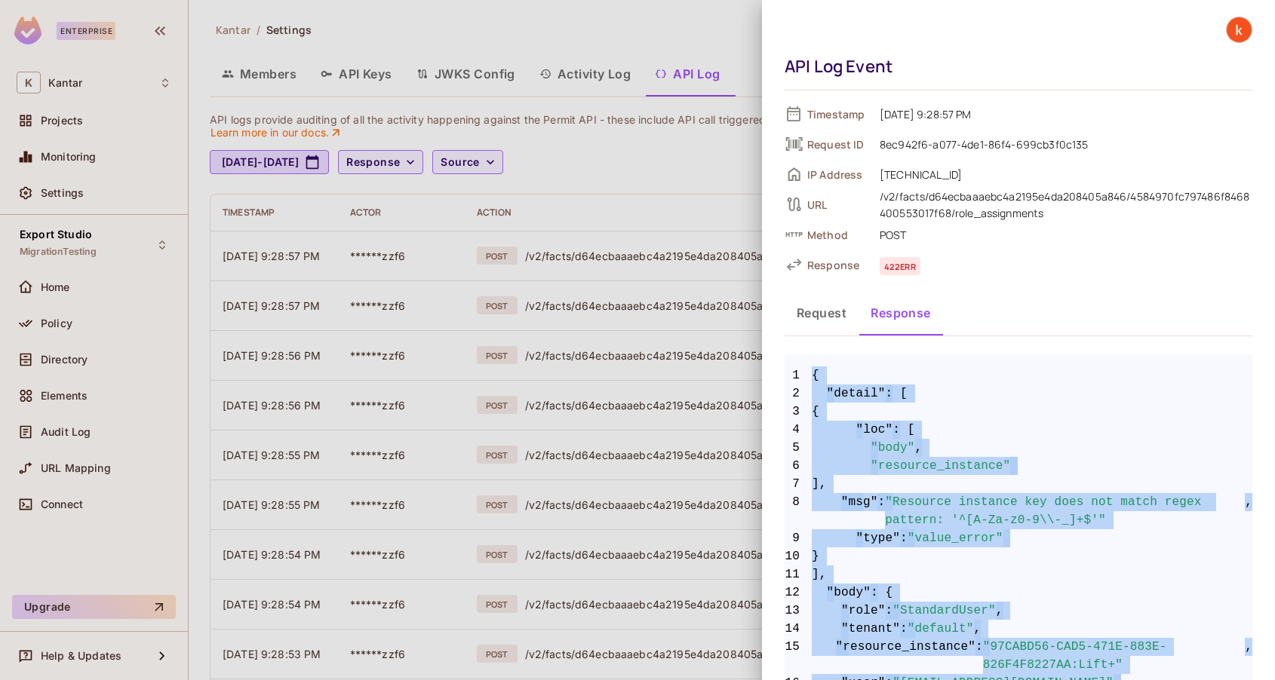
scroll to position [72, 0]
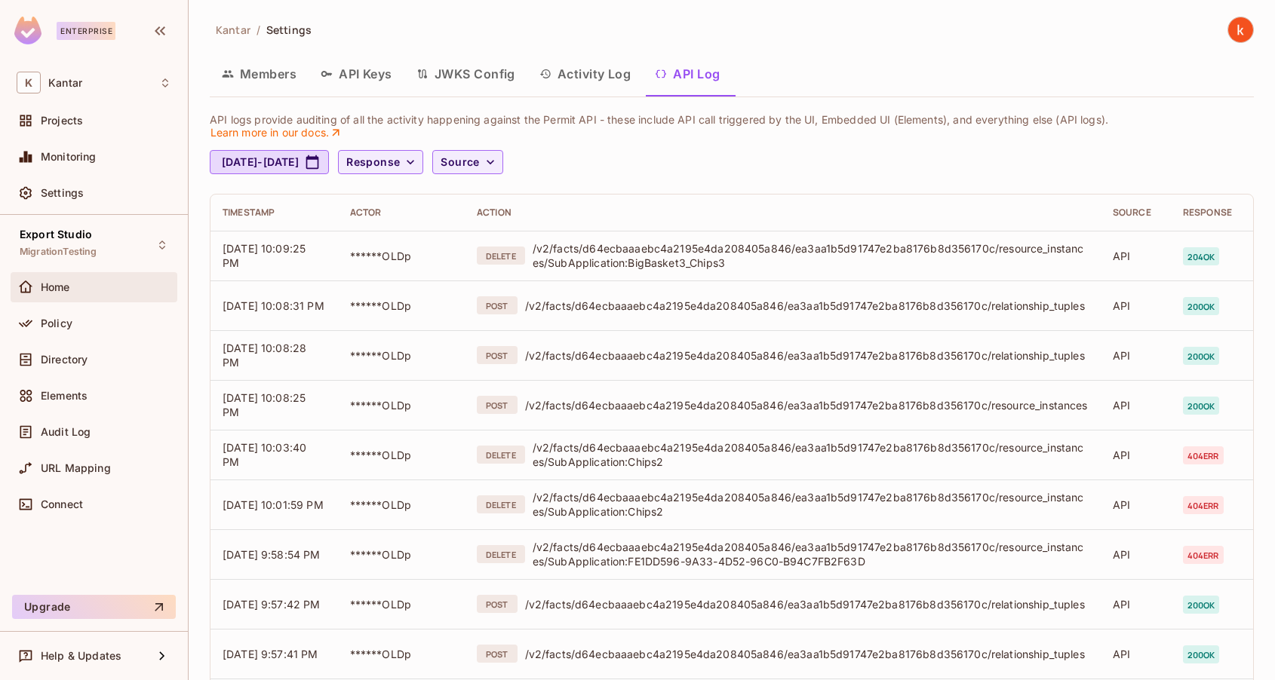
click at [72, 291] on div "Home" at bounding box center [106, 287] width 131 height 12
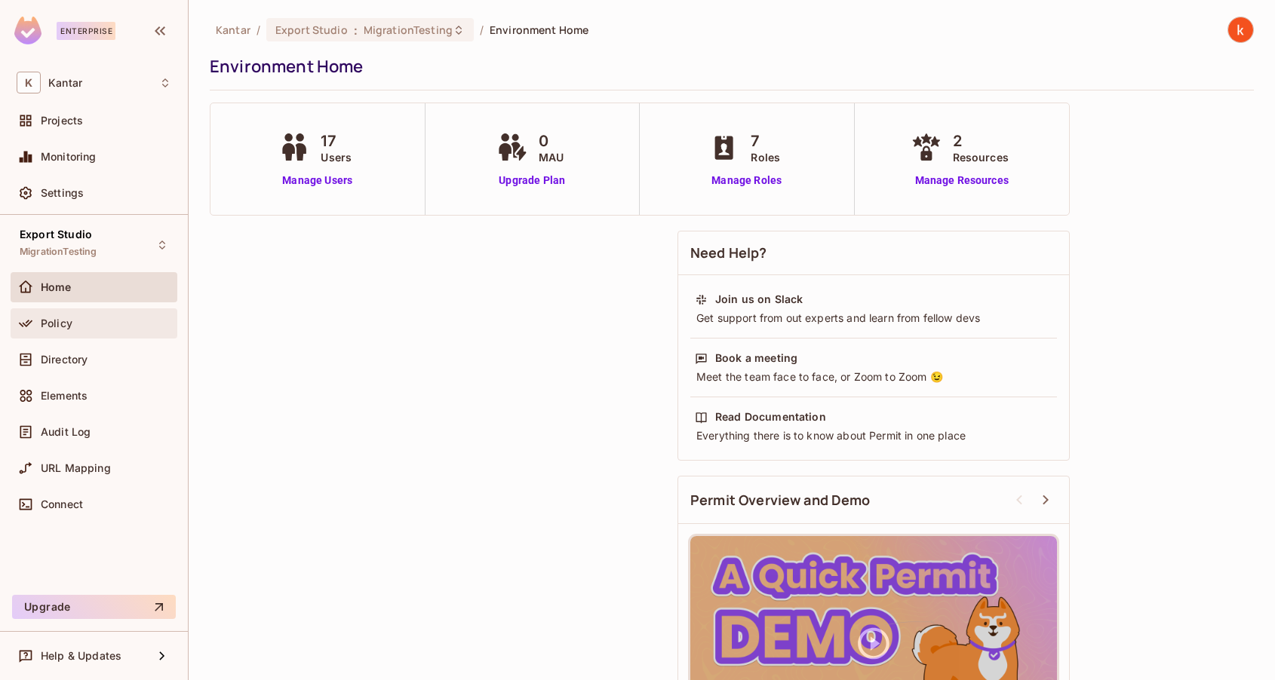
click at [63, 321] on span "Policy" at bounding box center [57, 324] width 32 height 12
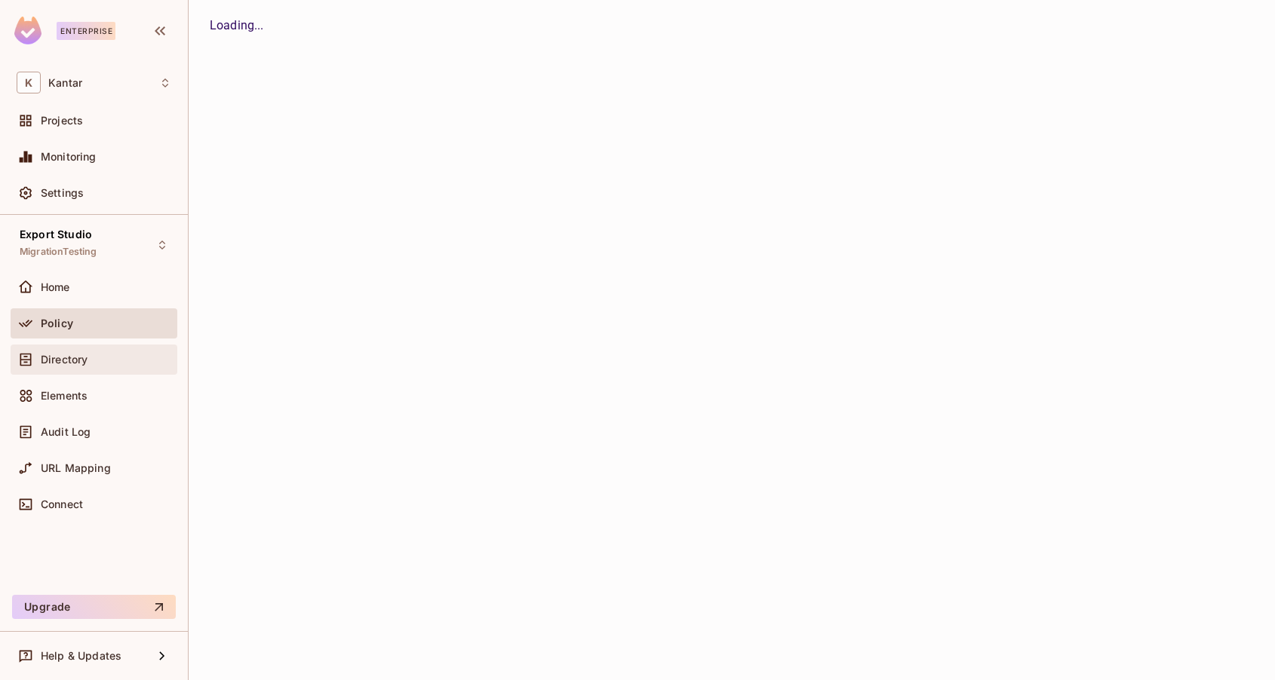
click at [63, 363] on span "Directory" at bounding box center [64, 360] width 47 height 12
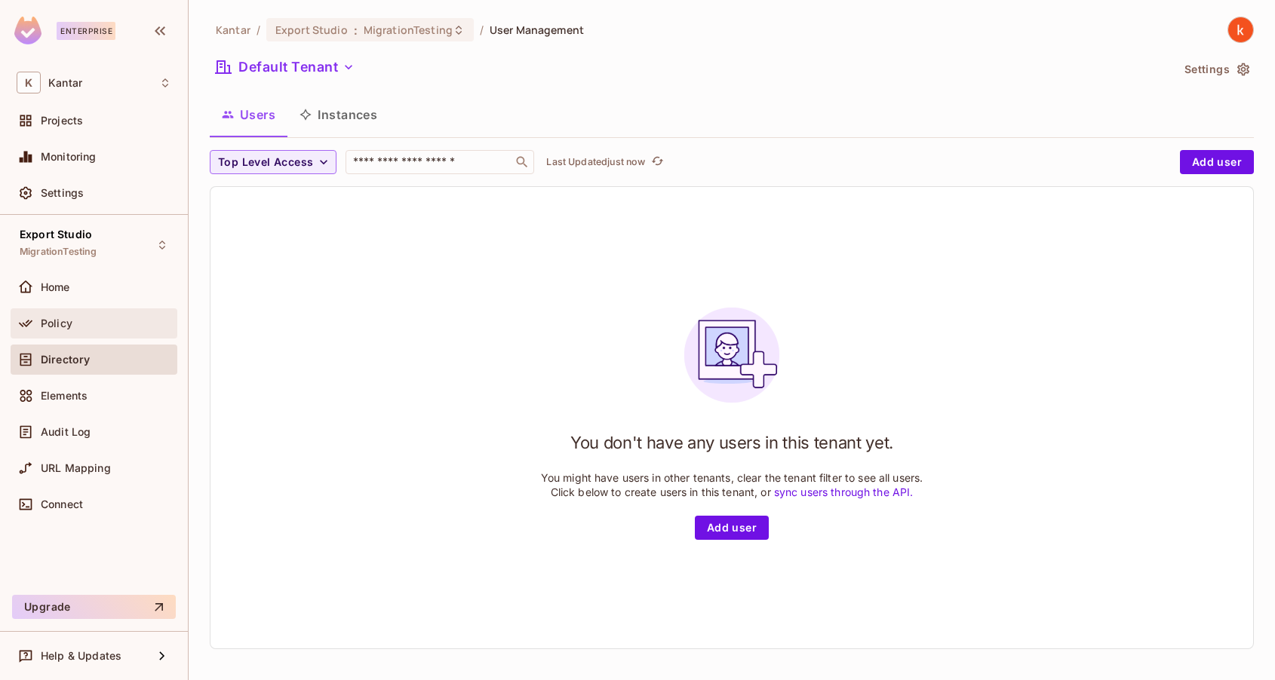
click at [89, 329] on div "Policy" at bounding box center [94, 324] width 155 height 18
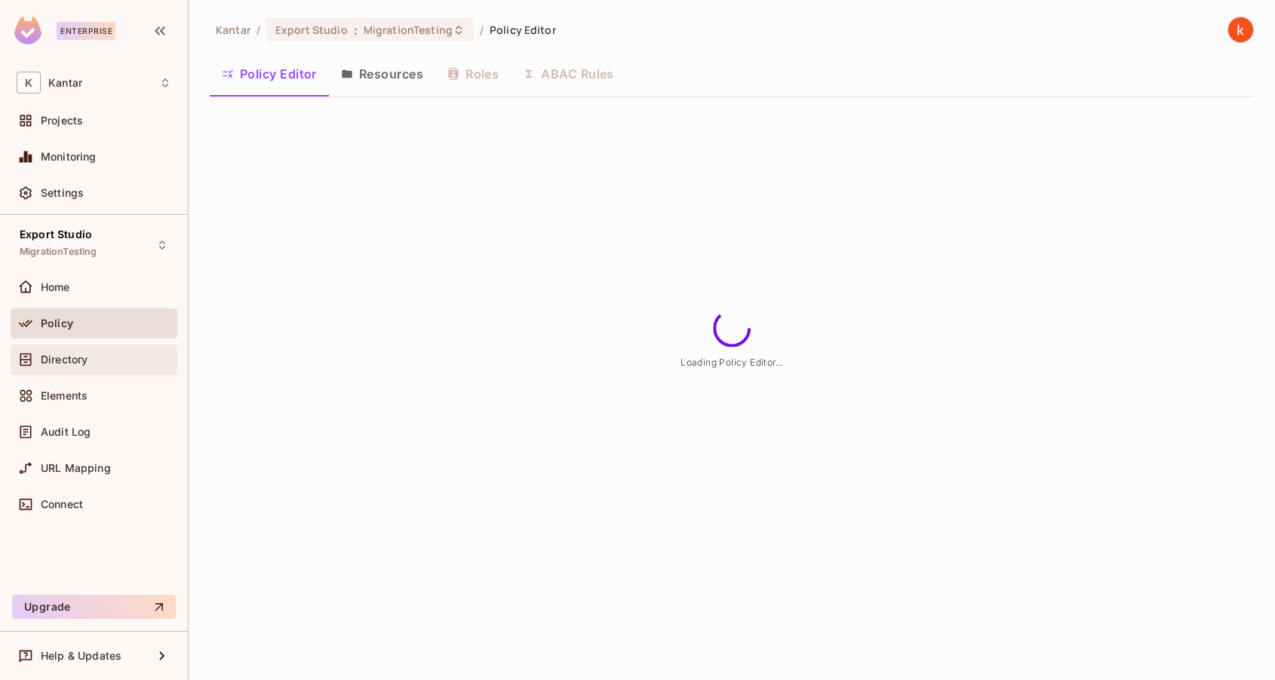
click at [84, 354] on span "Directory" at bounding box center [64, 360] width 47 height 12
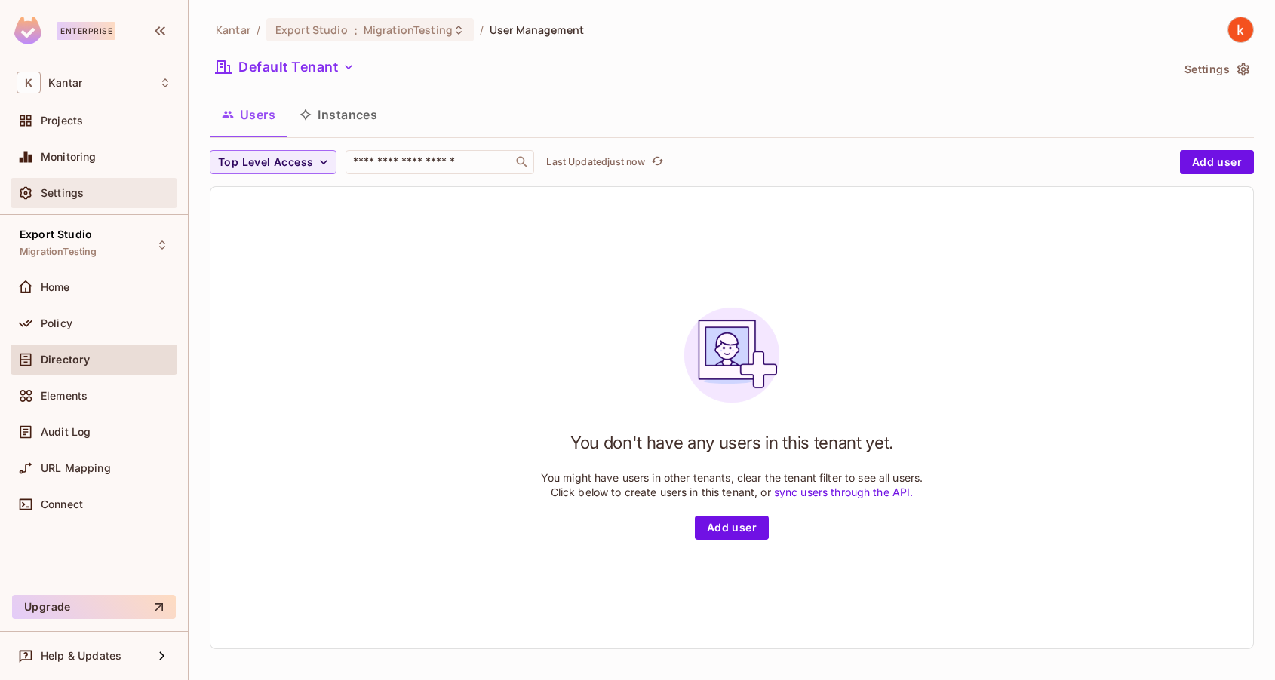
click at [88, 187] on div "Settings" at bounding box center [106, 193] width 131 height 12
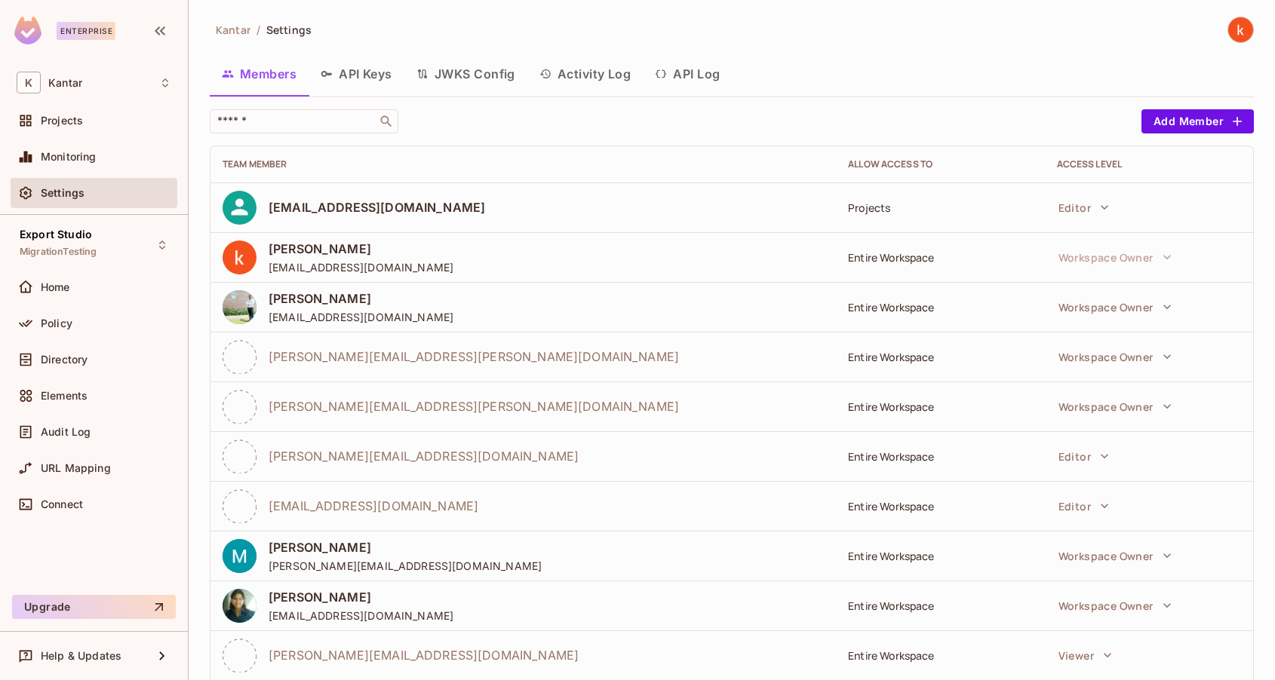
click at [680, 70] on button "API Log" at bounding box center [687, 74] width 89 height 38
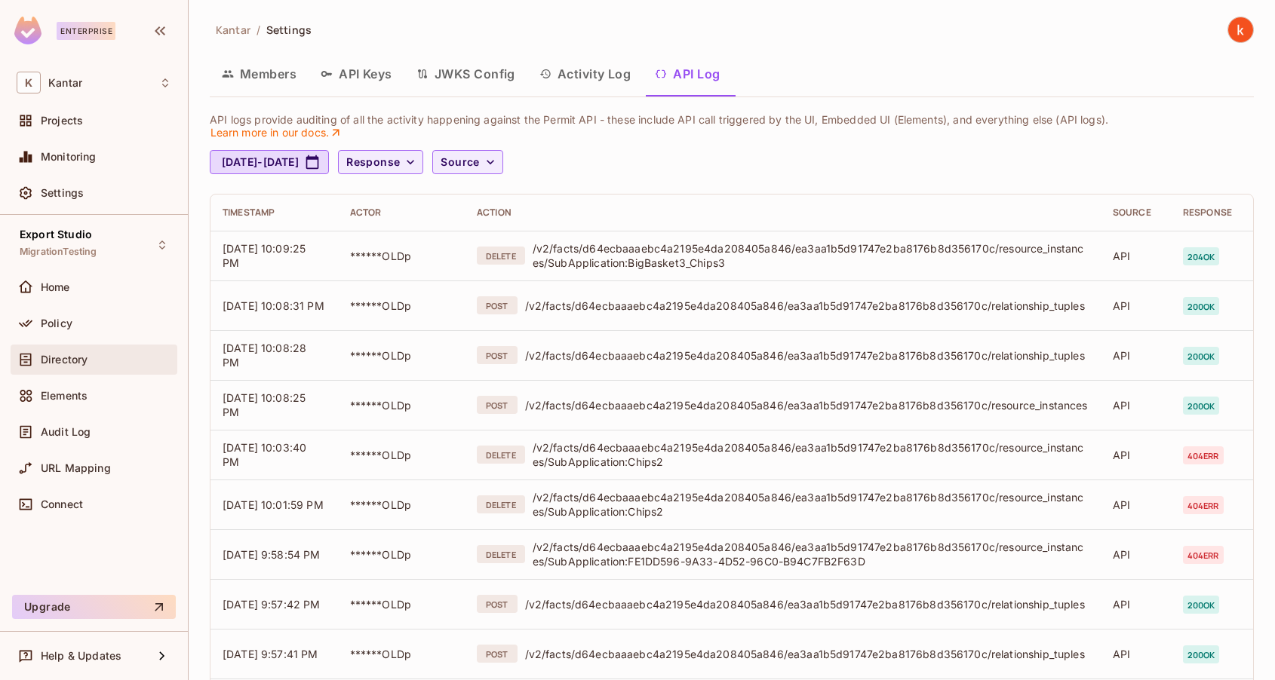
click at [70, 358] on span "Directory" at bounding box center [64, 360] width 47 height 12
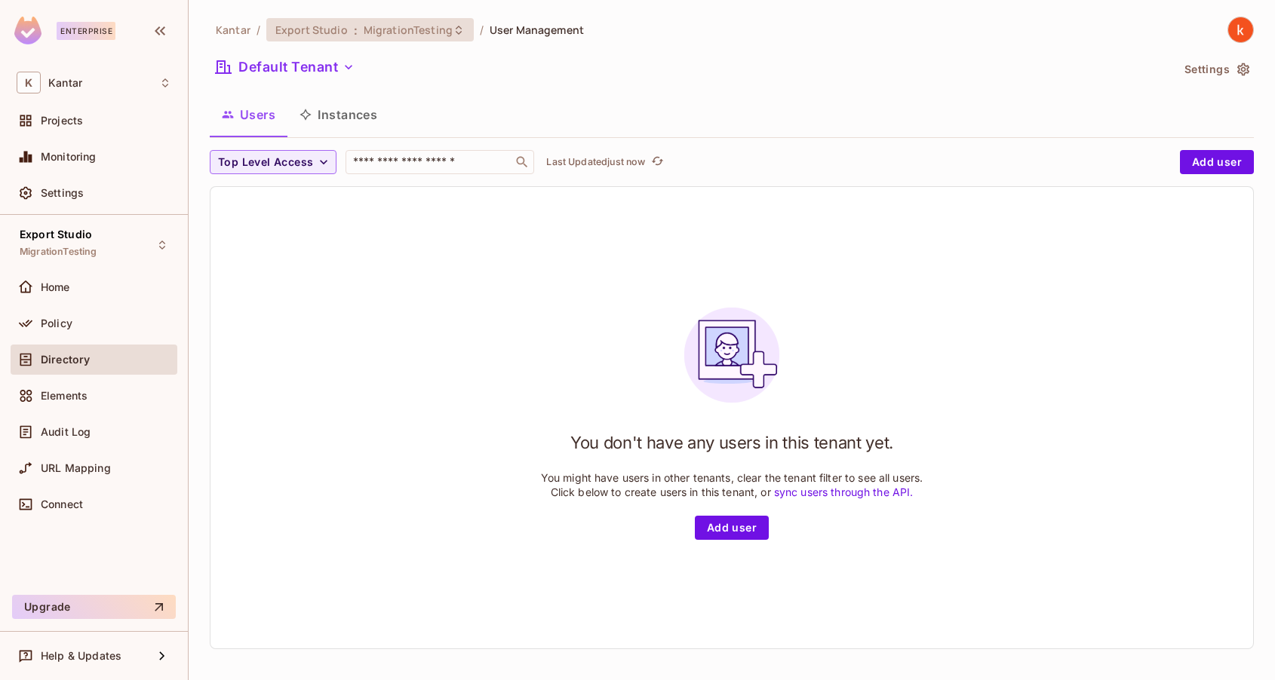
click at [403, 26] on span "MigrationTesting" at bounding box center [408, 30] width 89 height 14
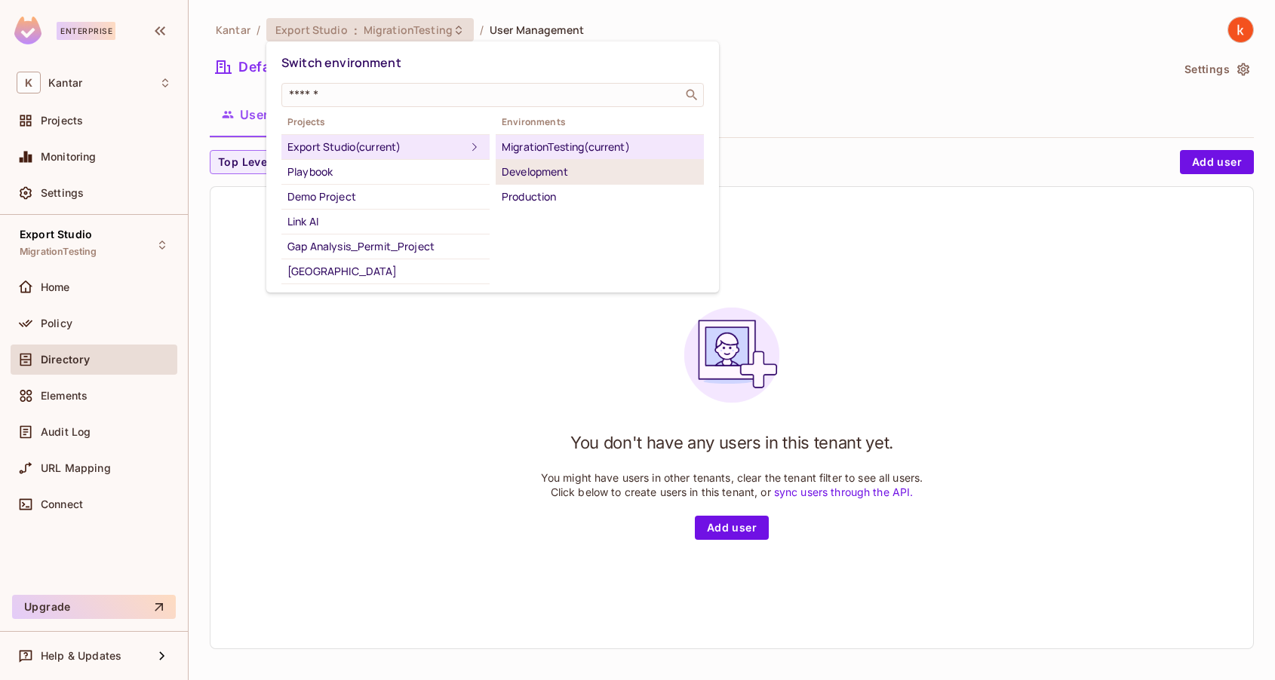
click at [533, 167] on div "Development" at bounding box center [600, 172] width 196 height 18
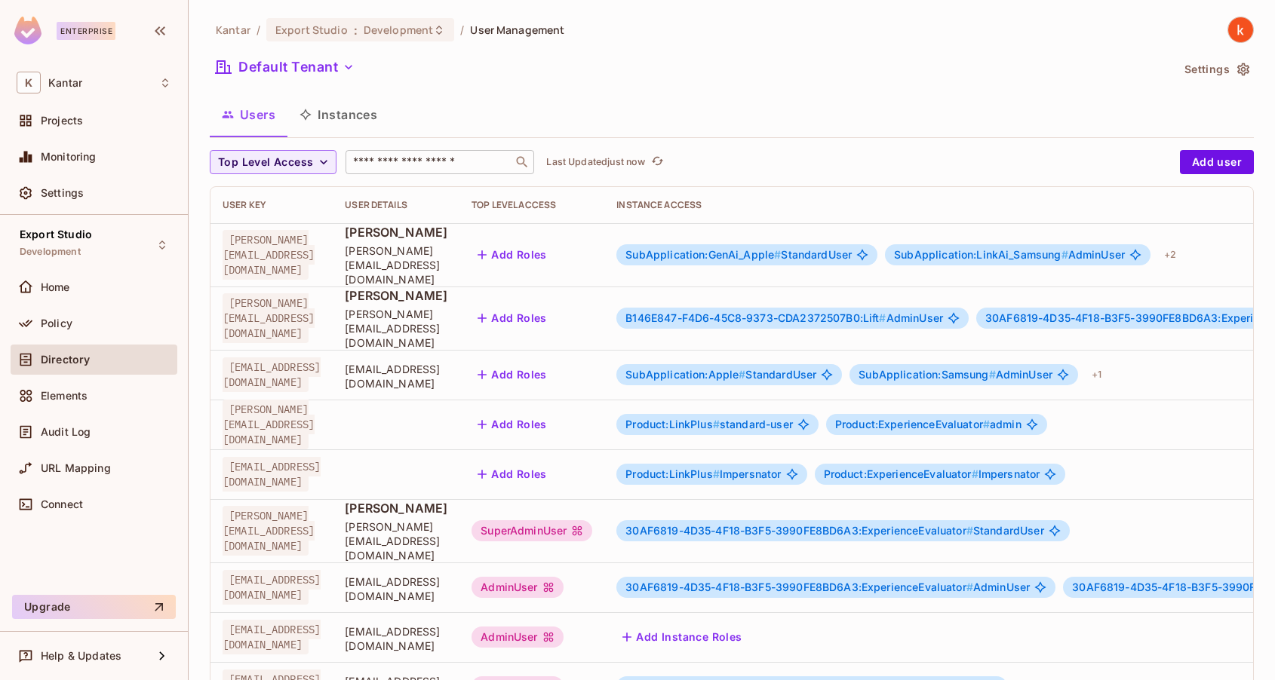
click at [450, 166] on input "text" at bounding box center [429, 162] width 158 height 15
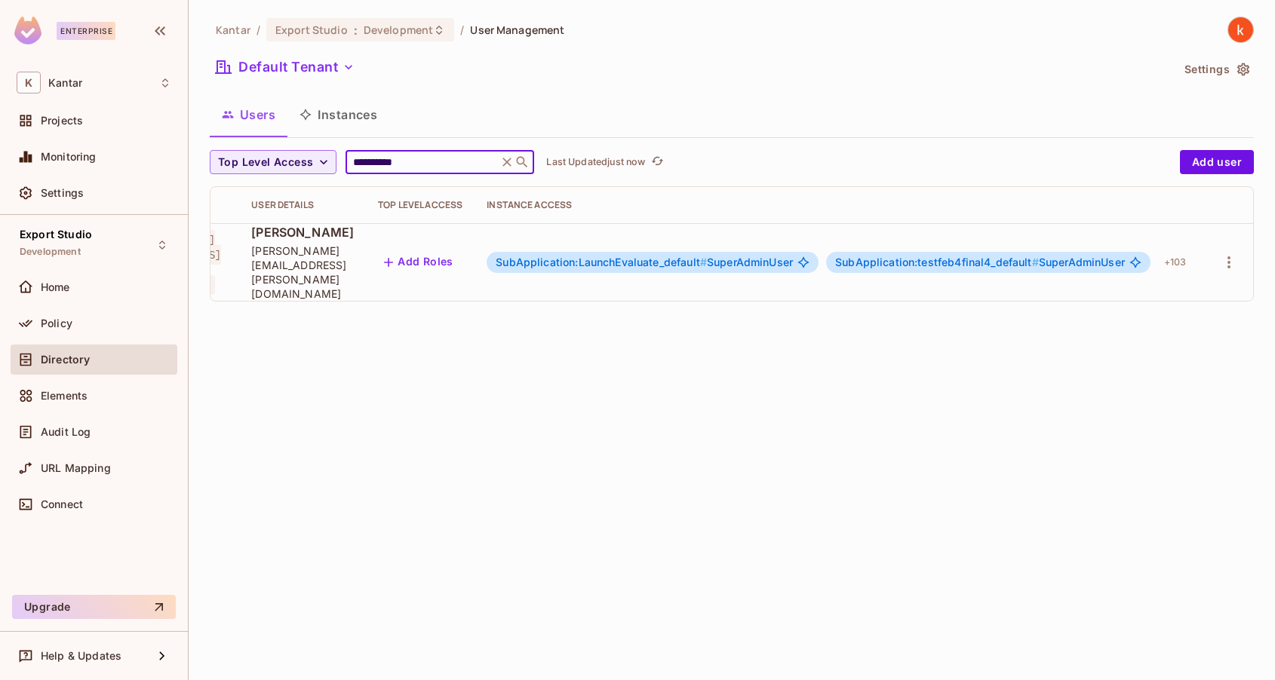
scroll to position [0, 284]
type input "**********"
click at [1233, 253] on icon "button" at bounding box center [1229, 262] width 18 height 18
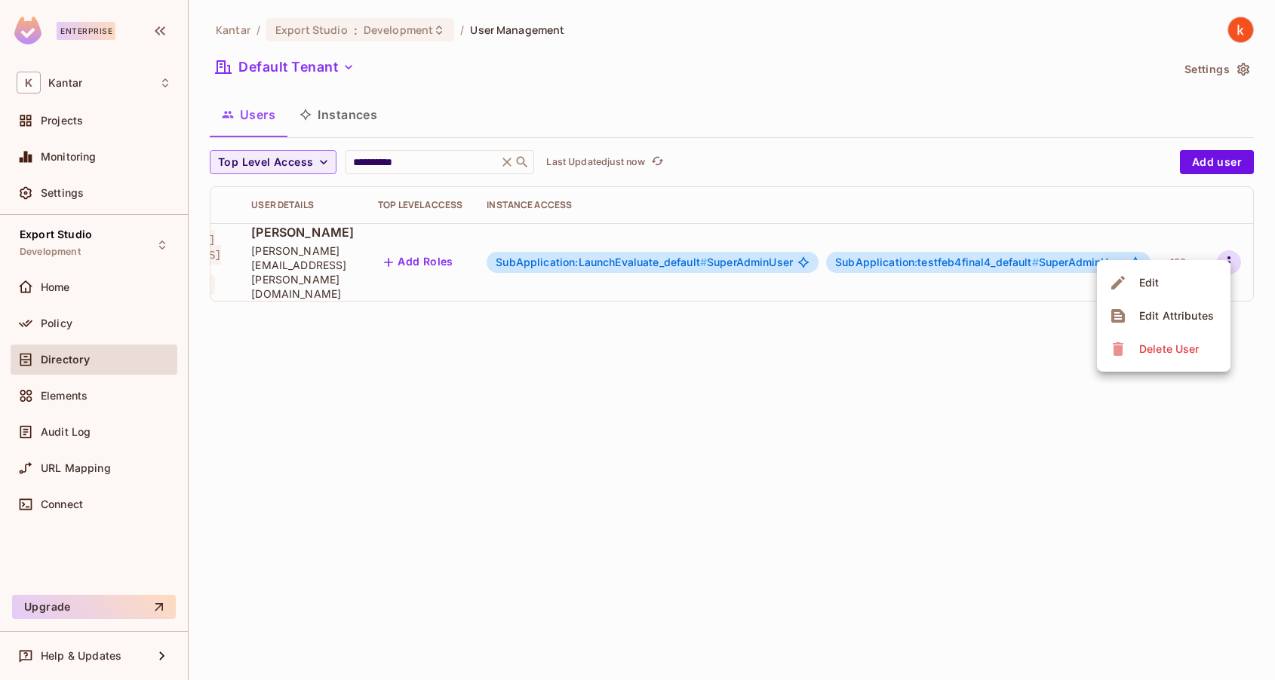
click at [1033, 246] on div at bounding box center [637, 340] width 1275 height 680
click at [1042, 256] on span "SubApplication:testfeb4final4_default # SuperAdminUser" at bounding box center [980, 262] width 290 height 12
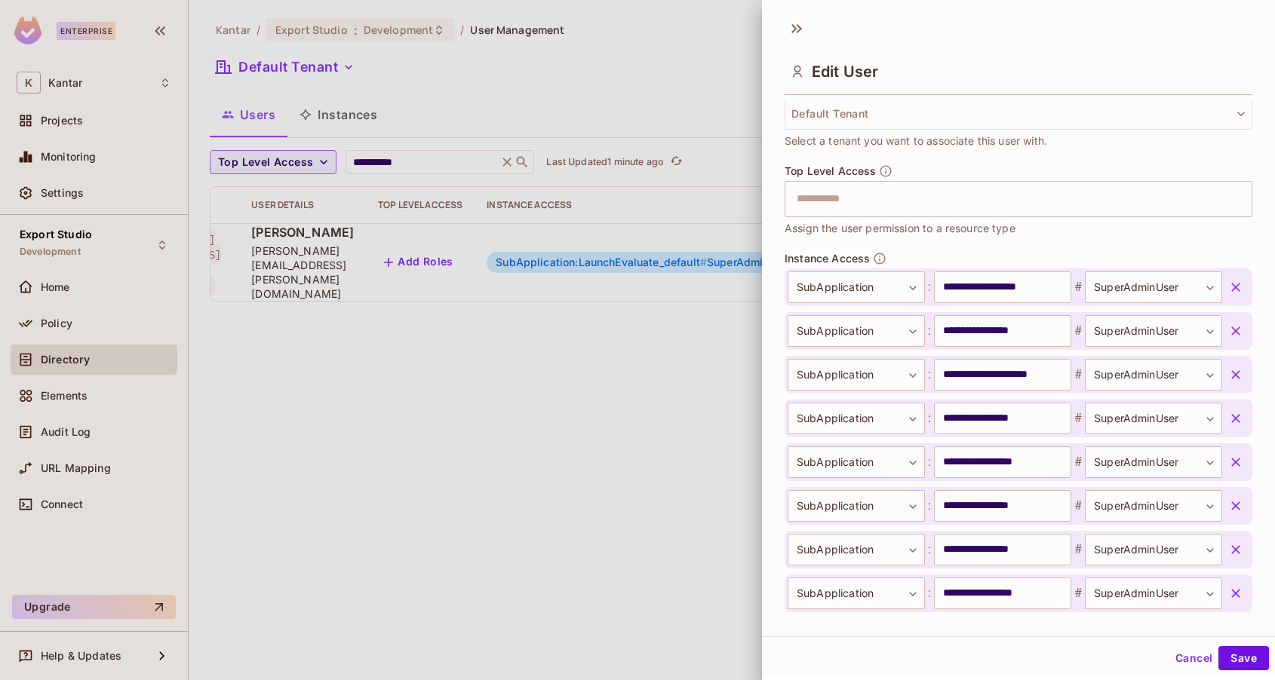
scroll to position [393, 0]
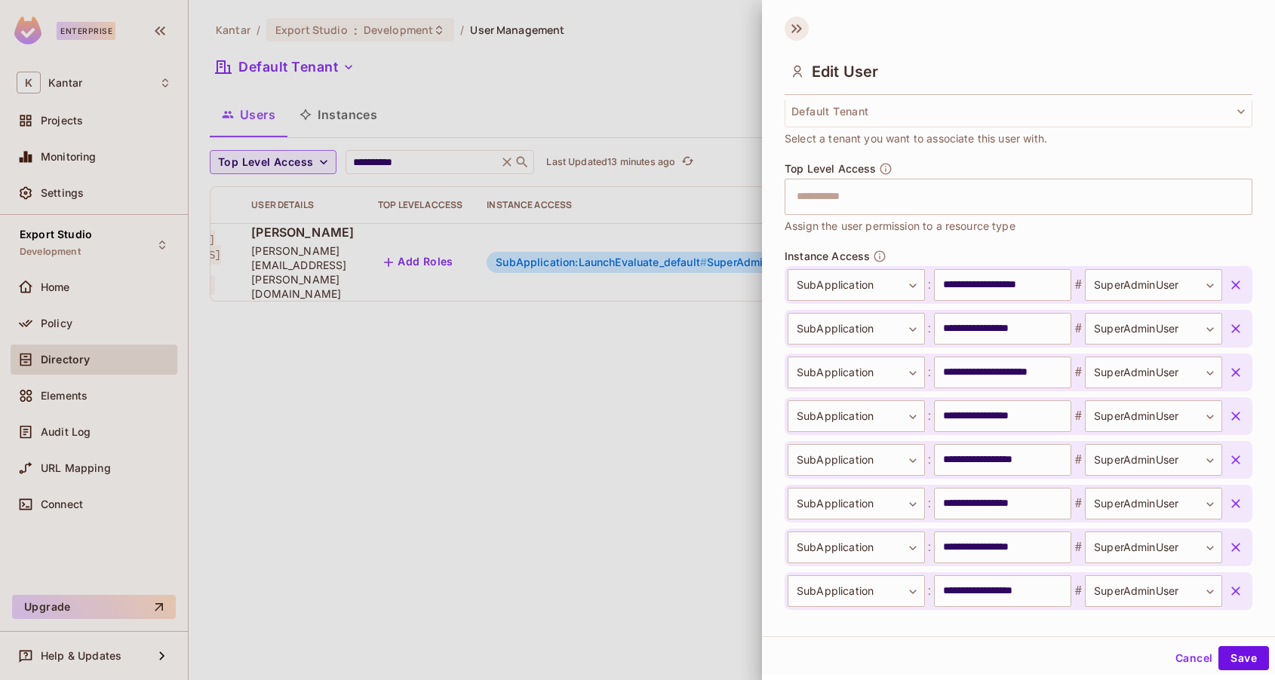
click at [795, 23] on icon at bounding box center [797, 29] width 24 height 24
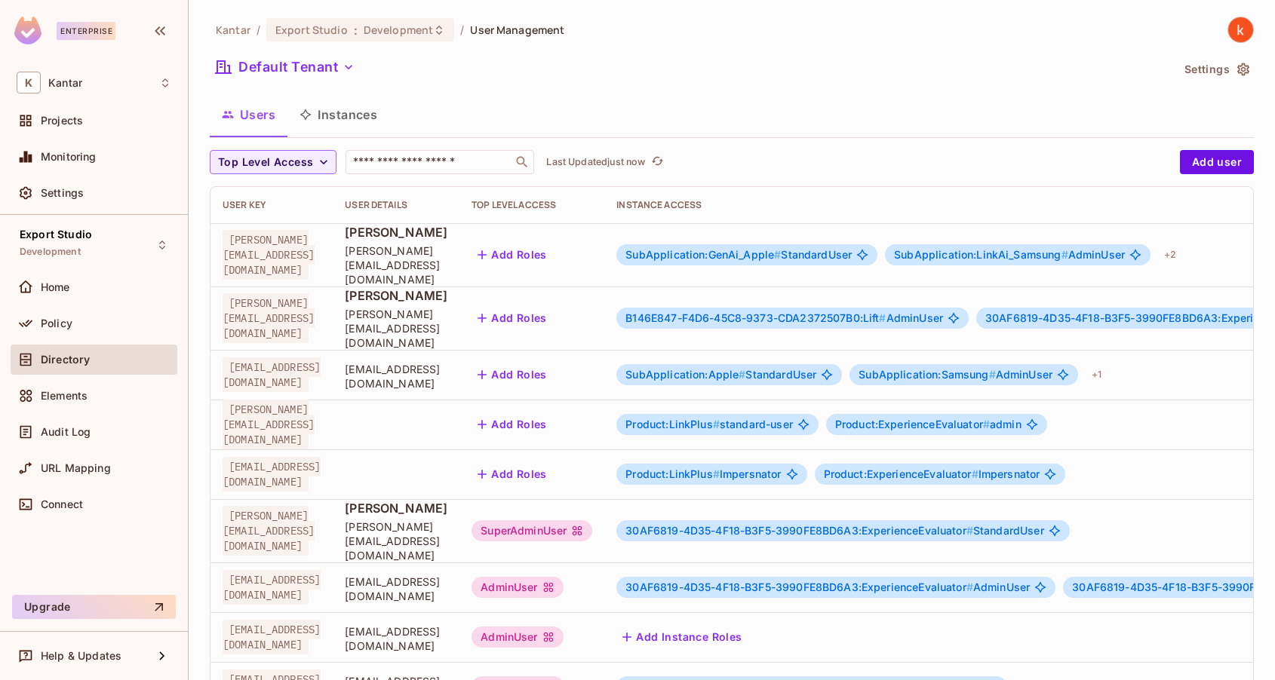
click at [66, 354] on span "Directory" at bounding box center [65, 360] width 49 height 12
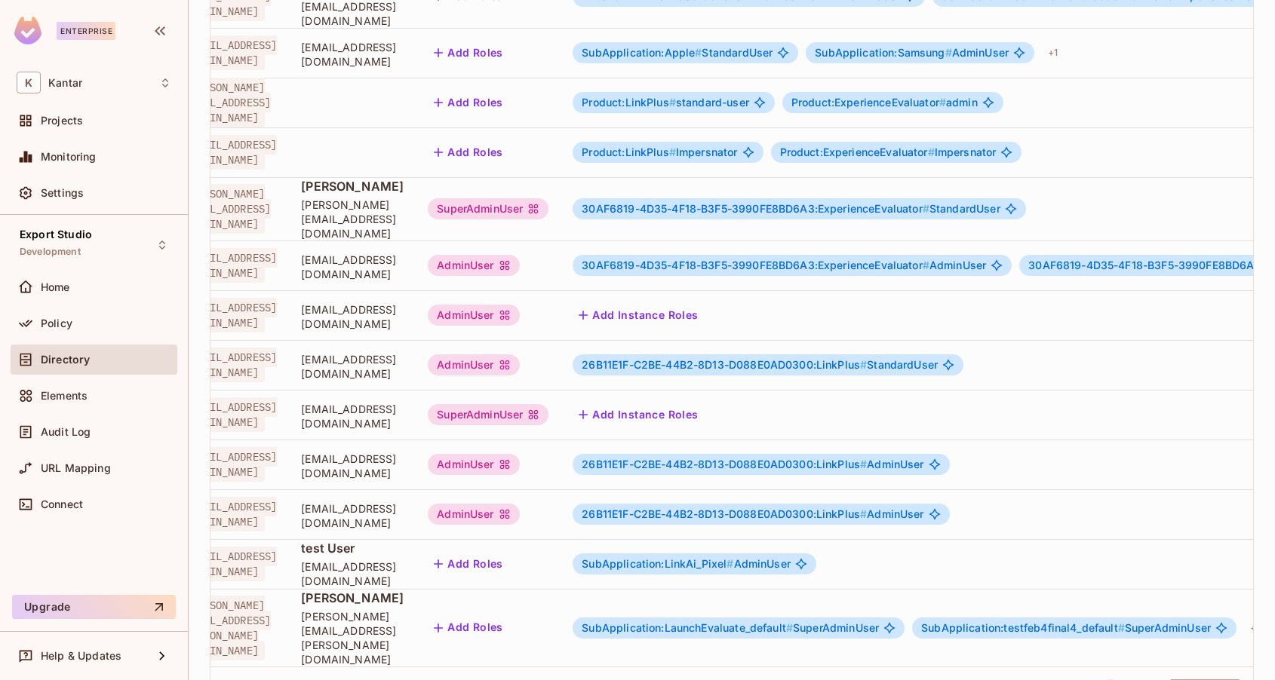
scroll to position [0, 32]
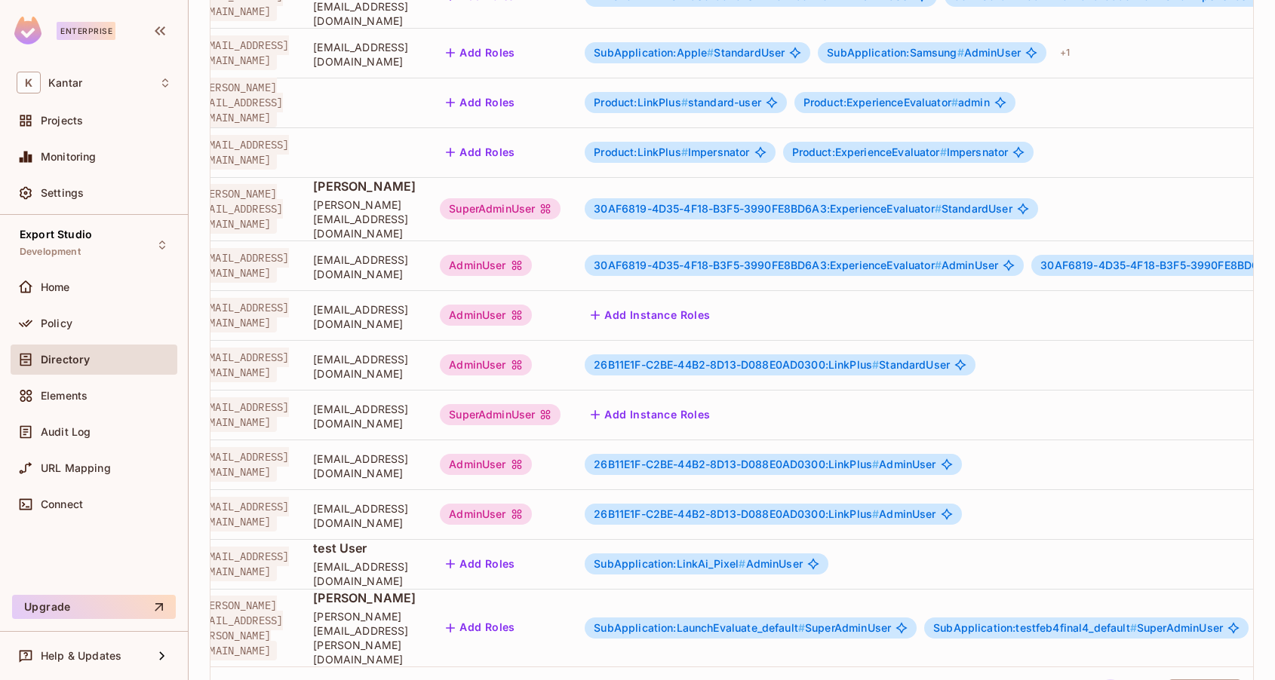
click at [805, 622] on span "SubApplication:LaunchEvaluate_default #" at bounding box center [699, 628] width 211 height 13
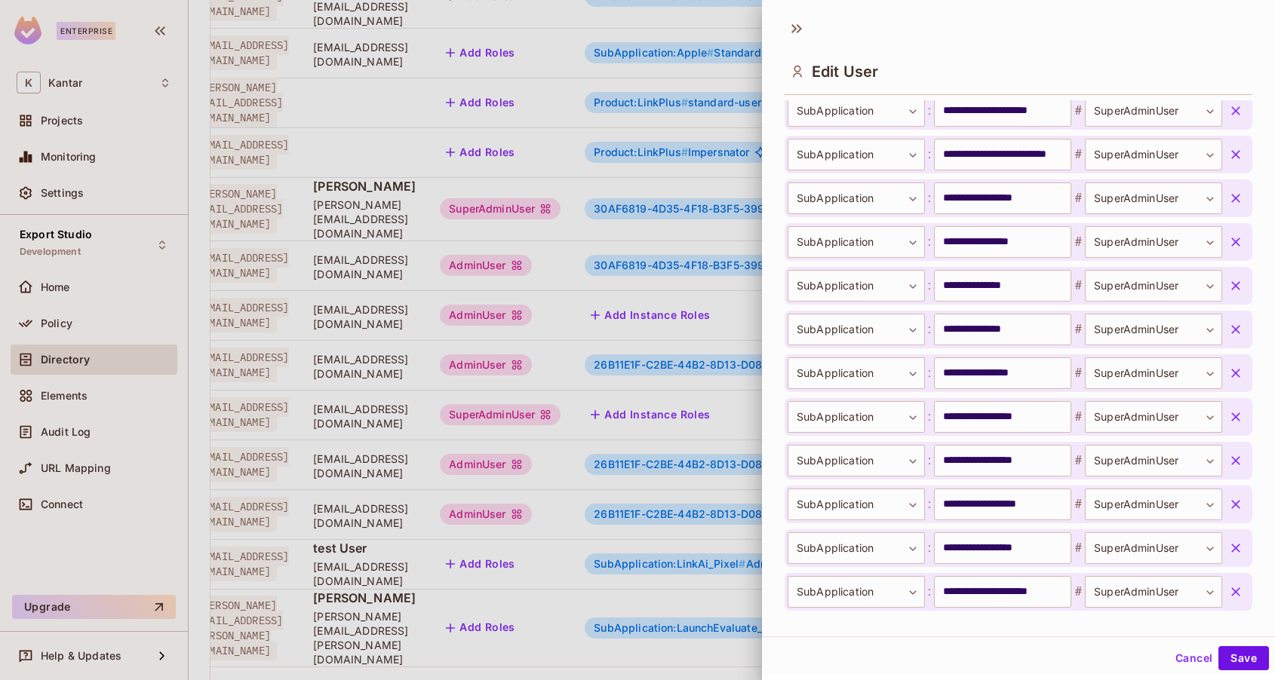
scroll to position [1706, 0]
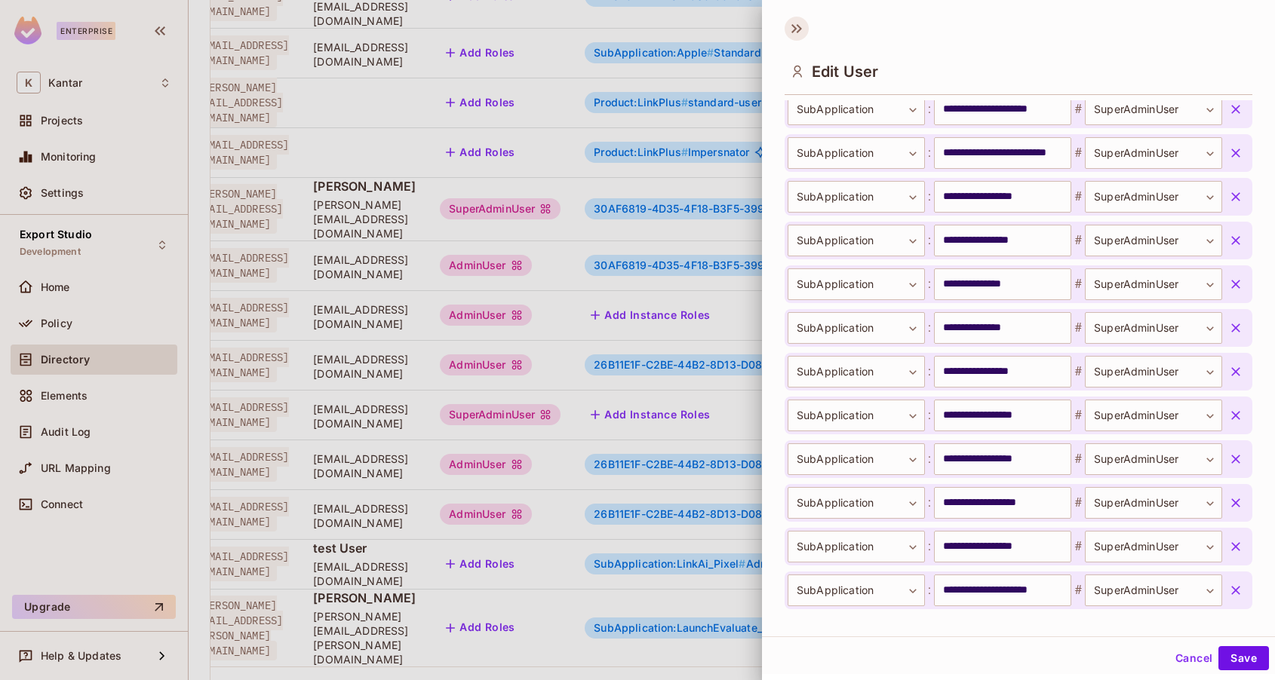
click at [798, 25] on icon at bounding box center [799, 28] width 5 height 9
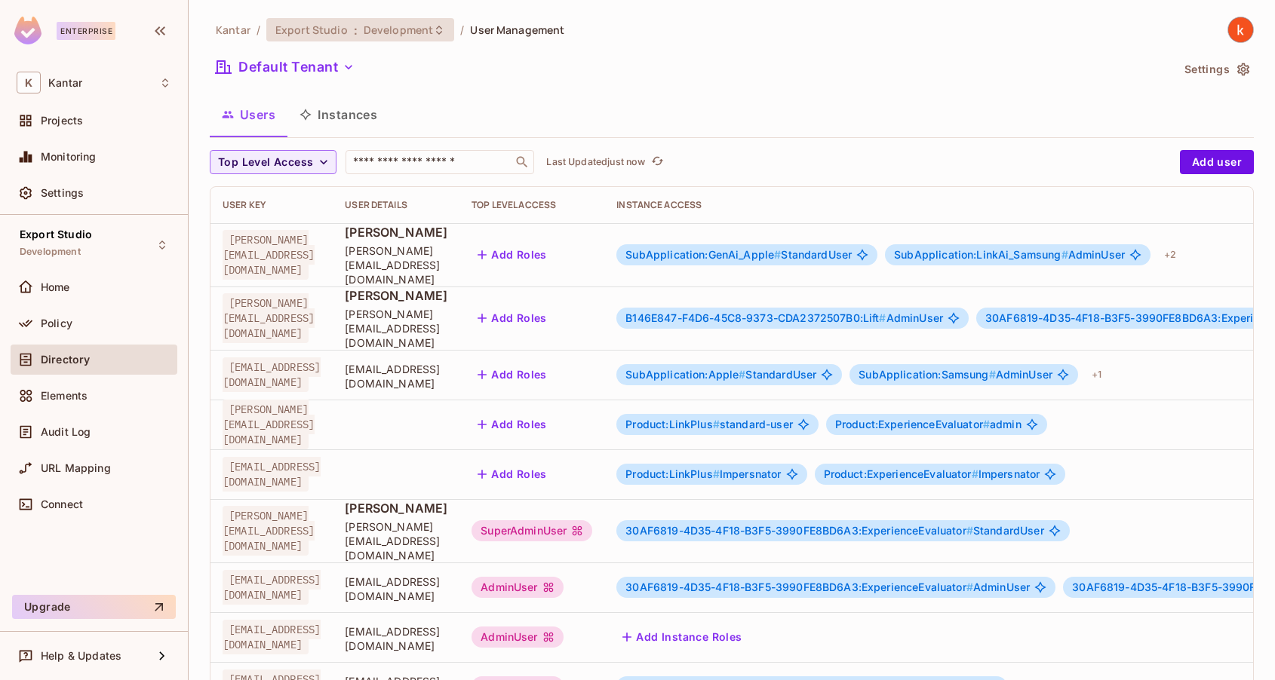
click at [420, 30] on span "Development" at bounding box center [398, 30] width 69 height 14
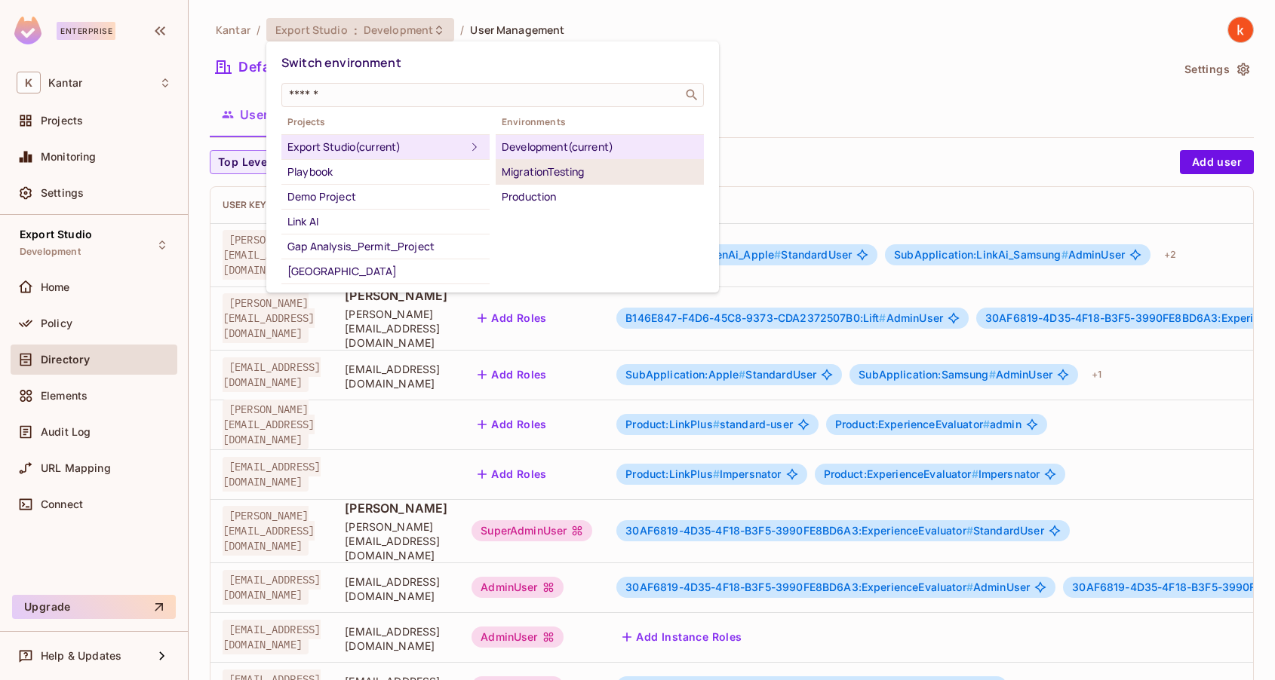
click at [524, 163] on div "MigrationTesting" at bounding box center [600, 172] width 196 height 18
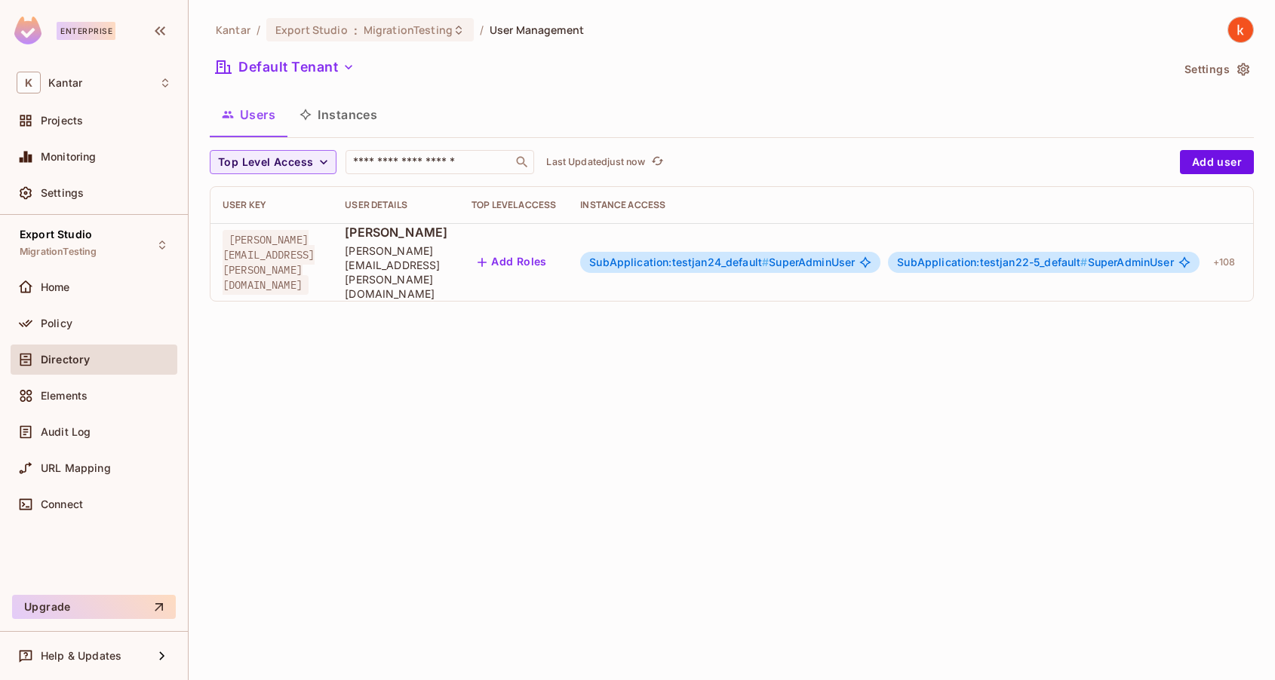
click at [769, 256] on span "SubApplication:testjan24_default #" at bounding box center [679, 262] width 180 height 13
click at [855, 256] on span "SubApplication:testjan24_default # SuperAdminUser" at bounding box center [722, 262] width 266 height 12
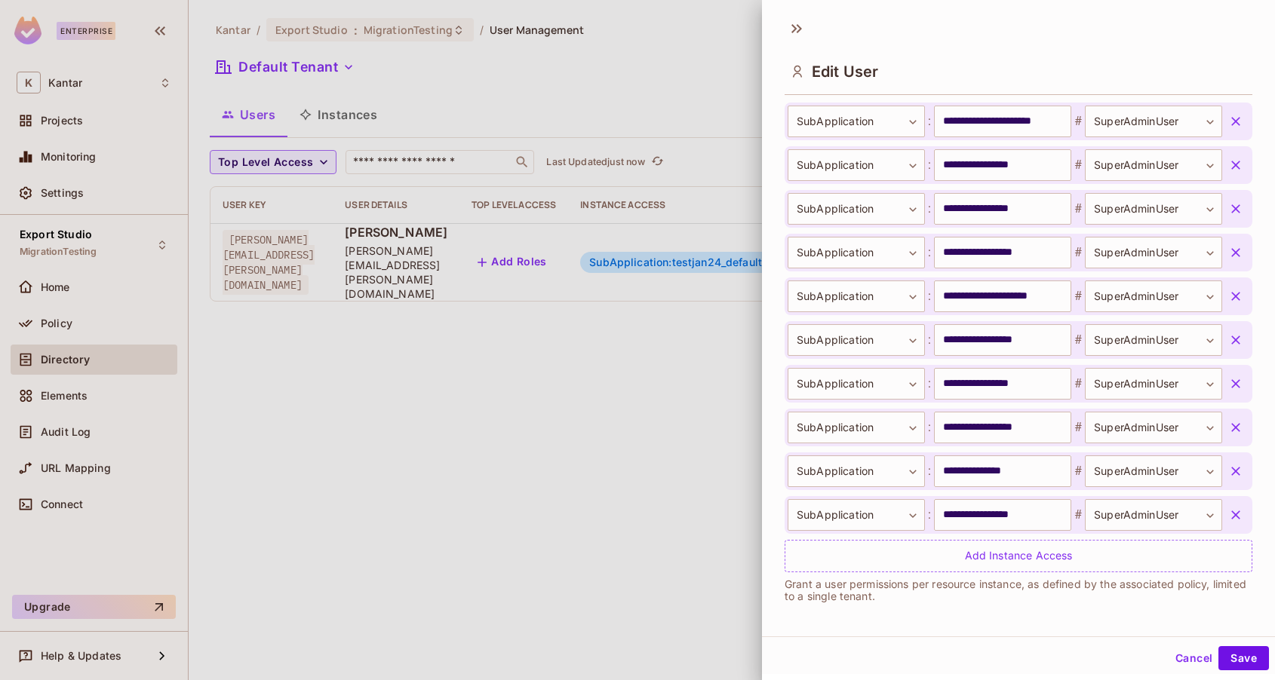
scroll to position [2, 0]
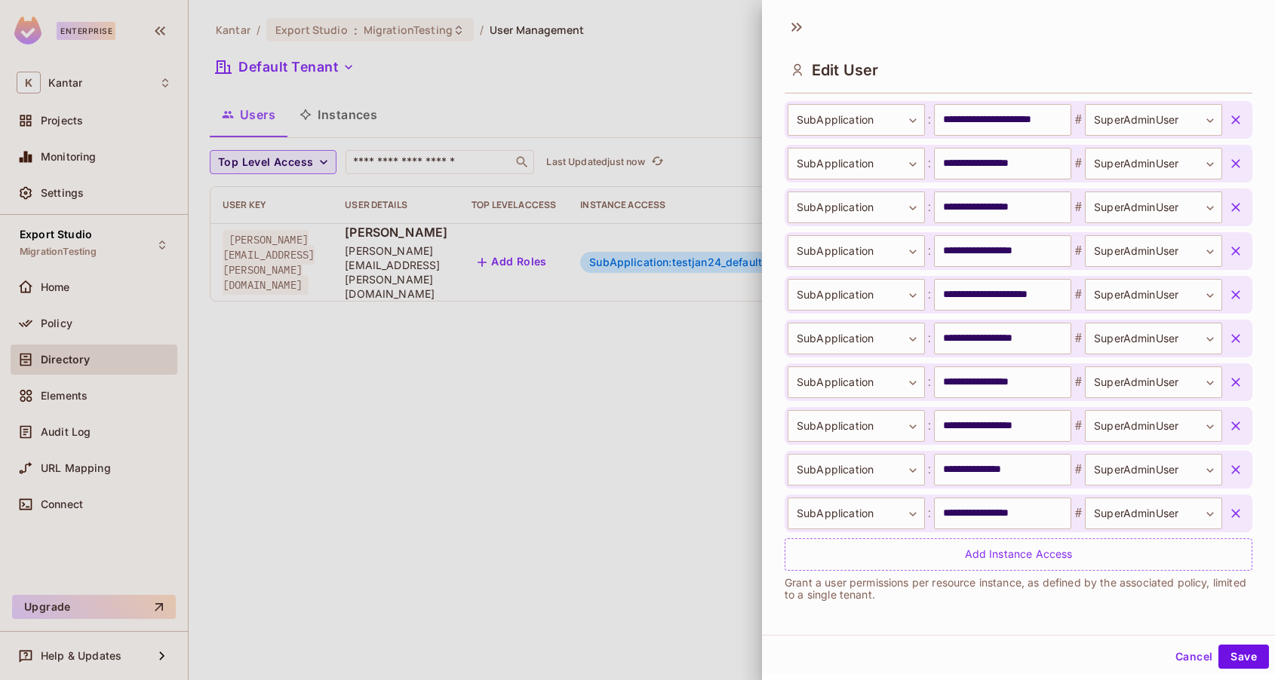
click at [585, 583] on div at bounding box center [637, 340] width 1275 height 680
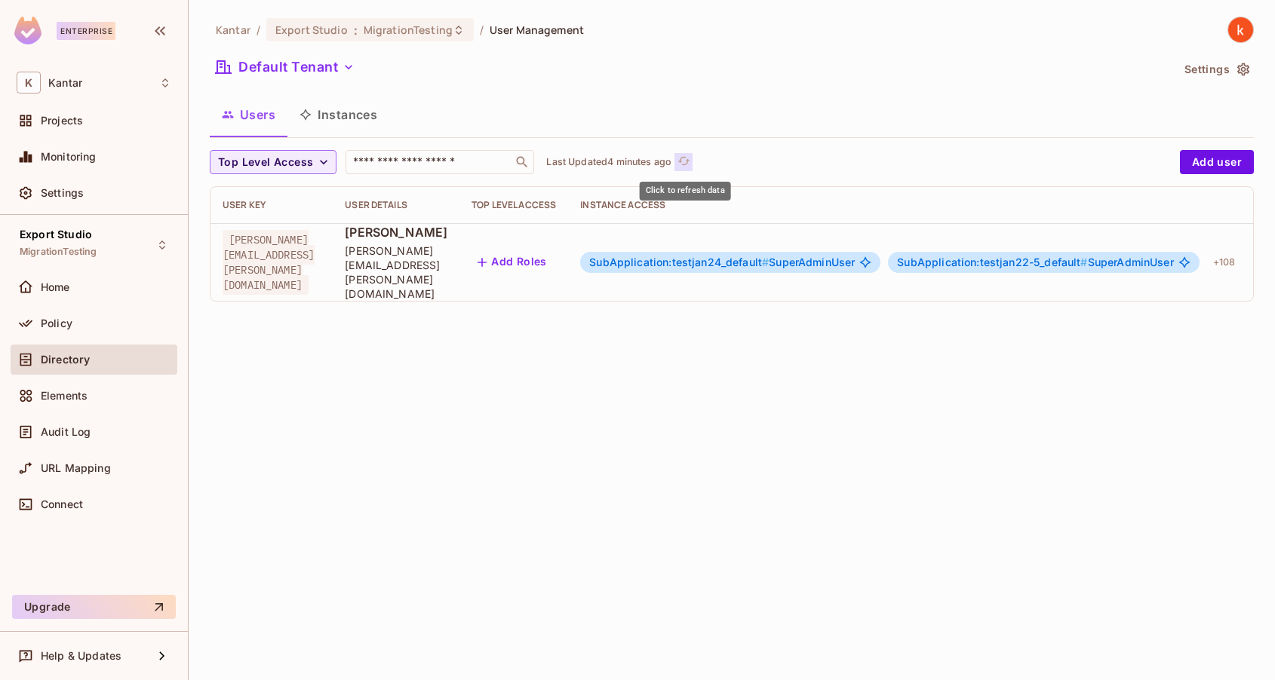
click at [679, 162] on icon "refresh" at bounding box center [683, 161] width 13 height 13
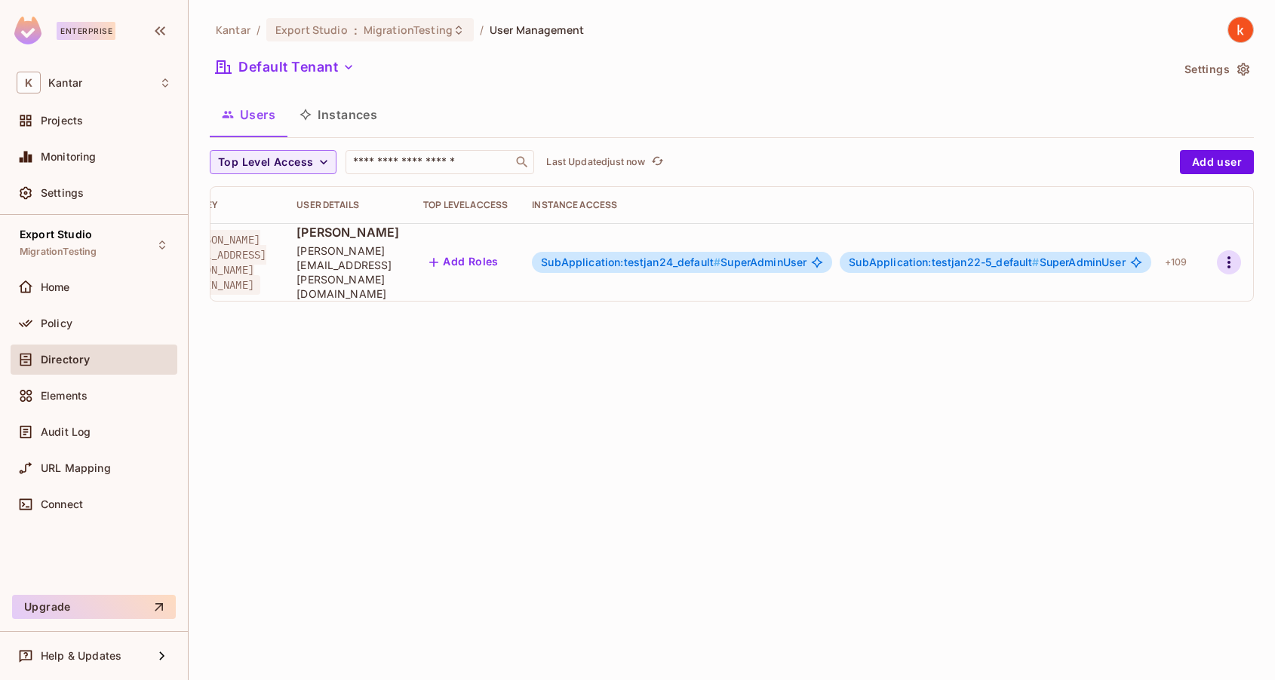
click at [1227, 253] on icon "button" at bounding box center [1229, 262] width 18 height 18
click at [1175, 345] on div "Delete User" at bounding box center [1169, 349] width 60 height 15
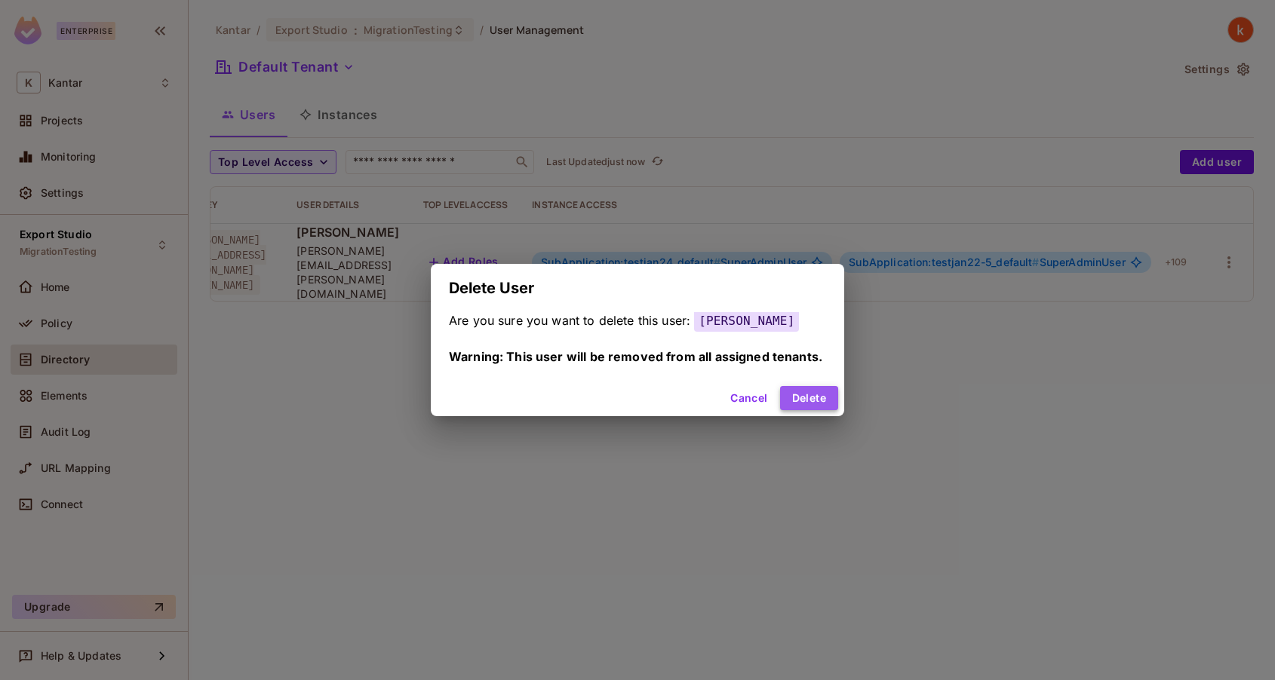
click at [824, 407] on button "Delete" at bounding box center [809, 398] width 58 height 24
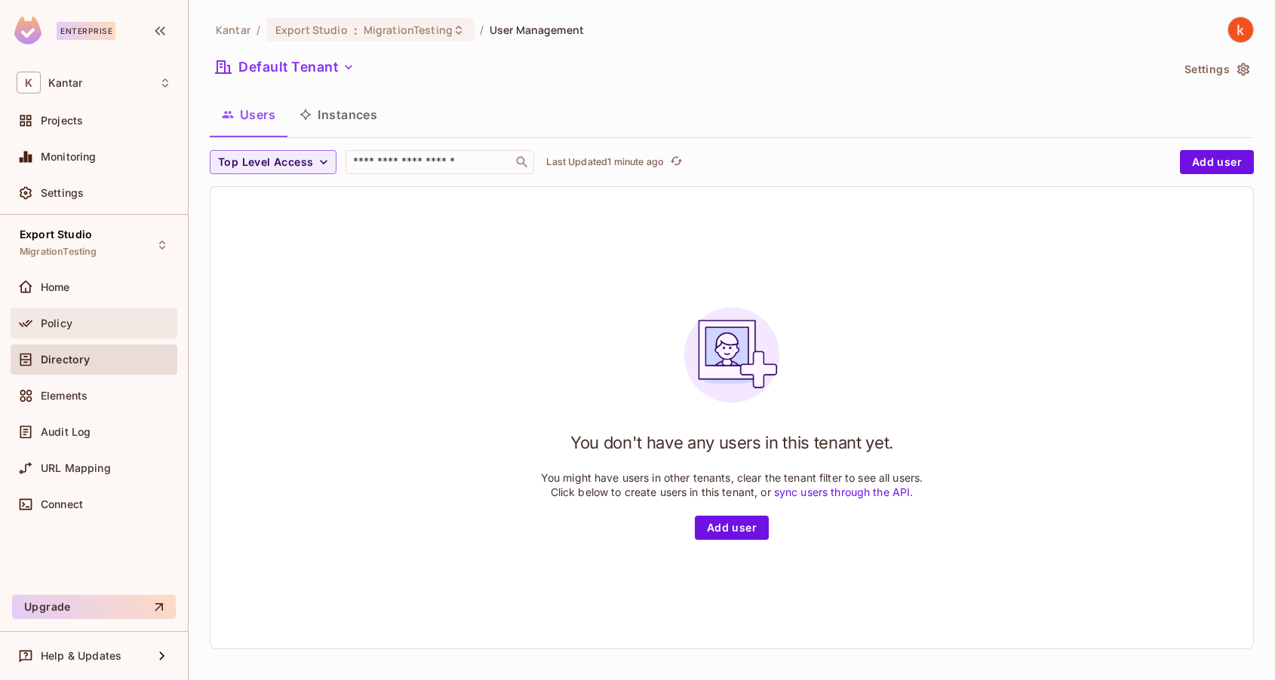
click at [63, 319] on span "Policy" at bounding box center [57, 324] width 32 height 12
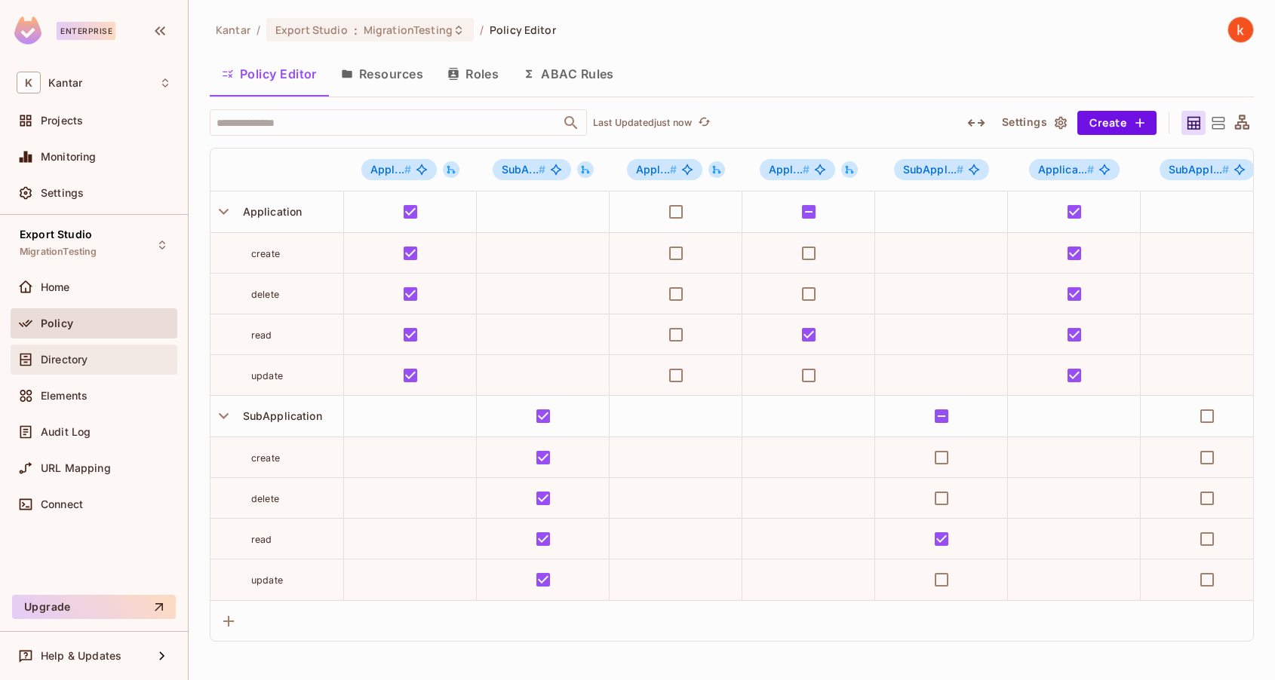
click at [81, 360] on span "Directory" at bounding box center [64, 360] width 47 height 12
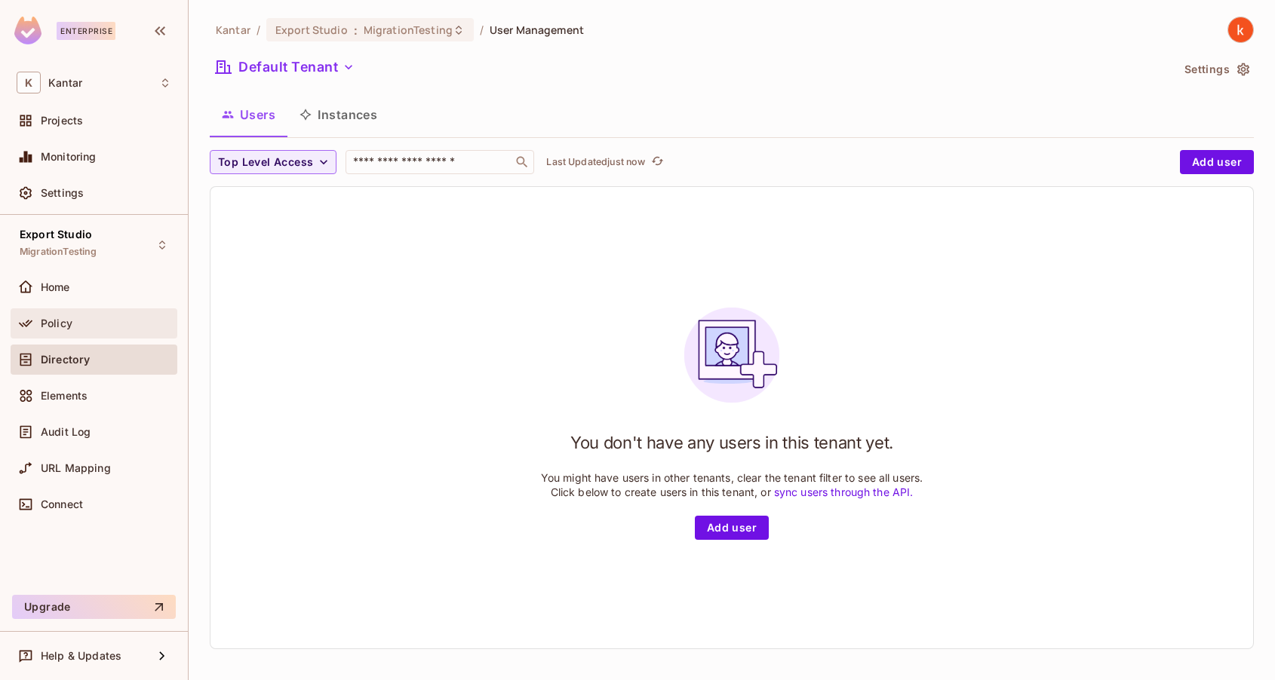
click at [79, 324] on div "Policy" at bounding box center [106, 324] width 131 height 12
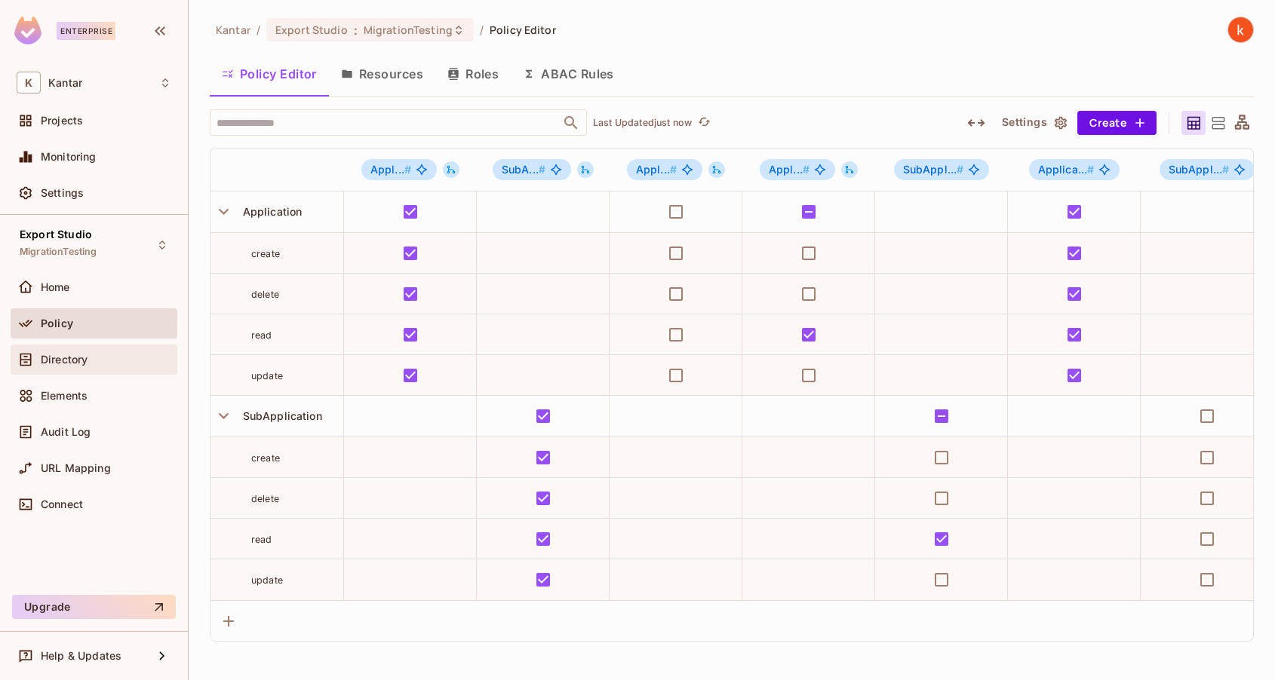
click at [78, 356] on span "Directory" at bounding box center [64, 360] width 47 height 12
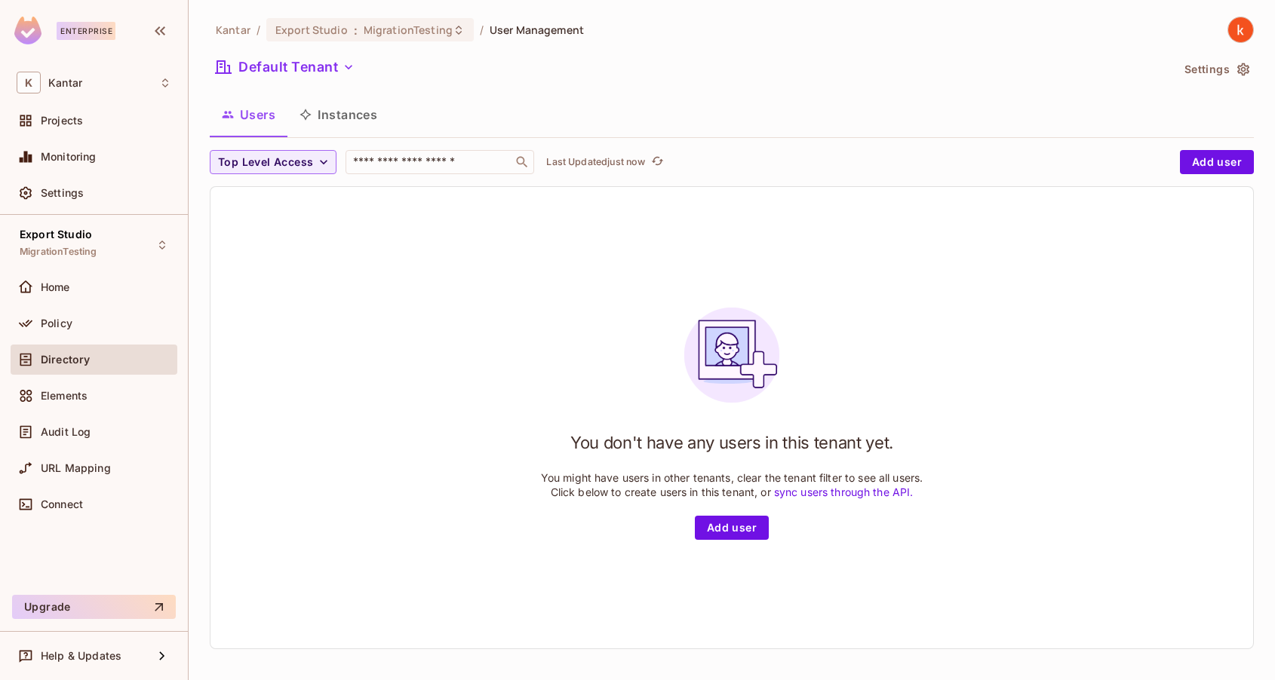
click at [346, 118] on button "Instances" at bounding box center [338, 115] width 102 height 38
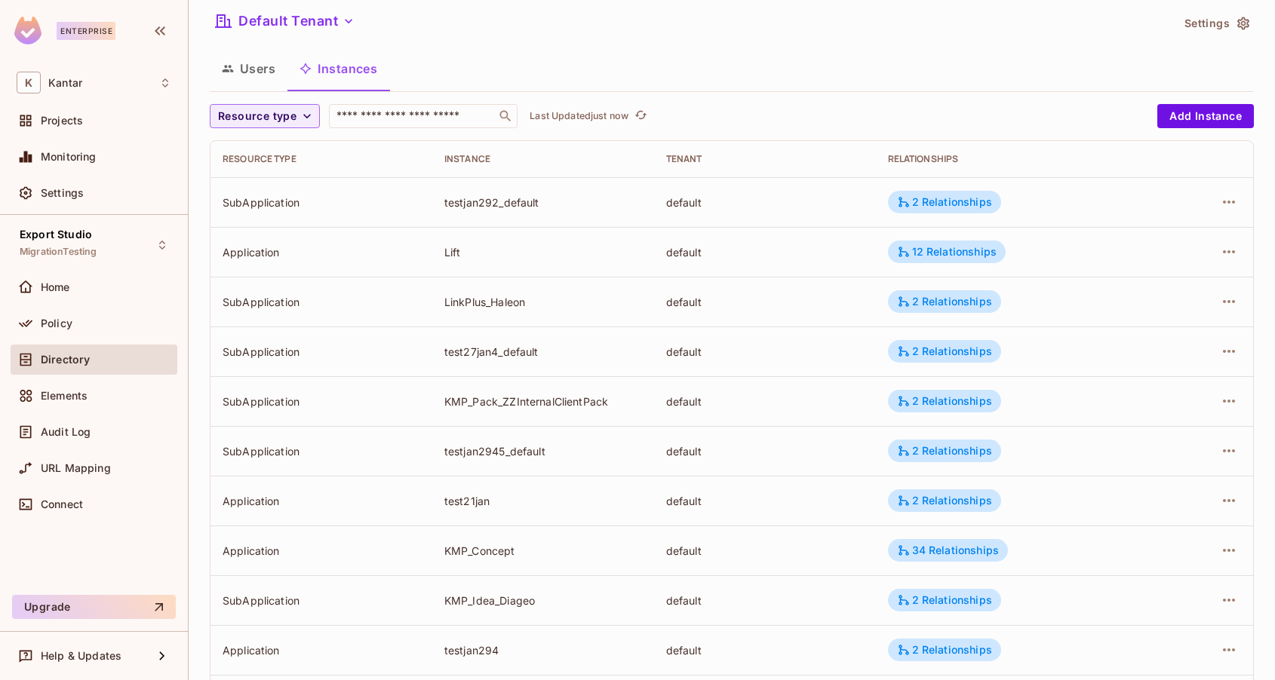
scroll to position [44, 0]
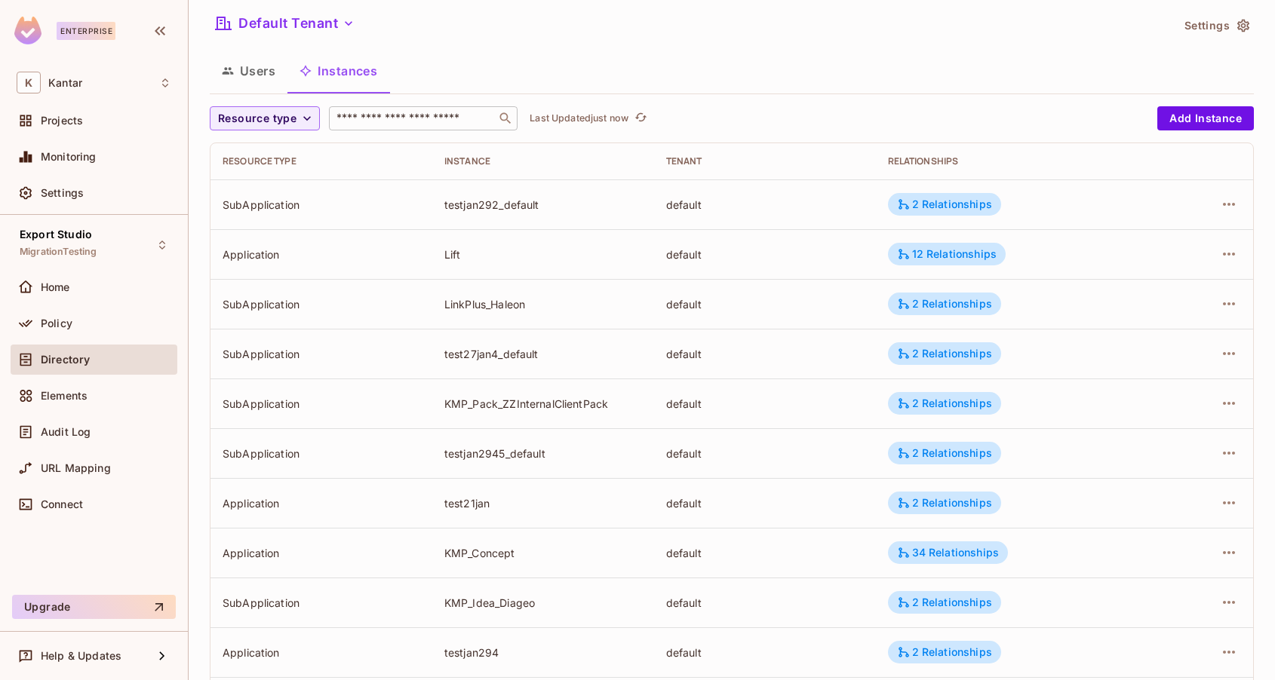
click at [388, 114] on input "text" at bounding box center [412, 118] width 158 height 15
type input "****"
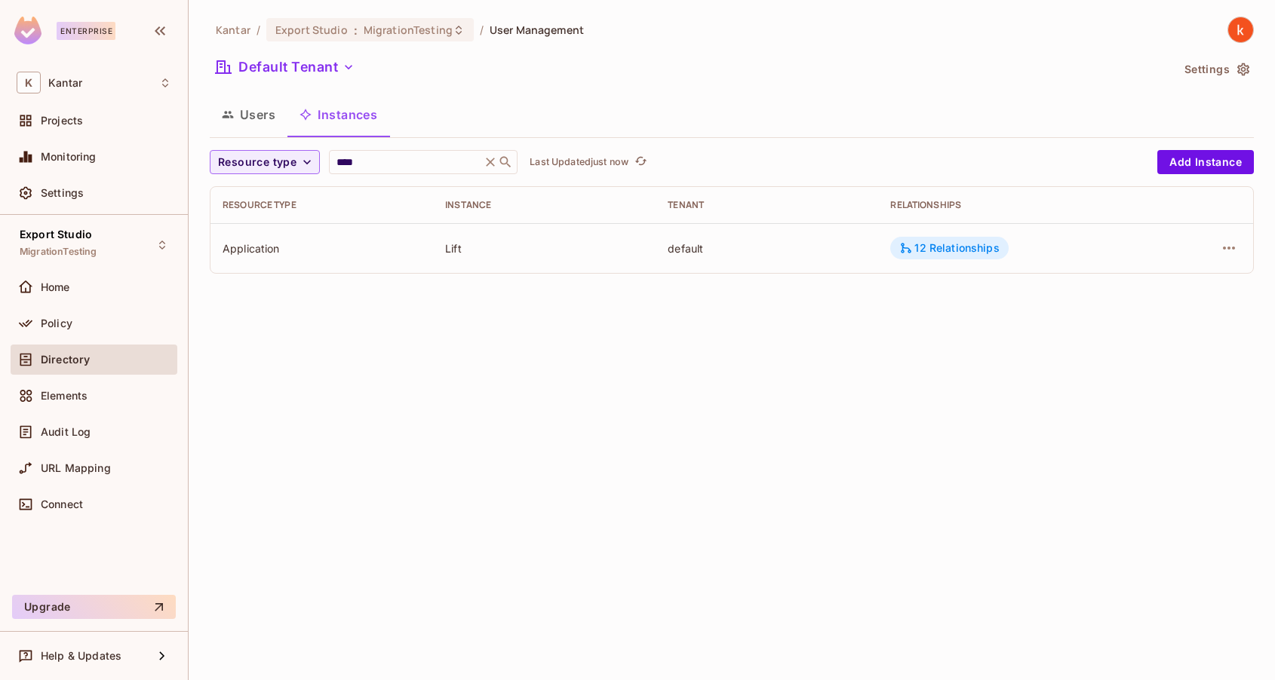
click at [958, 244] on div "12 Relationships" at bounding box center [949, 248] width 100 height 14
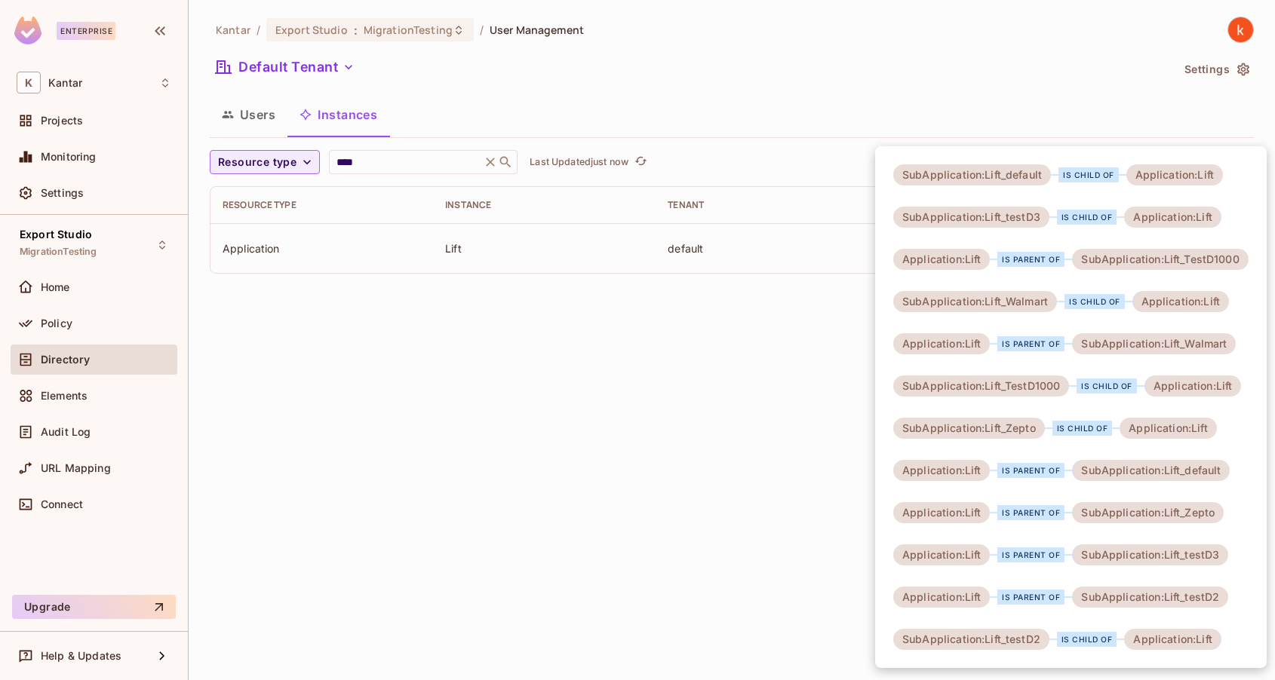
click at [746, 447] on div at bounding box center [637, 340] width 1275 height 680
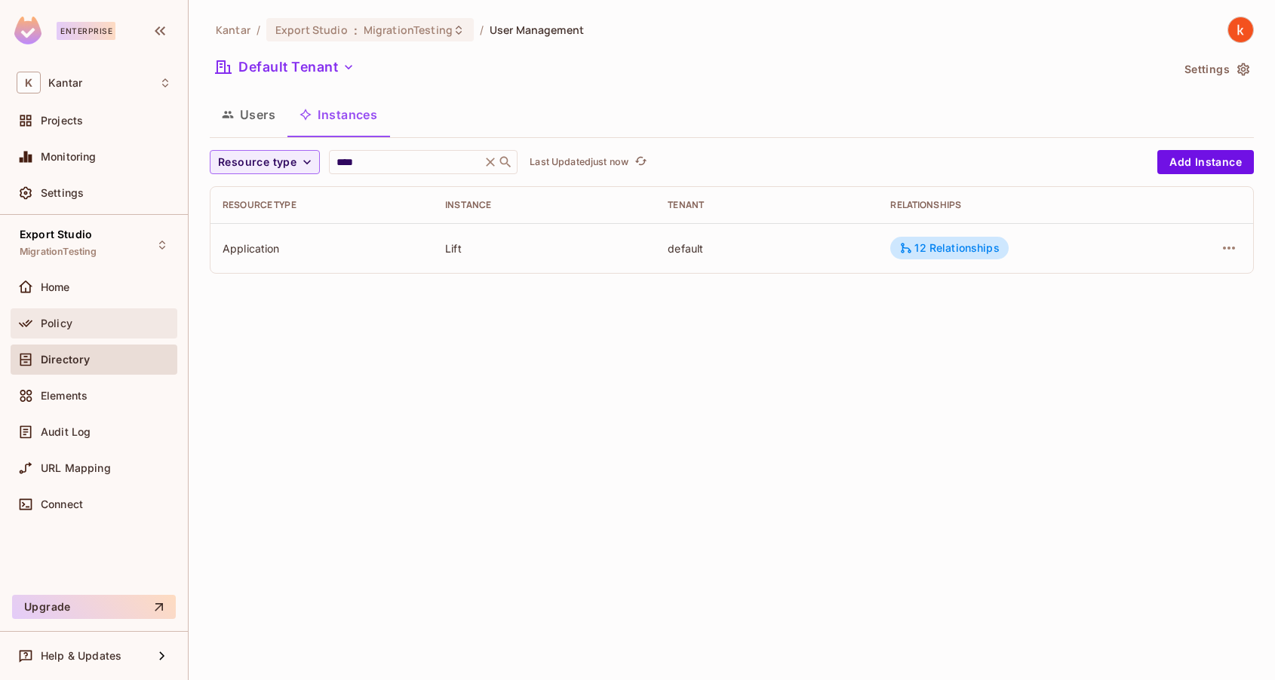
click at [56, 326] on span "Policy" at bounding box center [57, 324] width 32 height 12
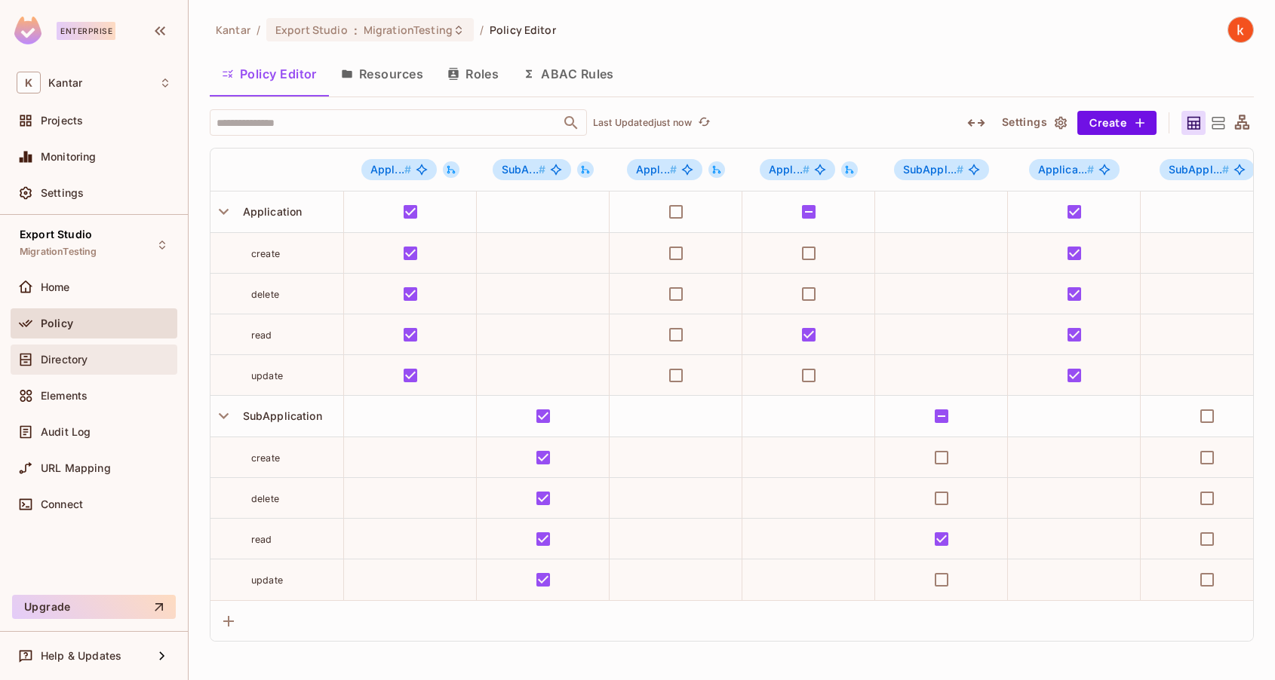
click at [67, 355] on span "Directory" at bounding box center [64, 360] width 47 height 12
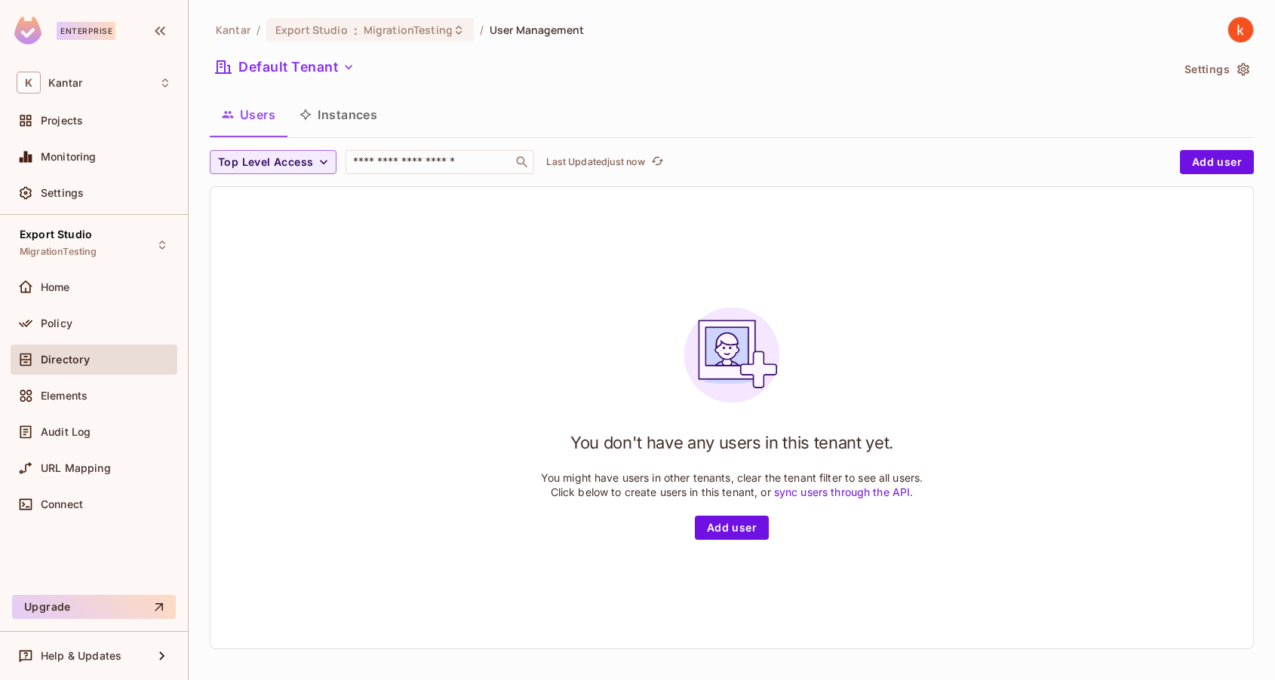
click at [260, 115] on button "Users" at bounding box center [249, 115] width 78 height 38
click at [951, 407] on div "You don't have any users in this tenant yet. You might have users in other tena…" at bounding box center [731, 418] width 1043 height 462
click at [413, 18] on div "Export Studio : MigrationTesting" at bounding box center [369, 29] width 207 height 23
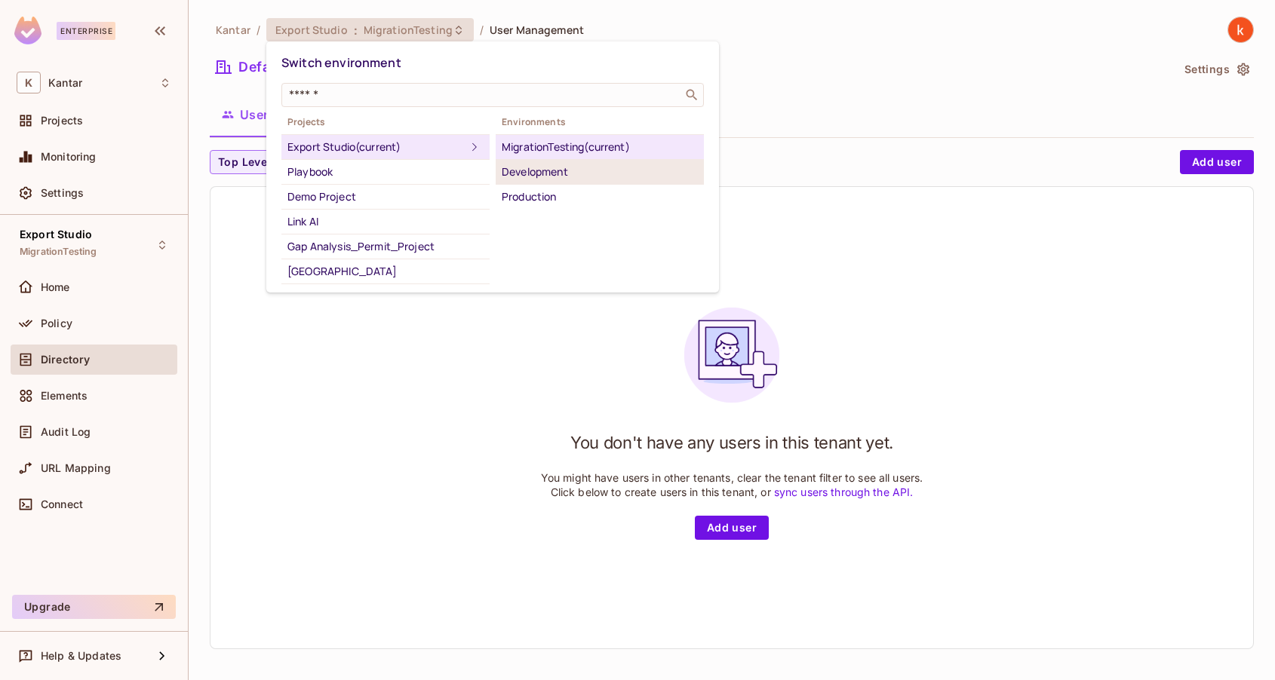
click at [525, 169] on div "Development" at bounding box center [600, 172] width 196 height 18
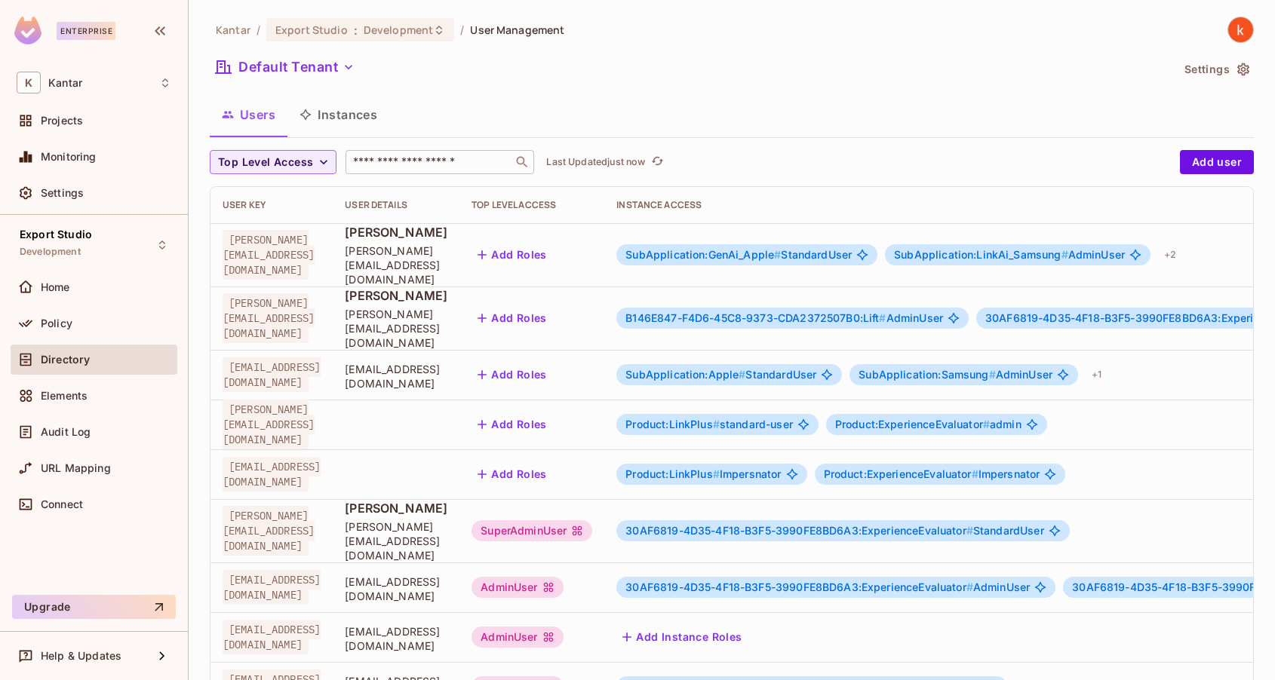
click at [399, 162] on input "text" at bounding box center [429, 162] width 158 height 15
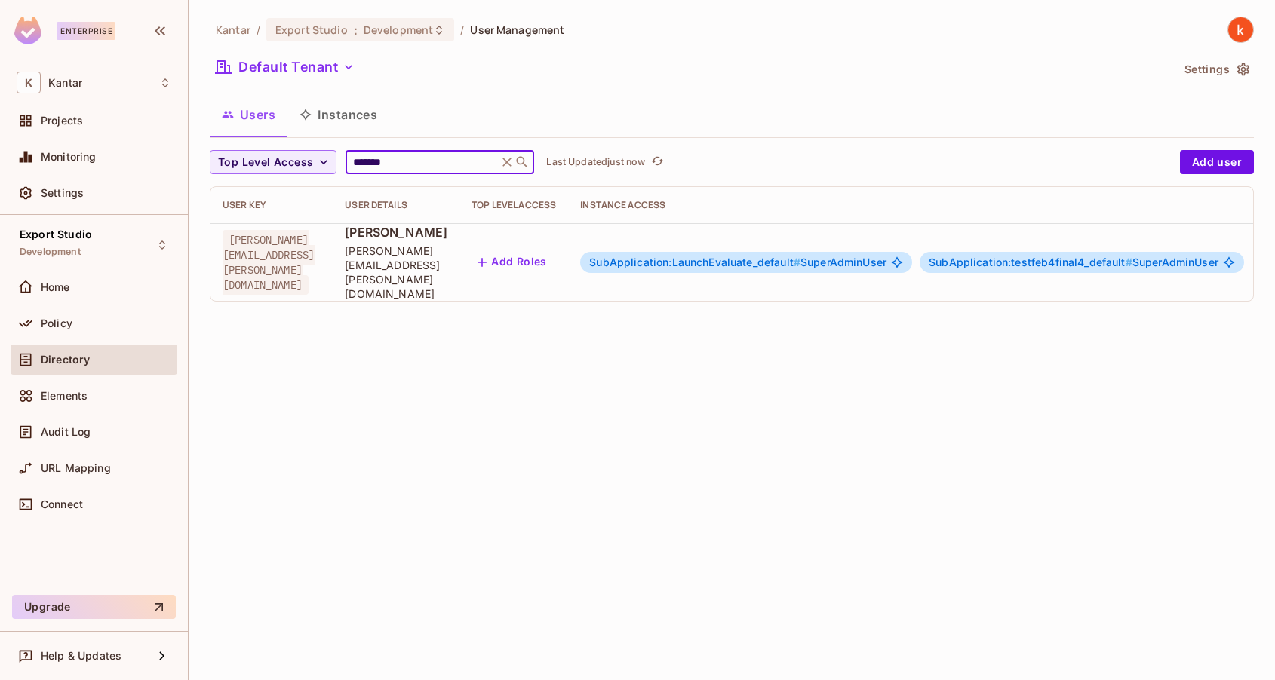
scroll to position [0, 284]
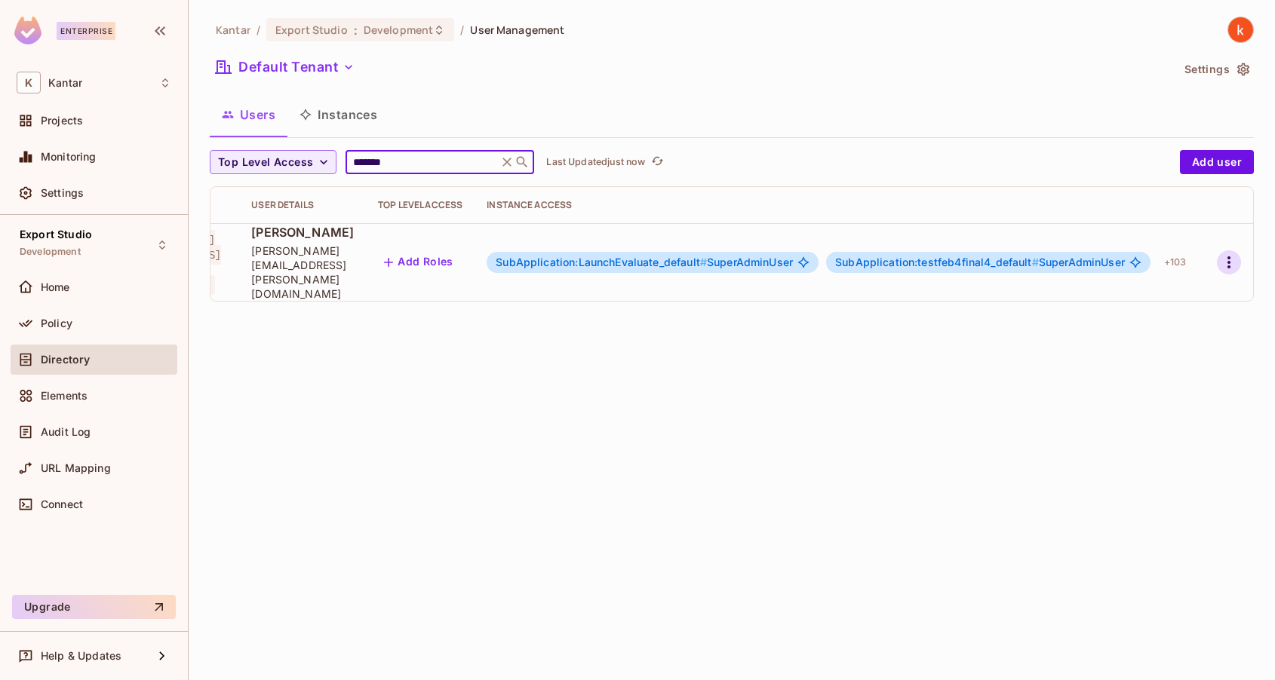
type input "*******"
click at [1230, 256] on icon "button" at bounding box center [1228, 262] width 3 height 12
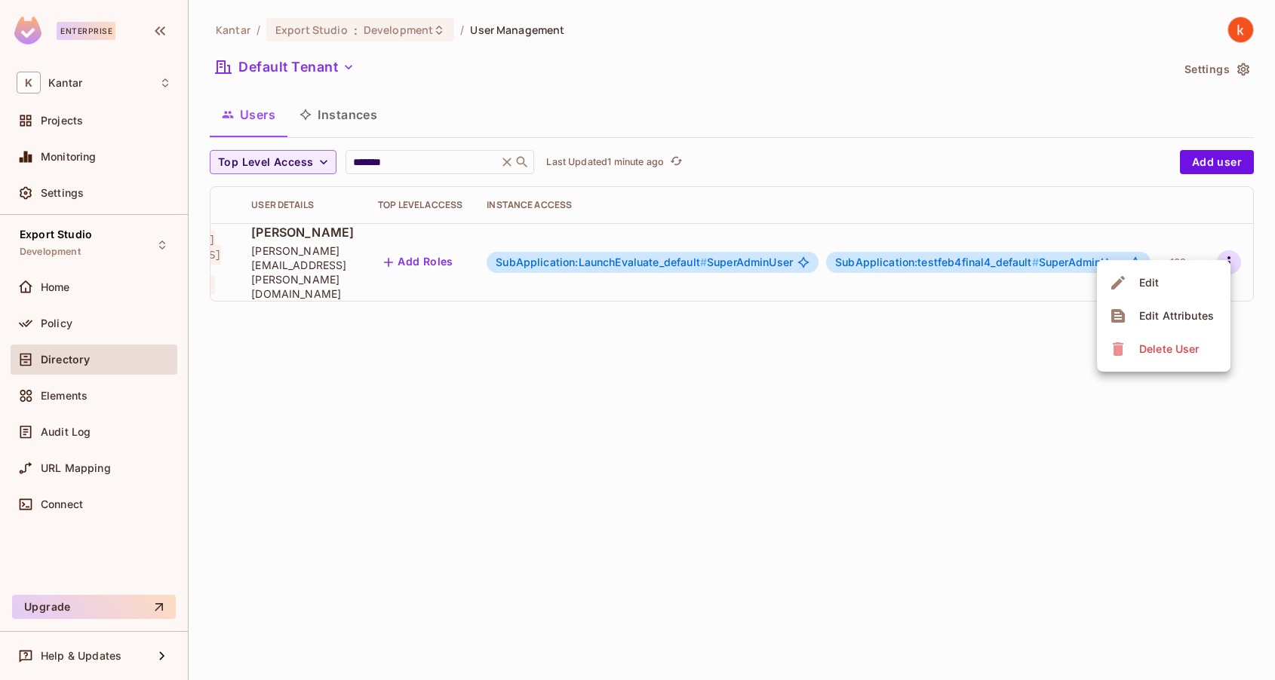
click at [346, 28] on div at bounding box center [637, 340] width 1275 height 680
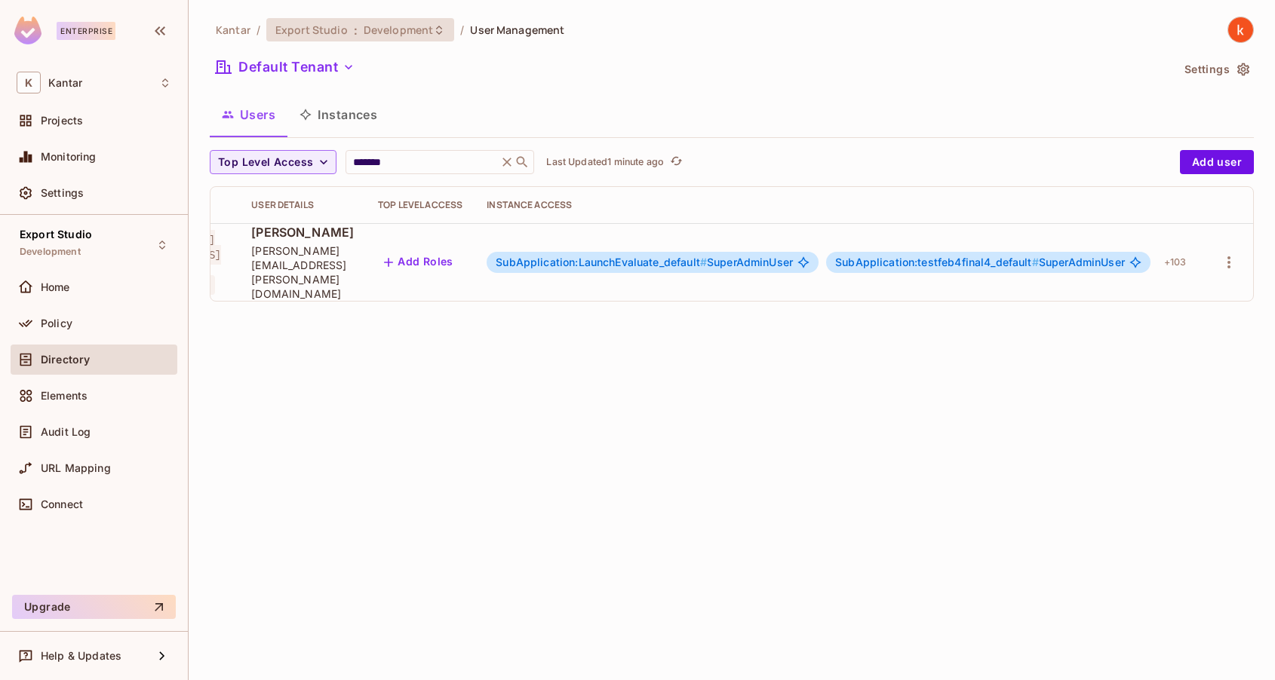
click at [376, 29] on span "Development" at bounding box center [398, 30] width 69 height 14
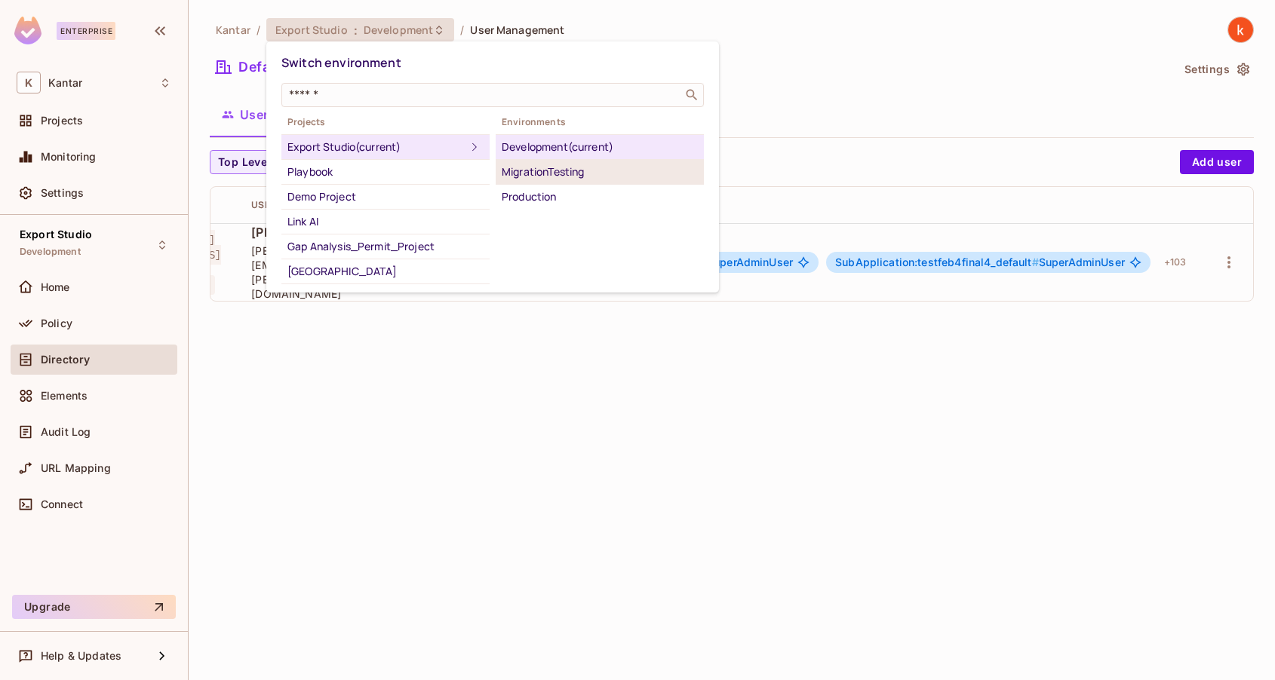
click at [521, 168] on div "MigrationTesting" at bounding box center [600, 172] width 196 height 18
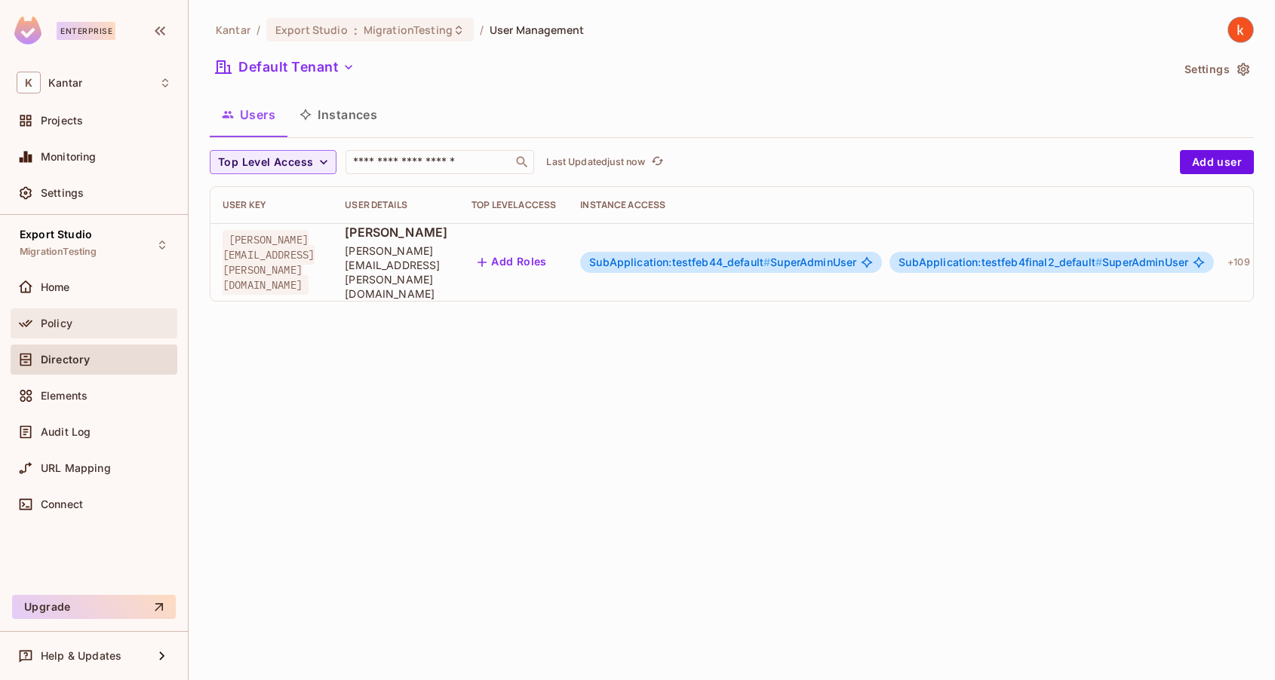
click at [67, 324] on span "Policy" at bounding box center [57, 324] width 32 height 12
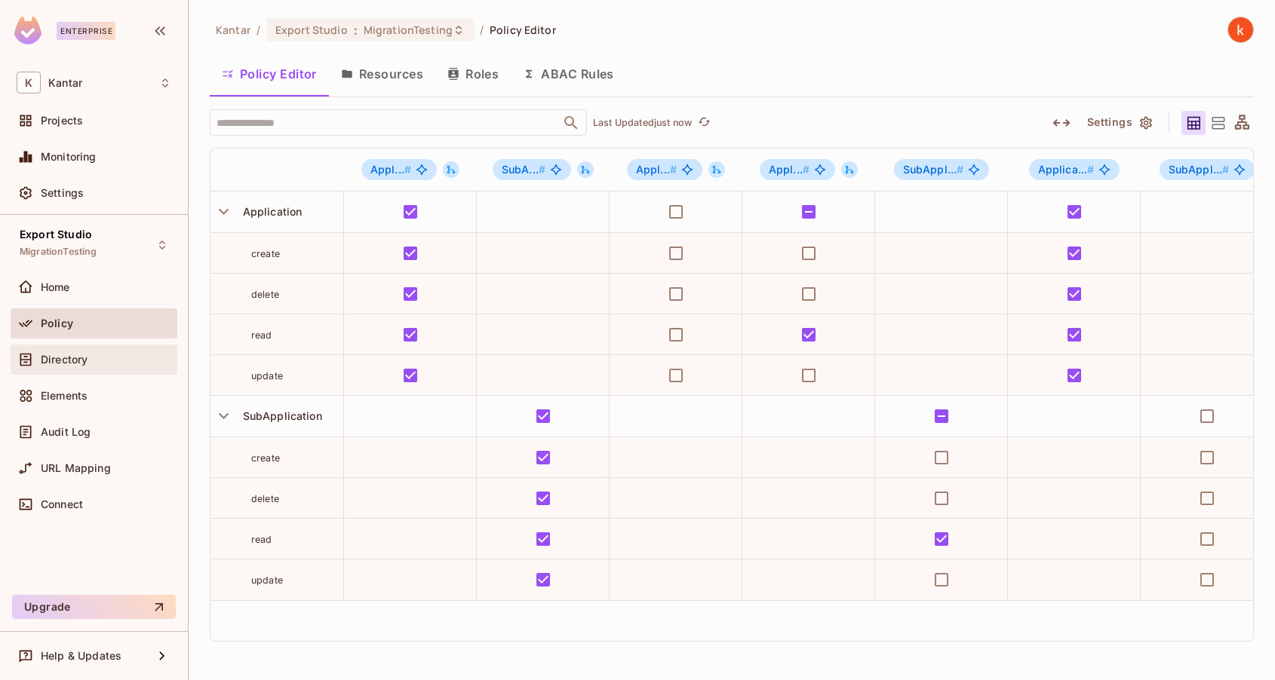
click at [66, 361] on span "Directory" at bounding box center [64, 360] width 47 height 12
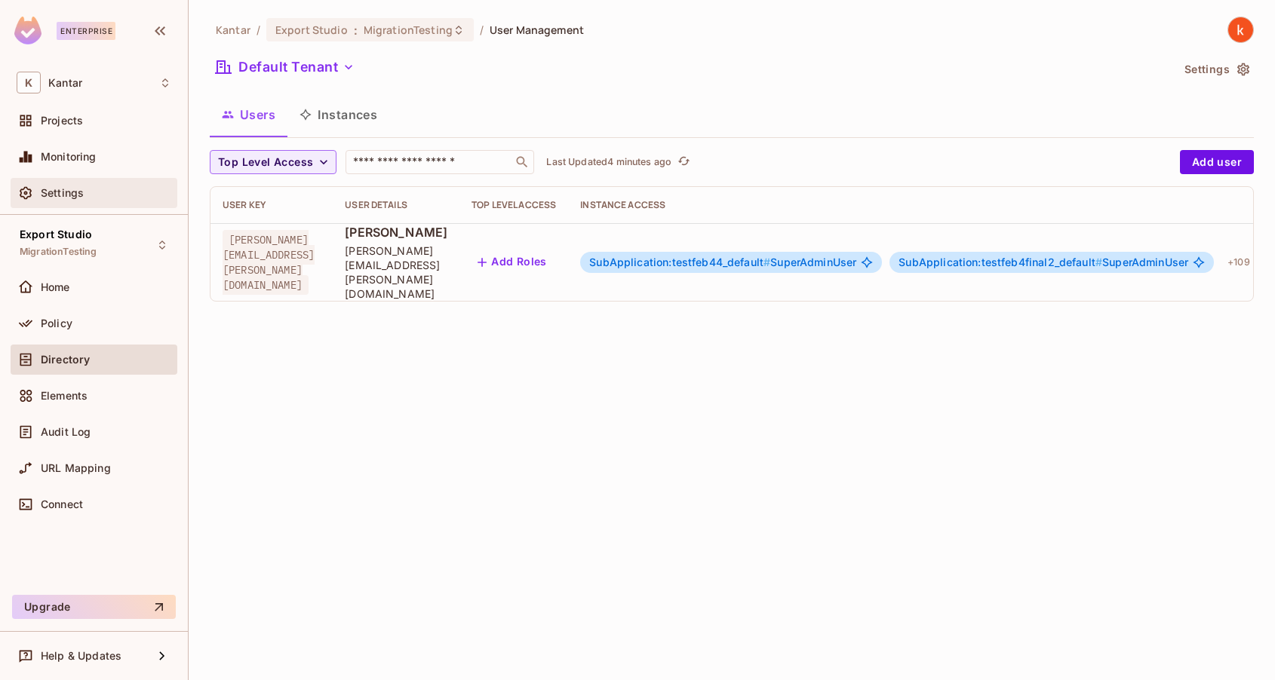
click at [84, 184] on div "Settings" at bounding box center [94, 193] width 155 height 18
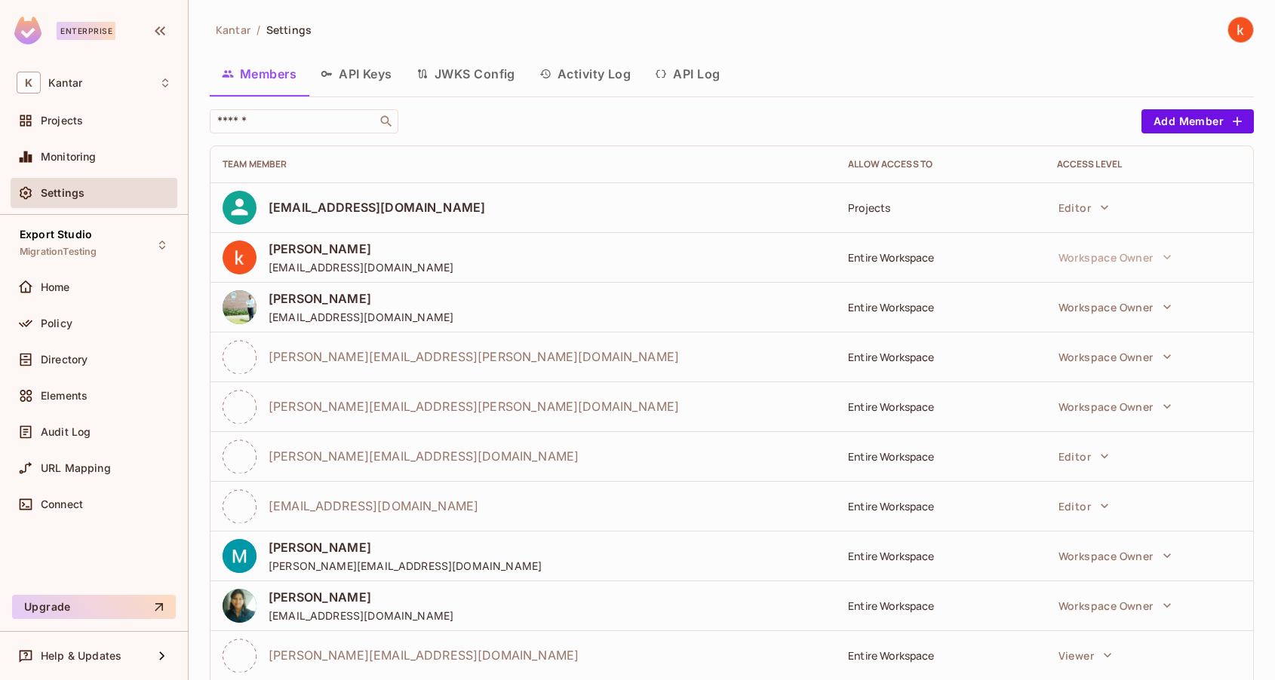
click at [695, 71] on button "API Log" at bounding box center [687, 74] width 89 height 38
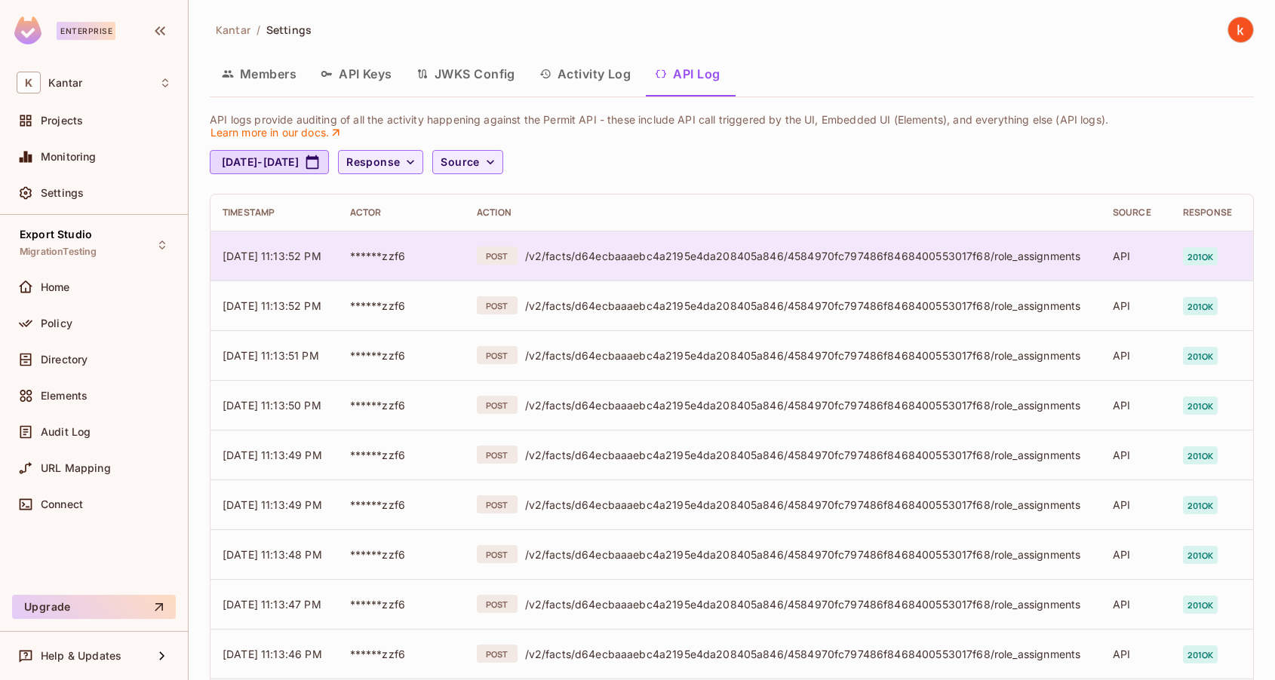
click at [1207, 250] on span "201 ok" at bounding box center [1200, 256] width 35 height 18
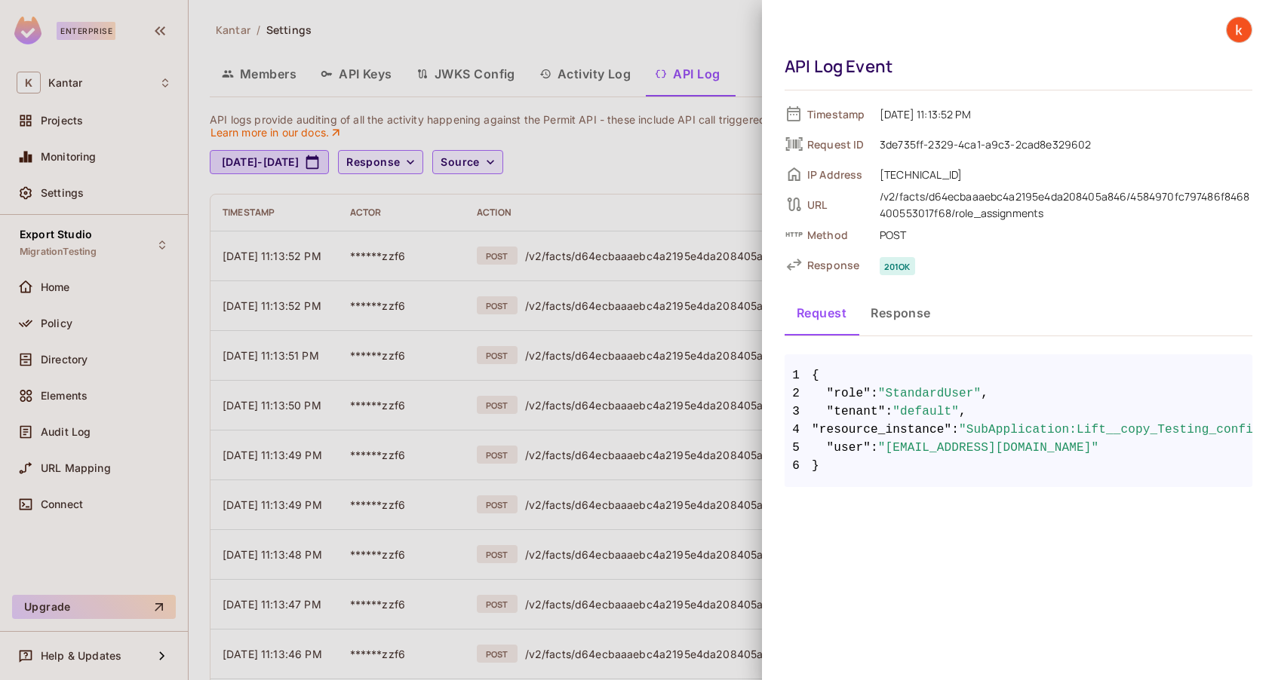
click at [904, 312] on button "Response" at bounding box center [900, 313] width 84 height 38
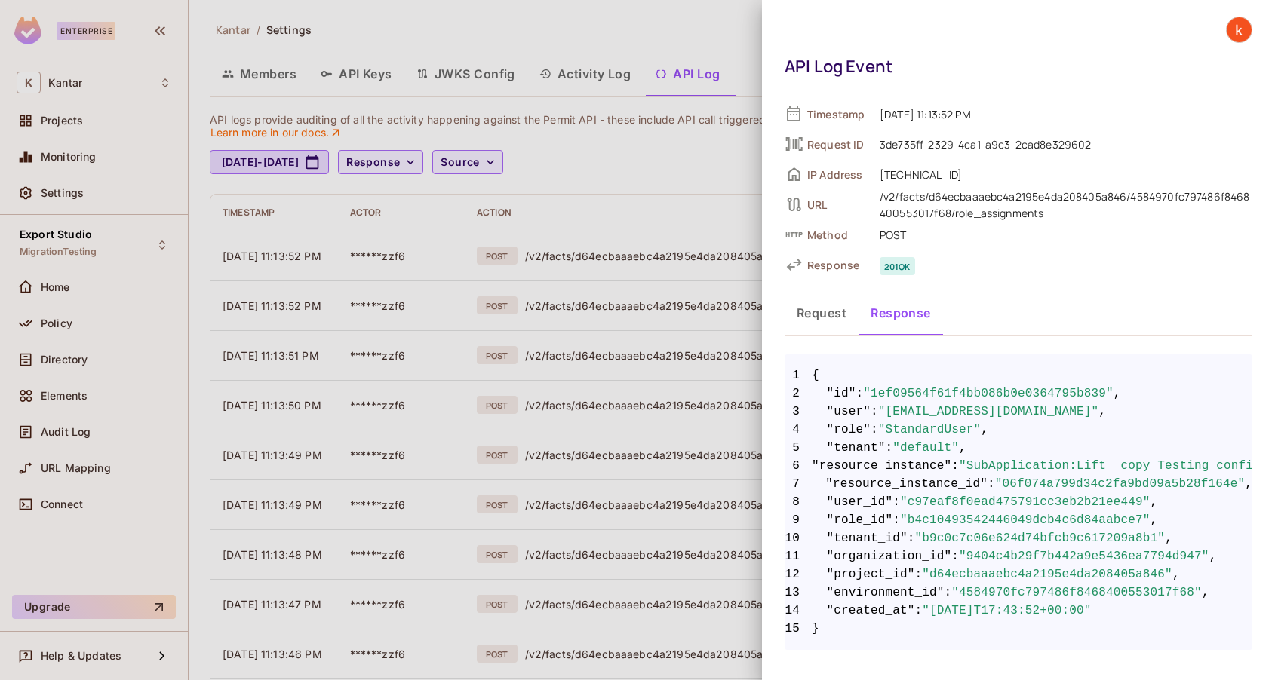
click at [687, 21] on div at bounding box center [637, 340] width 1275 height 680
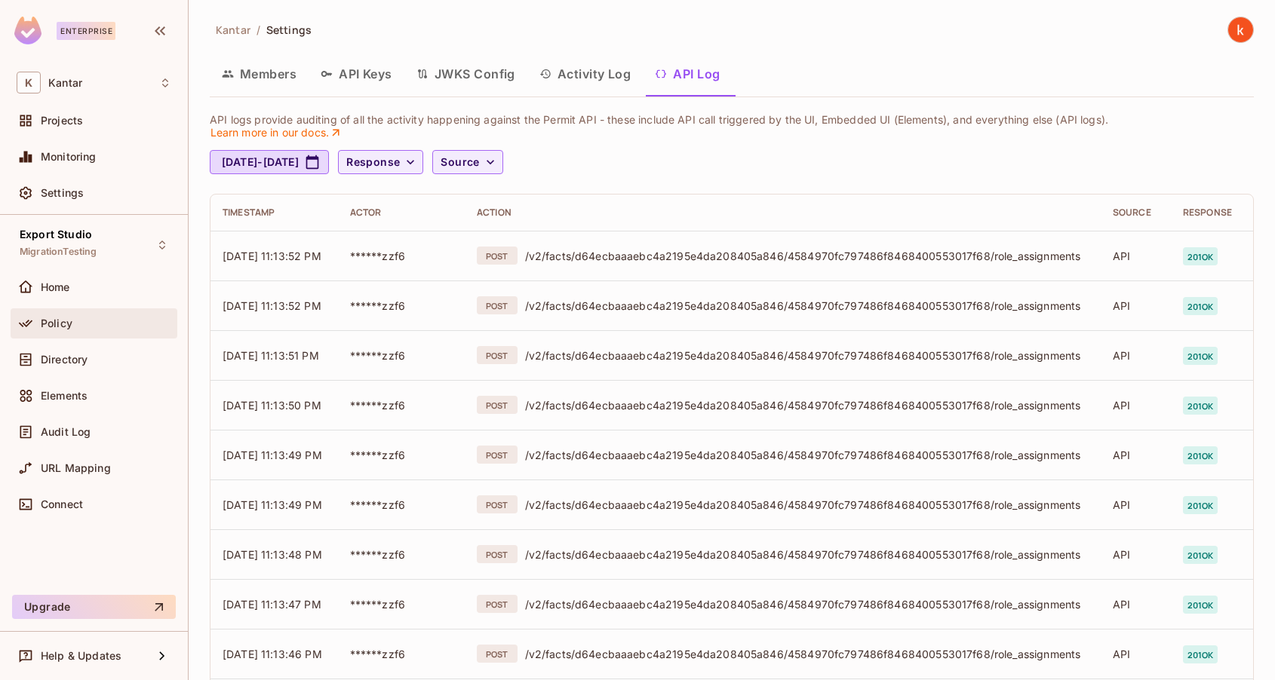
click at [58, 327] on span "Policy" at bounding box center [57, 324] width 32 height 12
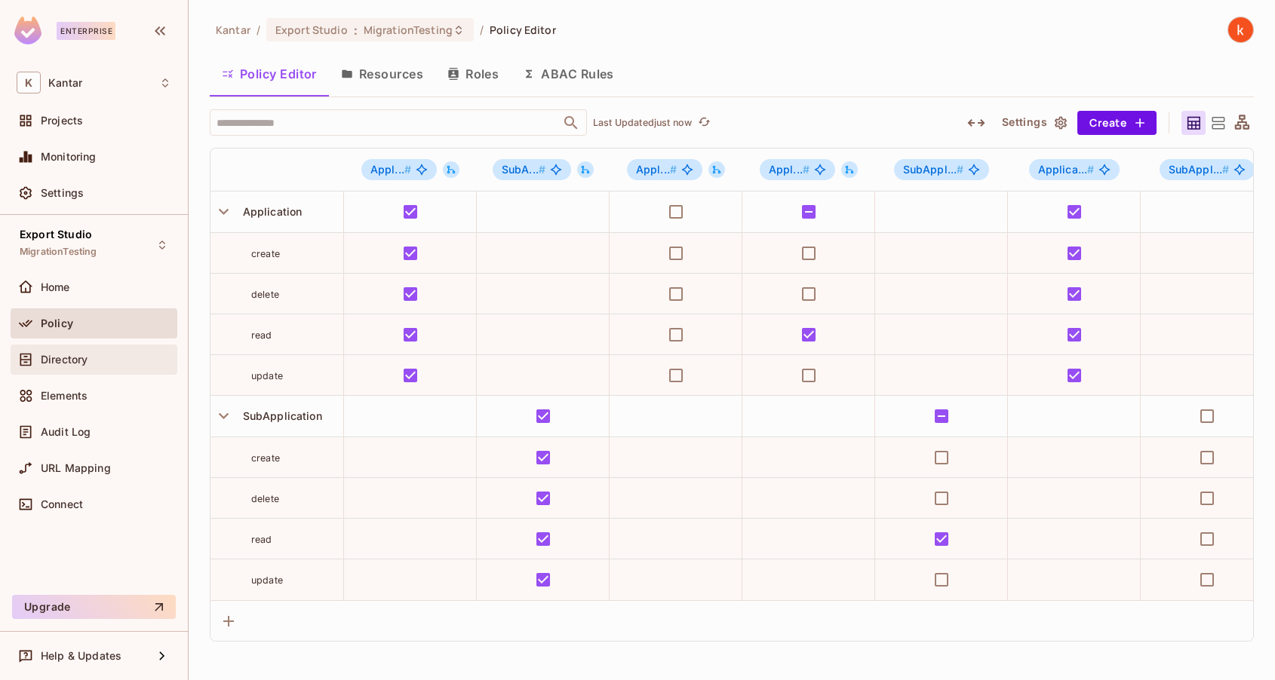
click at [60, 363] on span "Directory" at bounding box center [64, 360] width 47 height 12
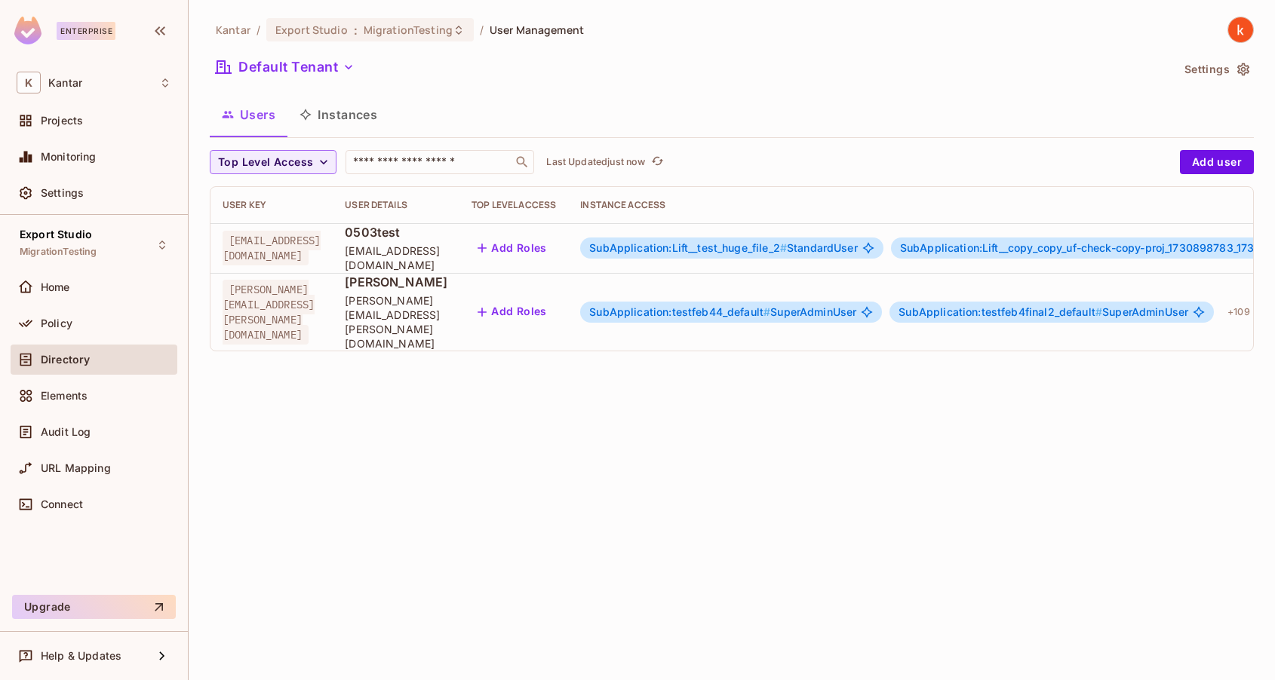
click at [787, 247] on span "SubApplication:Lift__test_huge_file_2 #" at bounding box center [688, 247] width 198 height 13
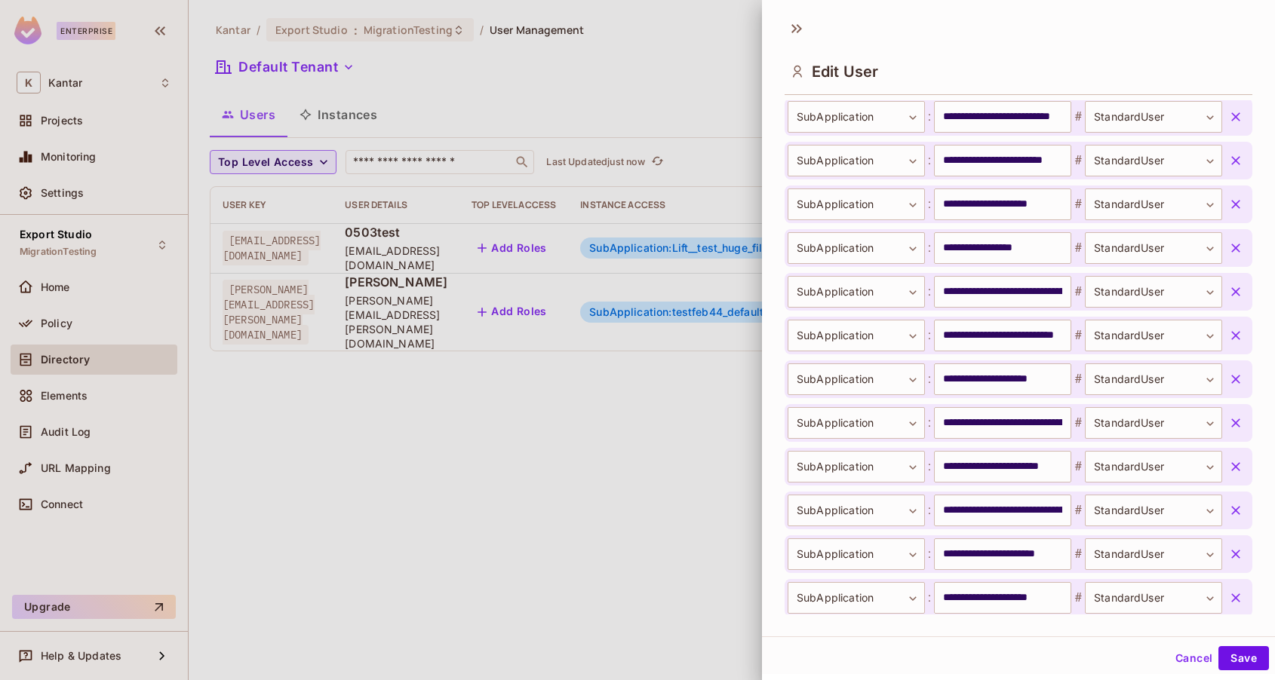
scroll to position [5769, 0]
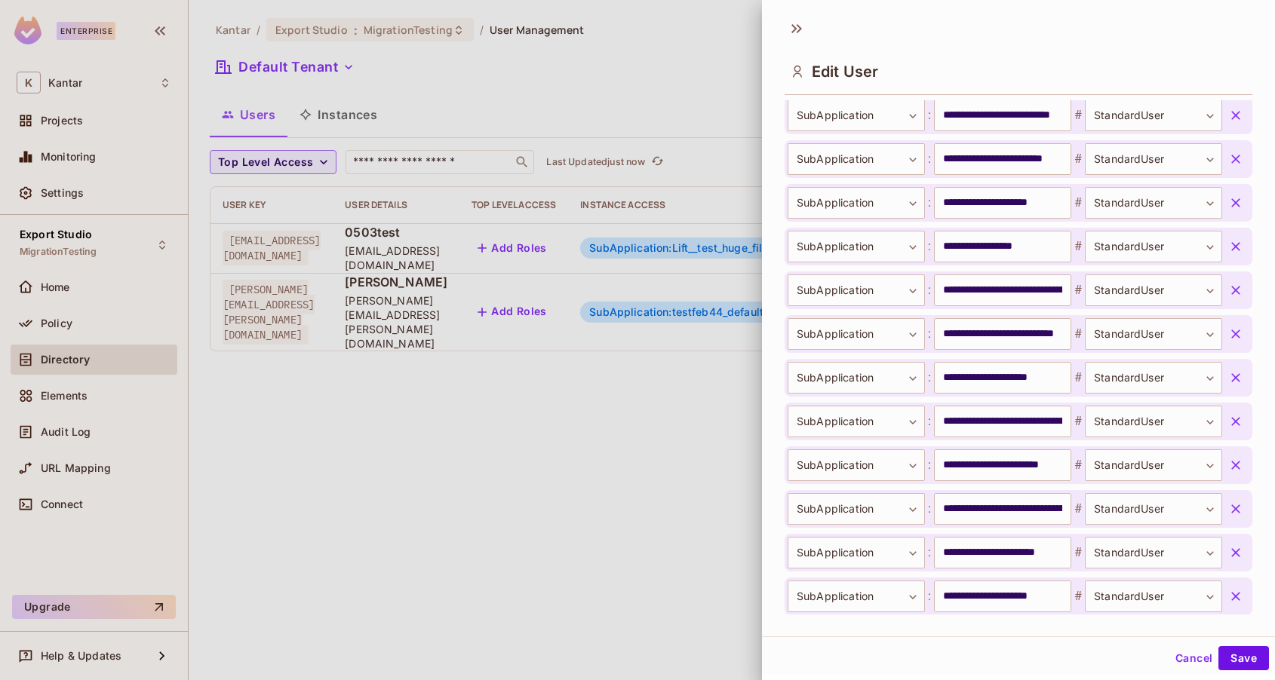
click at [632, 527] on div at bounding box center [637, 340] width 1275 height 680
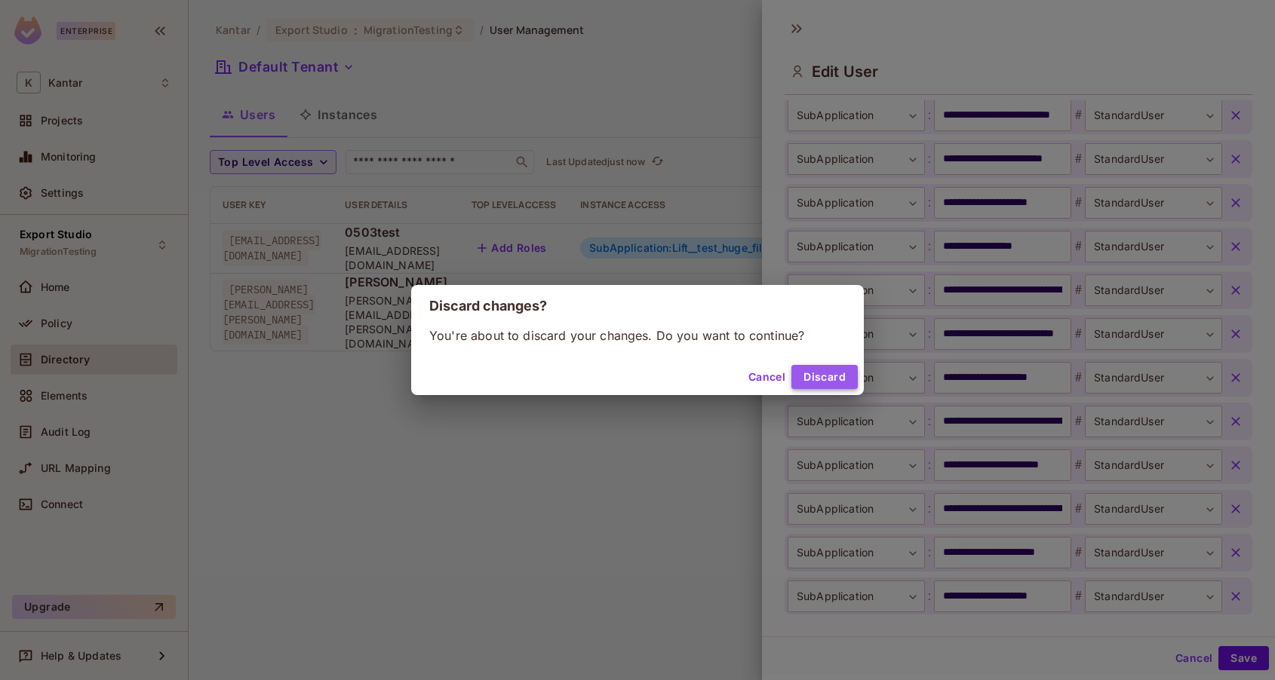
click at [809, 380] on button "Discard" at bounding box center [824, 377] width 66 height 24
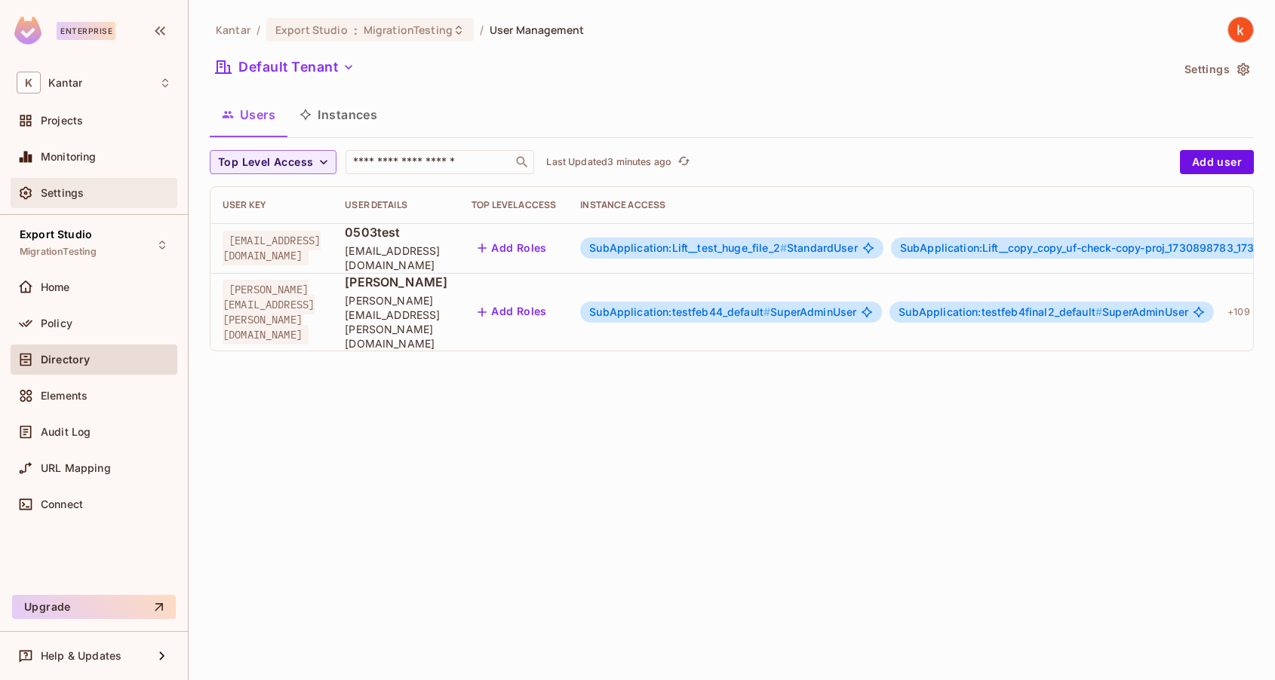
click at [82, 192] on span "Settings" at bounding box center [62, 193] width 43 height 12
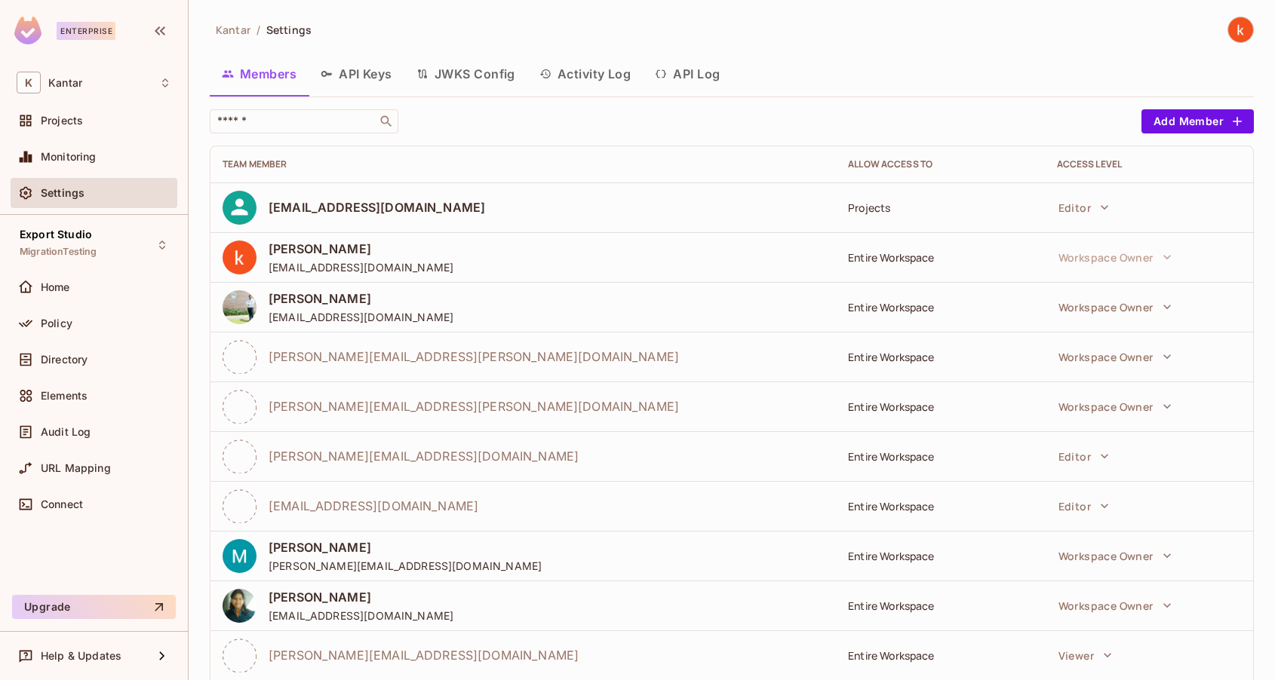
click at [709, 75] on button "API Log" at bounding box center [687, 74] width 89 height 38
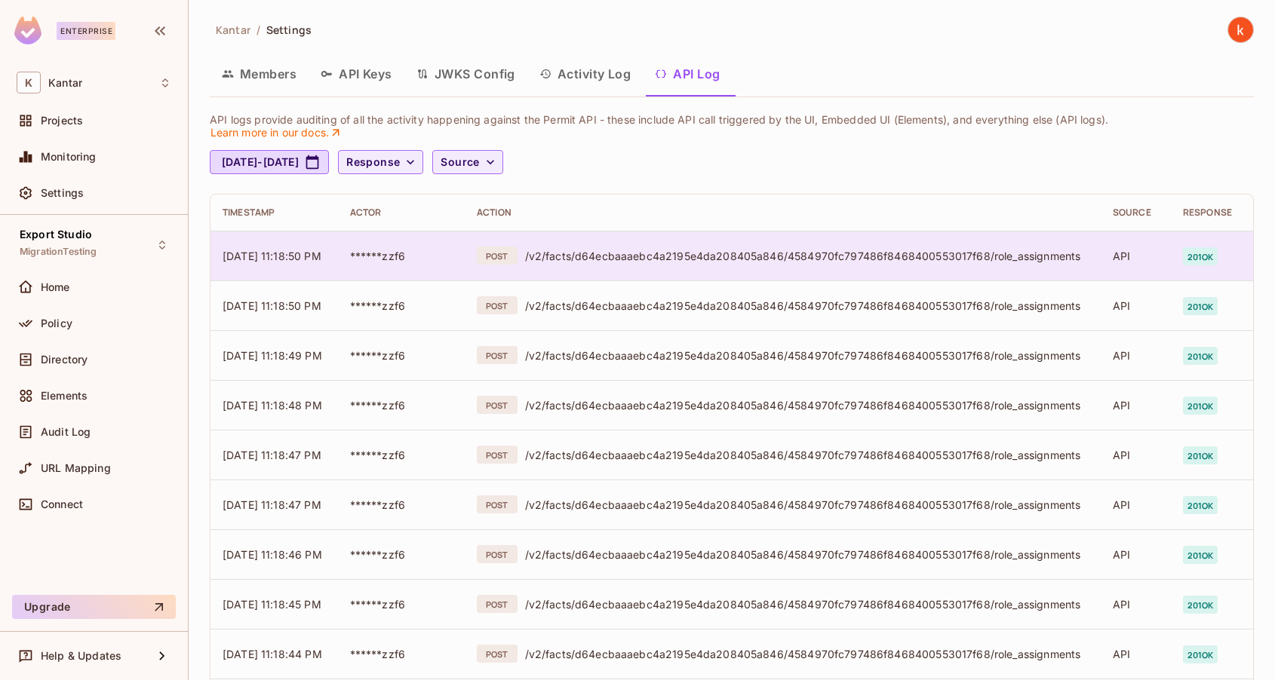
click at [1211, 256] on span "201 ok" at bounding box center [1200, 256] width 35 height 18
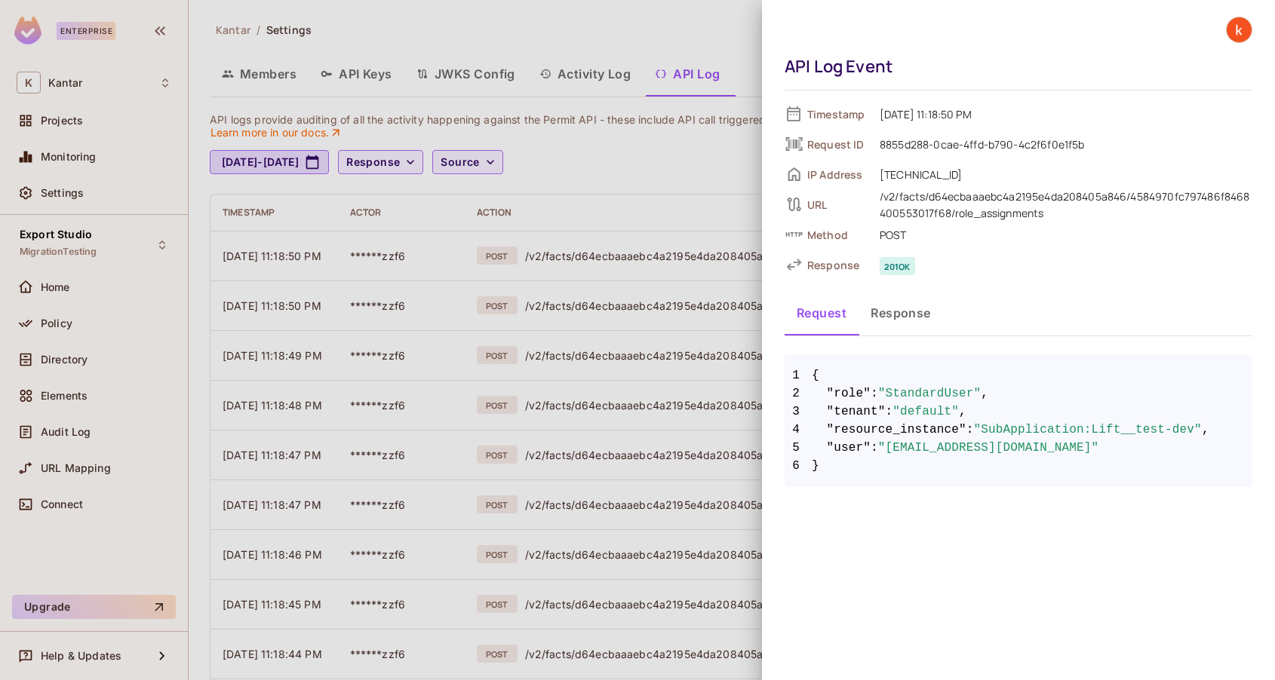
click at [654, 57] on div at bounding box center [637, 340] width 1275 height 680
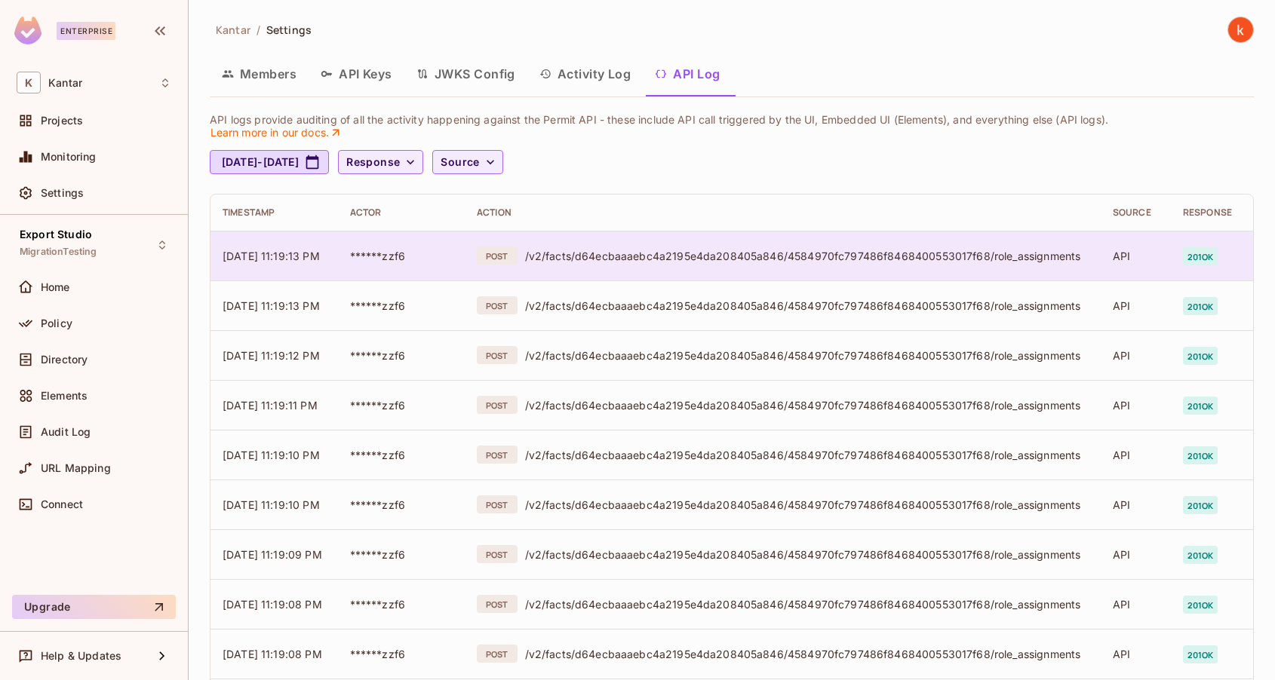
click at [1212, 257] on span "201 ok" at bounding box center [1200, 256] width 35 height 18
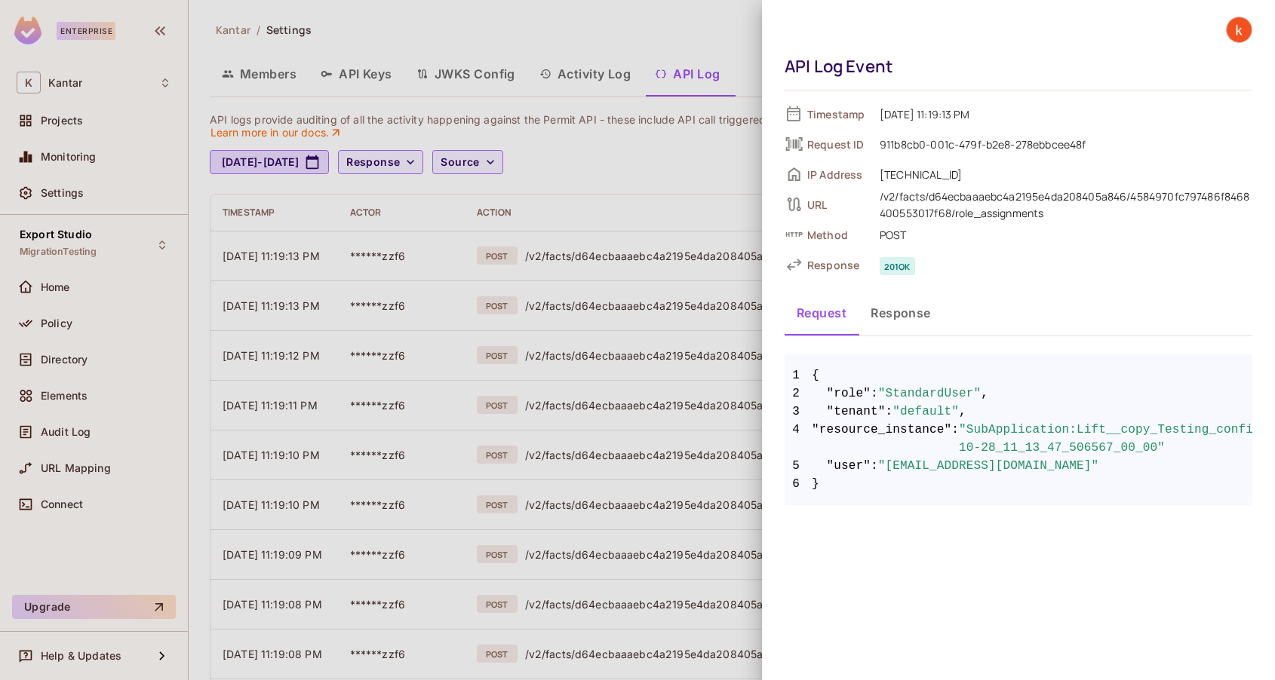
click at [671, 13] on div at bounding box center [637, 340] width 1275 height 680
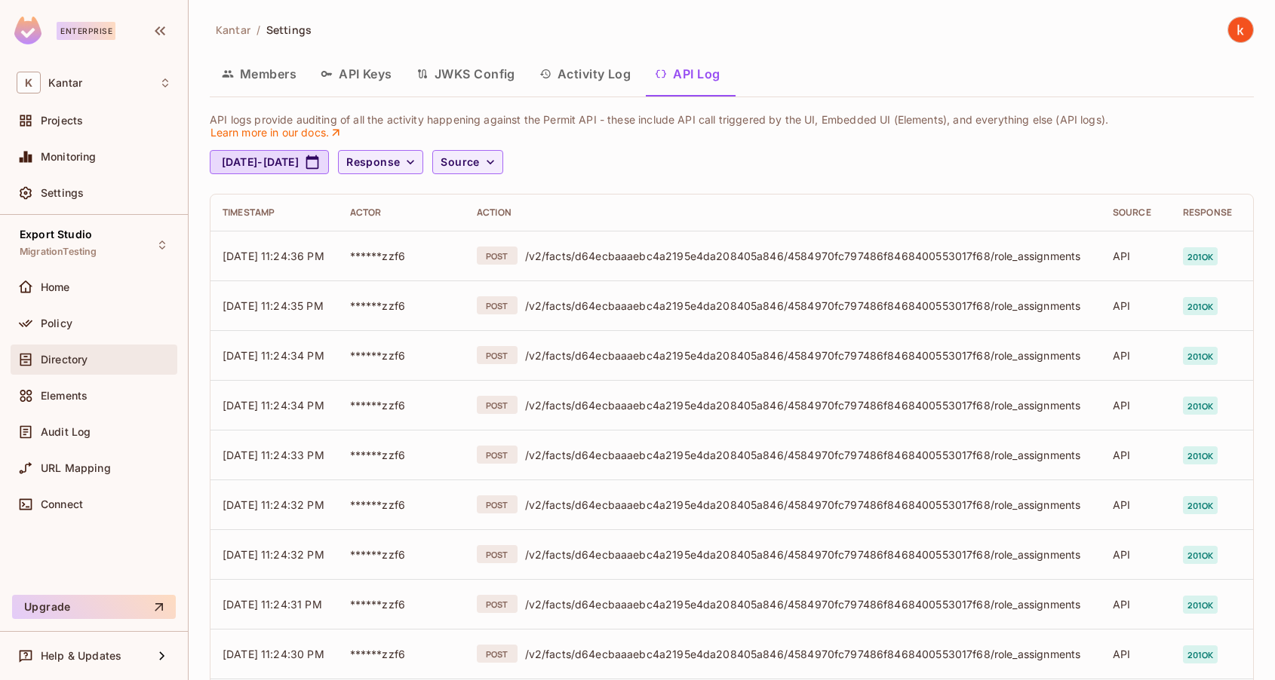
click at [60, 367] on div "Directory" at bounding box center [94, 360] width 155 height 18
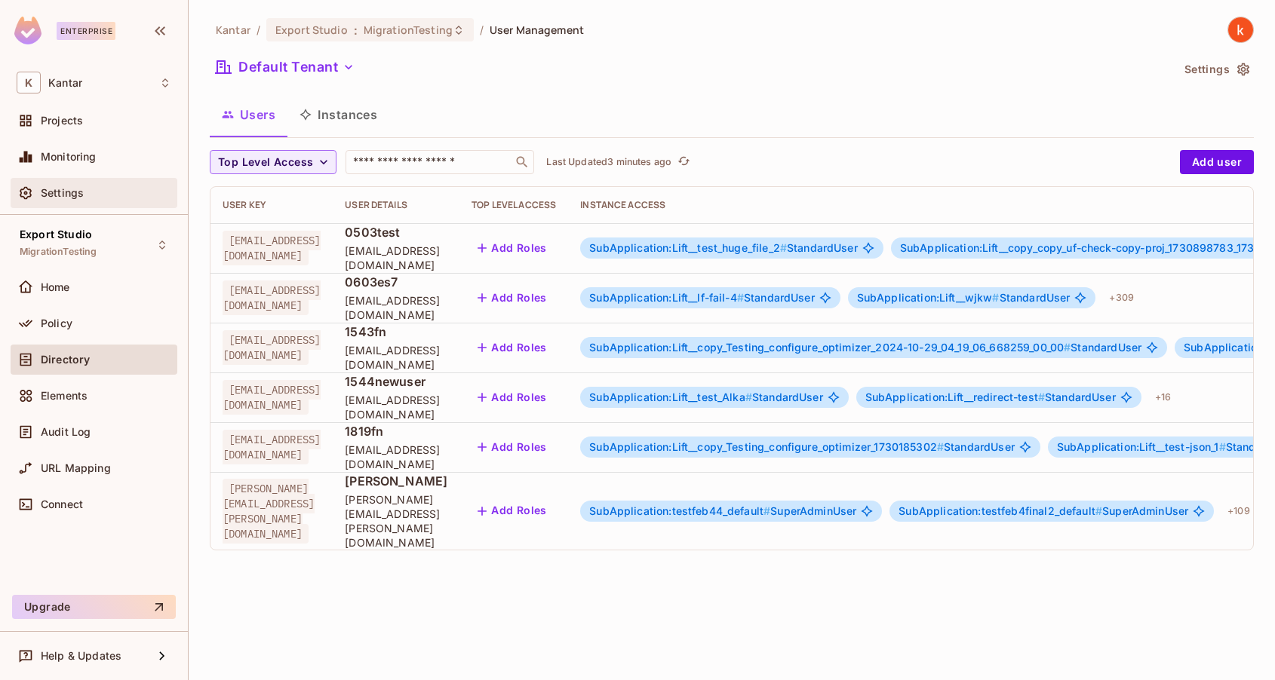
click at [77, 198] on span "Settings" at bounding box center [62, 193] width 43 height 12
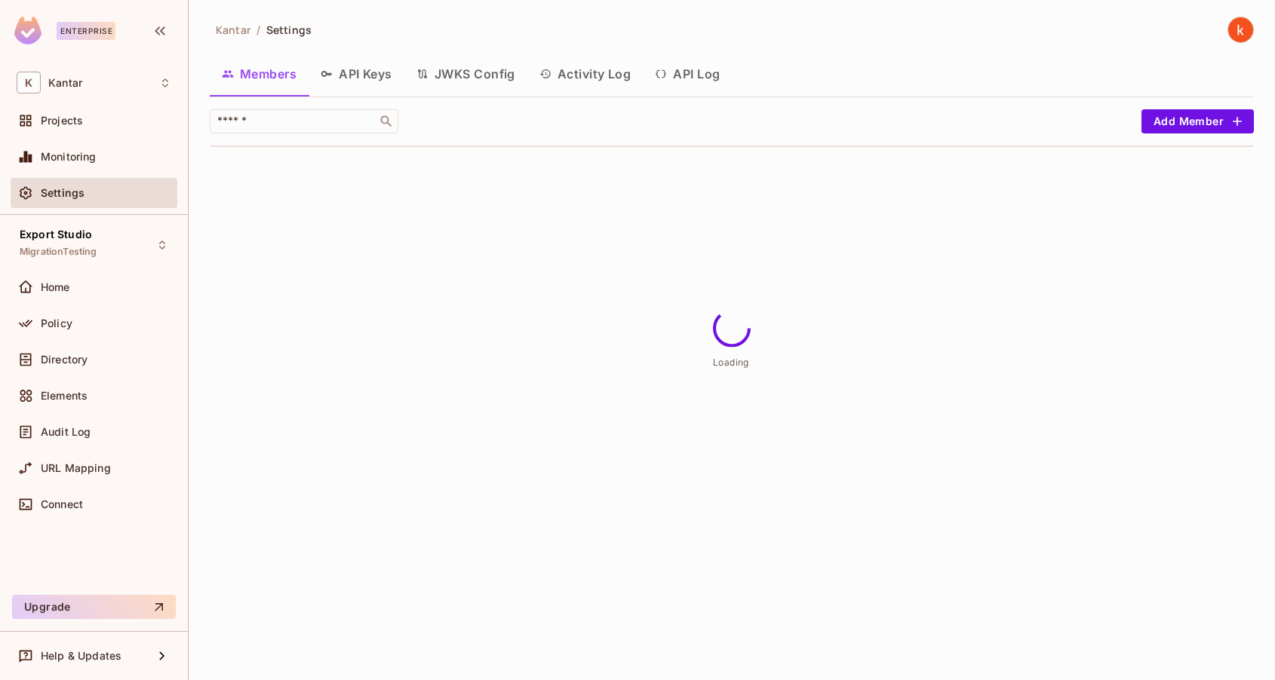
click at [708, 71] on button "API Log" at bounding box center [687, 74] width 89 height 38
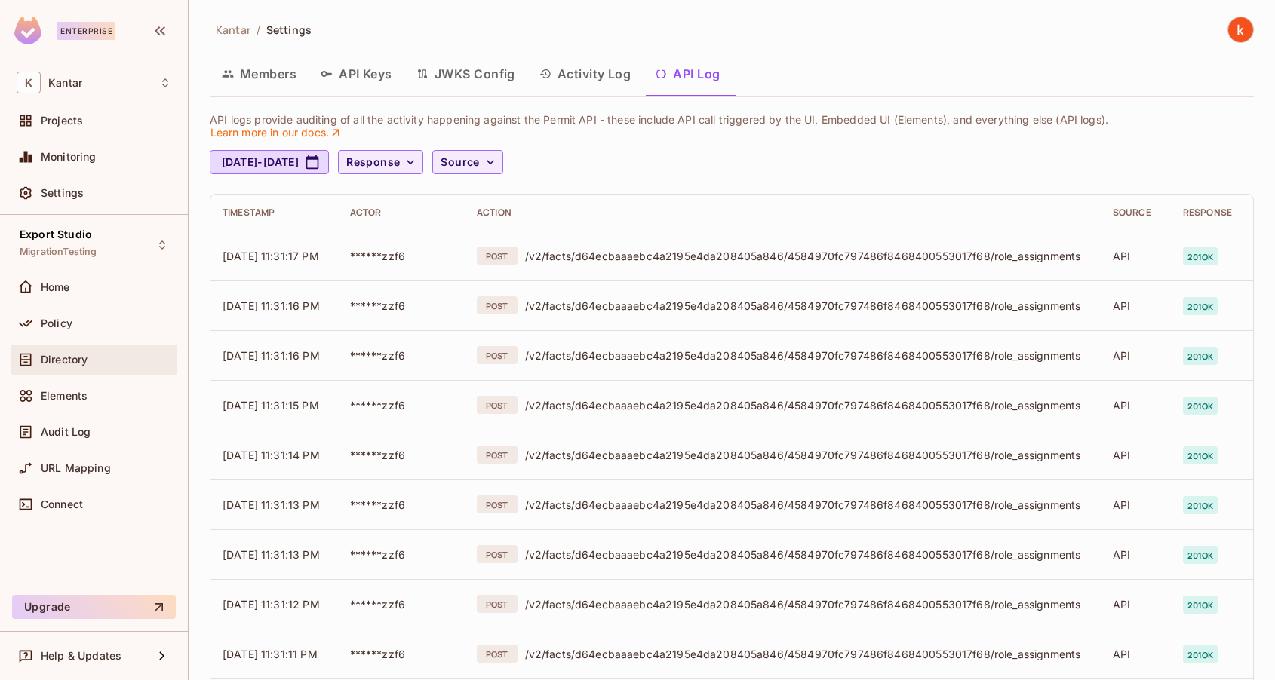
click at [75, 361] on span "Directory" at bounding box center [64, 360] width 47 height 12
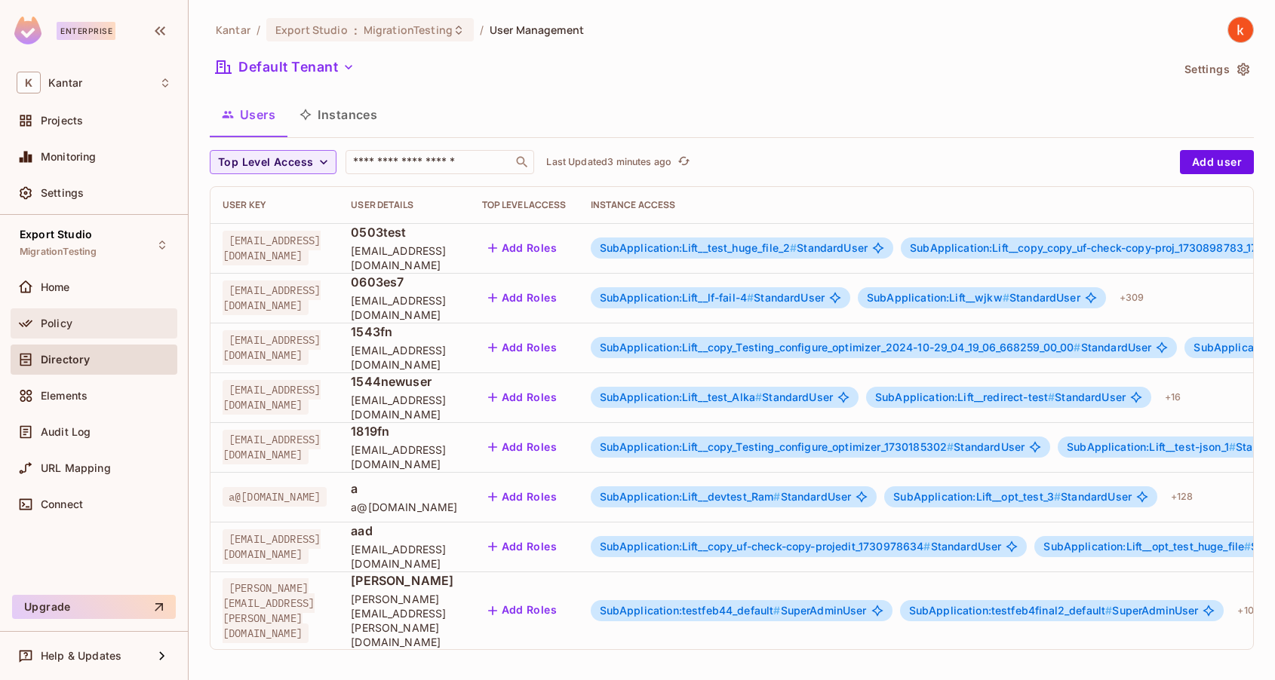
click at [68, 321] on span "Policy" at bounding box center [57, 324] width 32 height 12
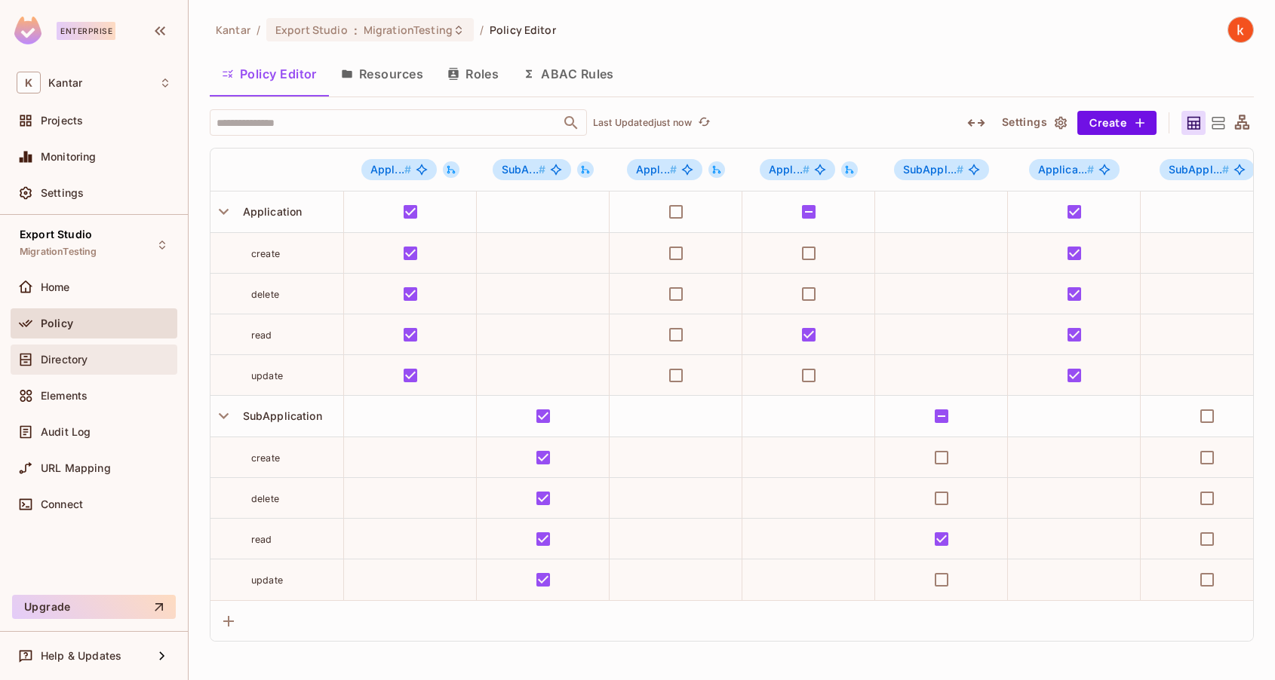
click at [70, 356] on span "Directory" at bounding box center [64, 360] width 47 height 12
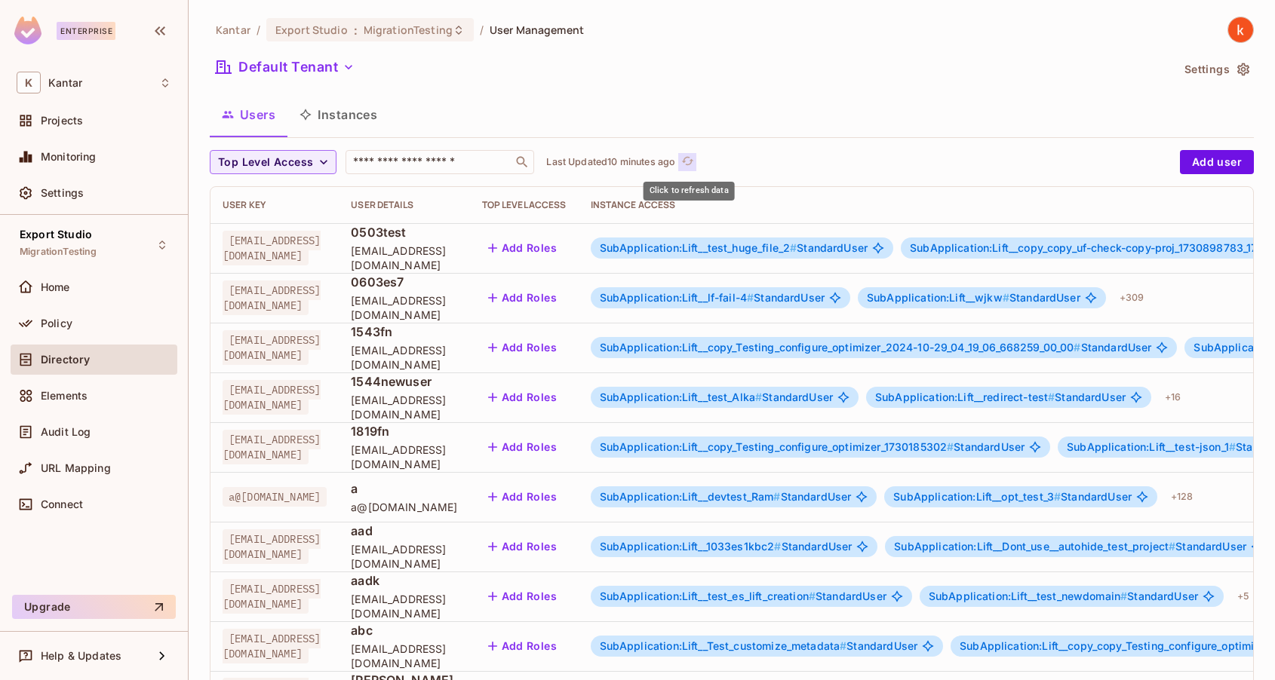
click at [689, 155] on icon "refresh" at bounding box center [687, 161] width 13 height 13
click at [664, 161] on icon "refresh" at bounding box center [657, 161] width 13 height 13
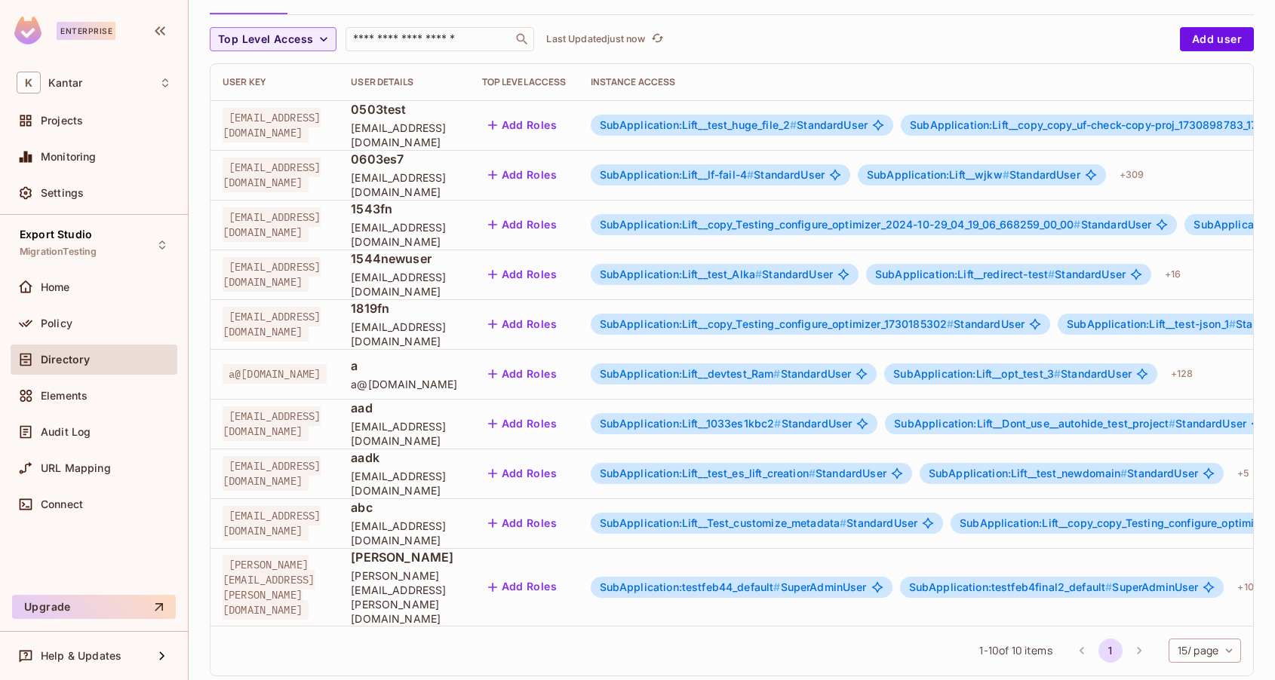
click at [1176, 619] on body "Enterprise K Kantar Projects Monitoring Settings Export Studio MigrationTesting…" at bounding box center [637, 340] width 1275 height 680
click at [1198, 653] on li "100 / page" at bounding box center [1203, 647] width 75 height 32
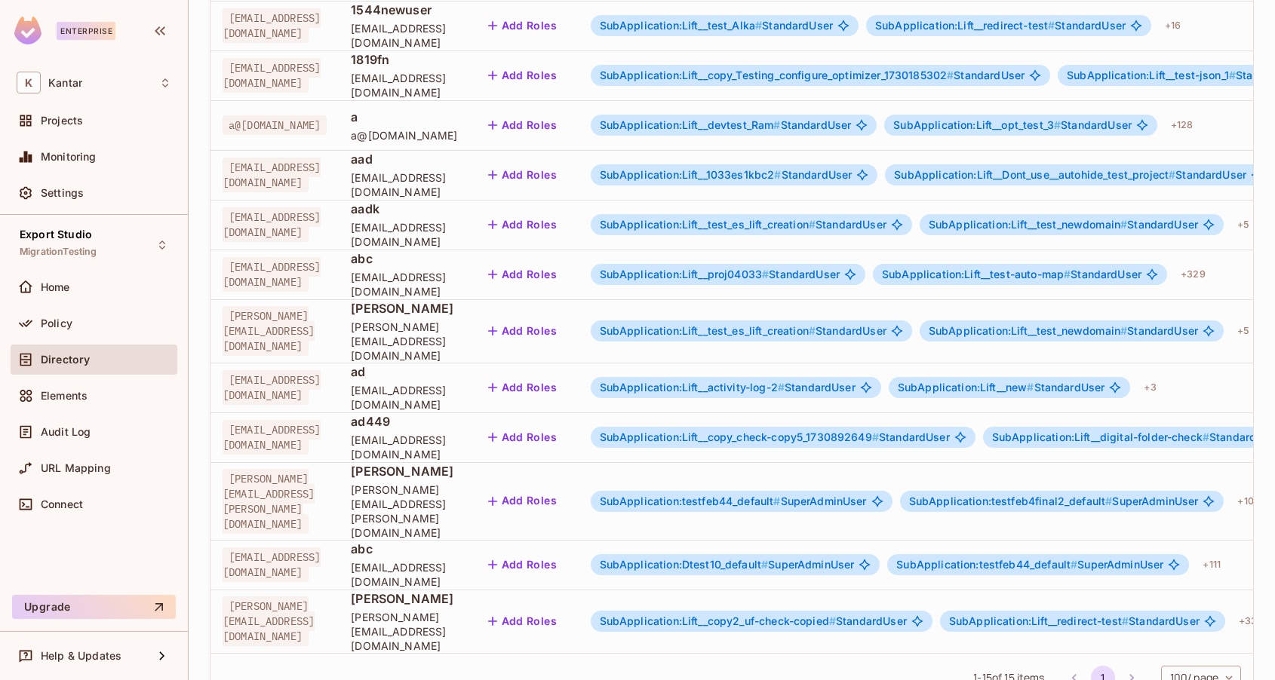
scroll to position [0, 0]
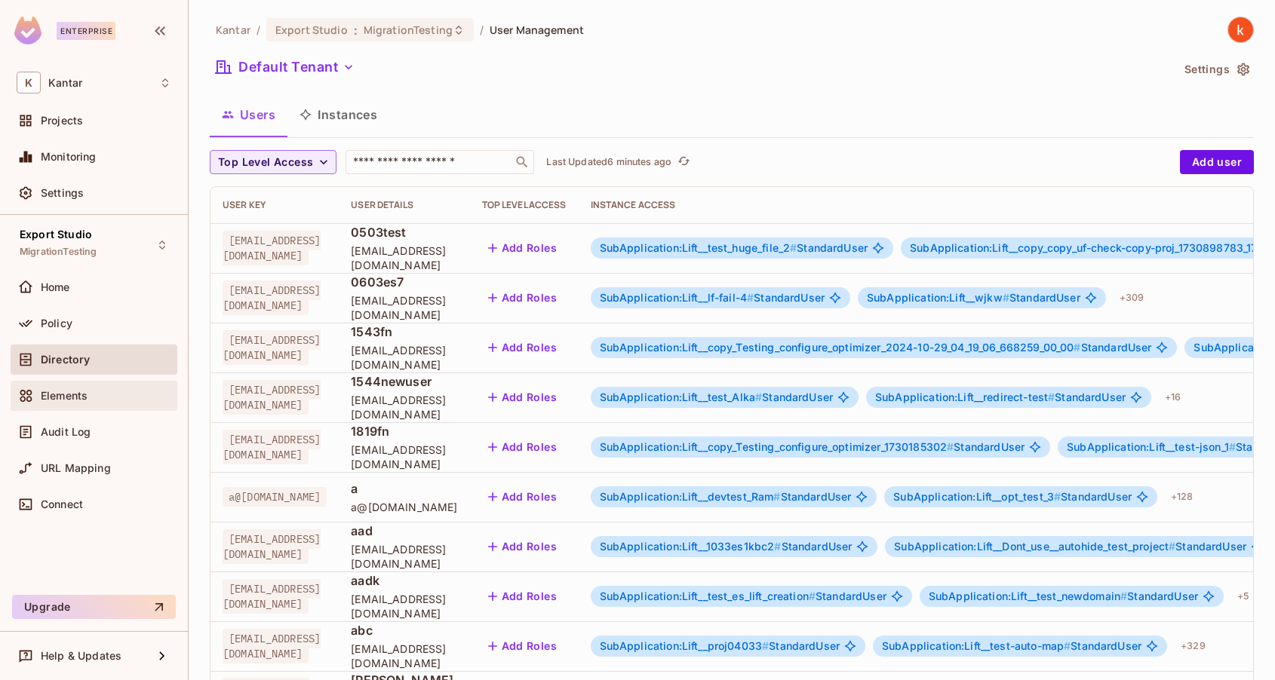
click at [88, 392] on div "Elements" at bounding box center [106, 396] width 131 height 12
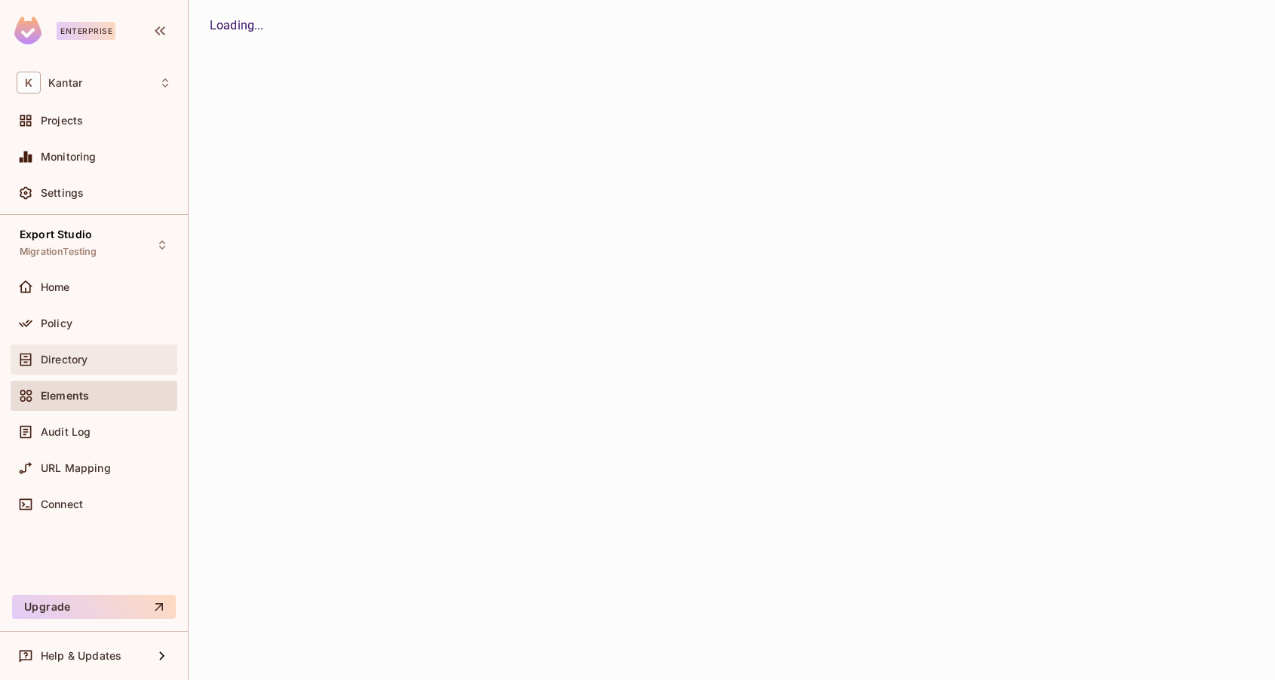
click at [88, 354] on span "Directory" at bounding box center [64, 360] width 47 height 12
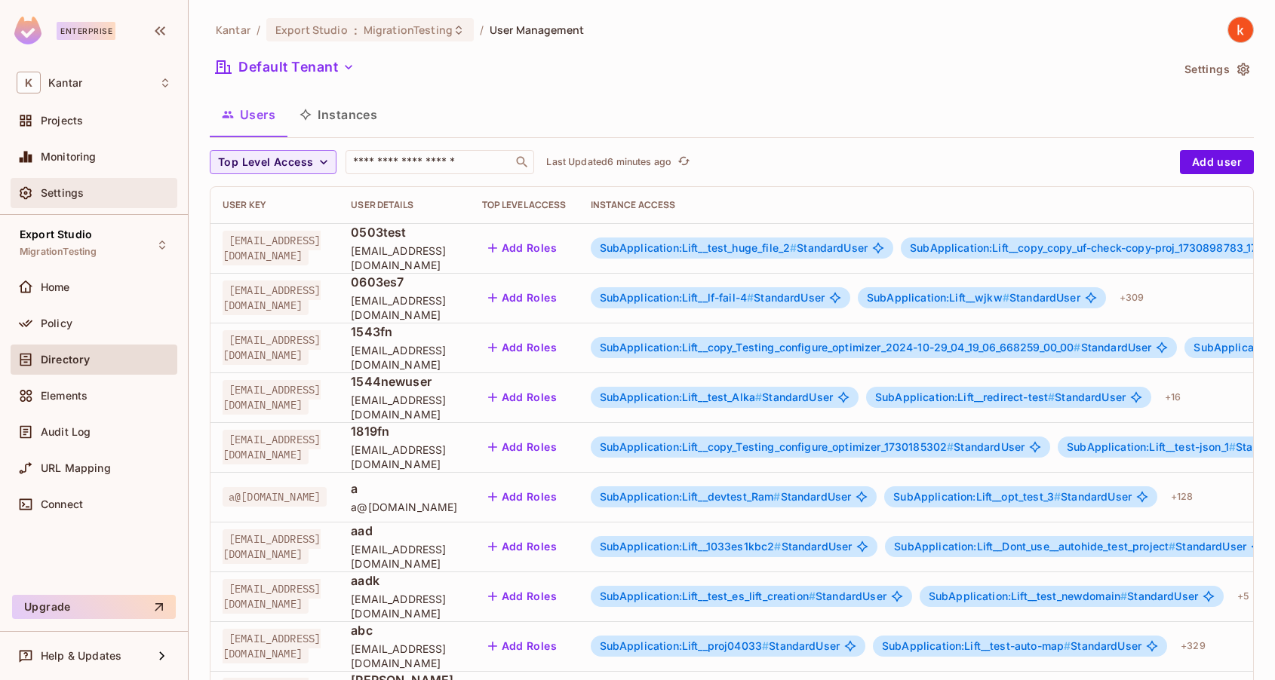
click at [94, 199] on div "Settings" at bounding box center [94, 193] width 155 height 18
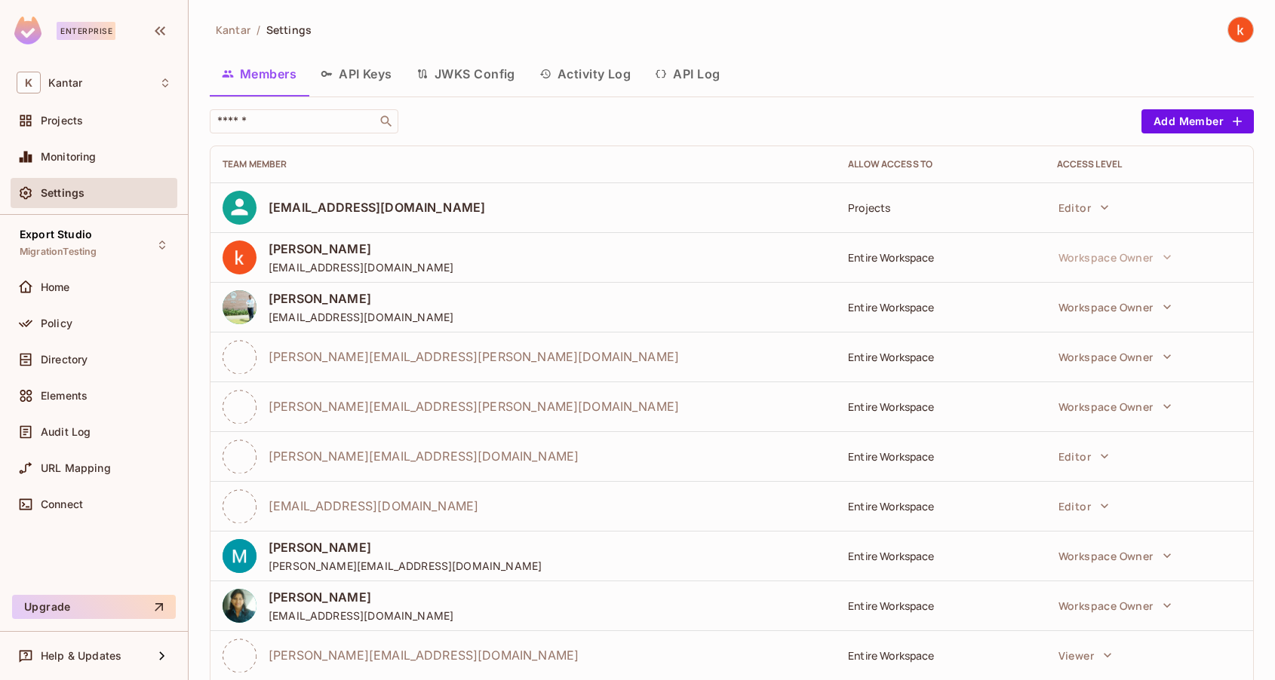
click at [705, 74] on button "API Log" at bounding box center [687, 74] width 89 height 38
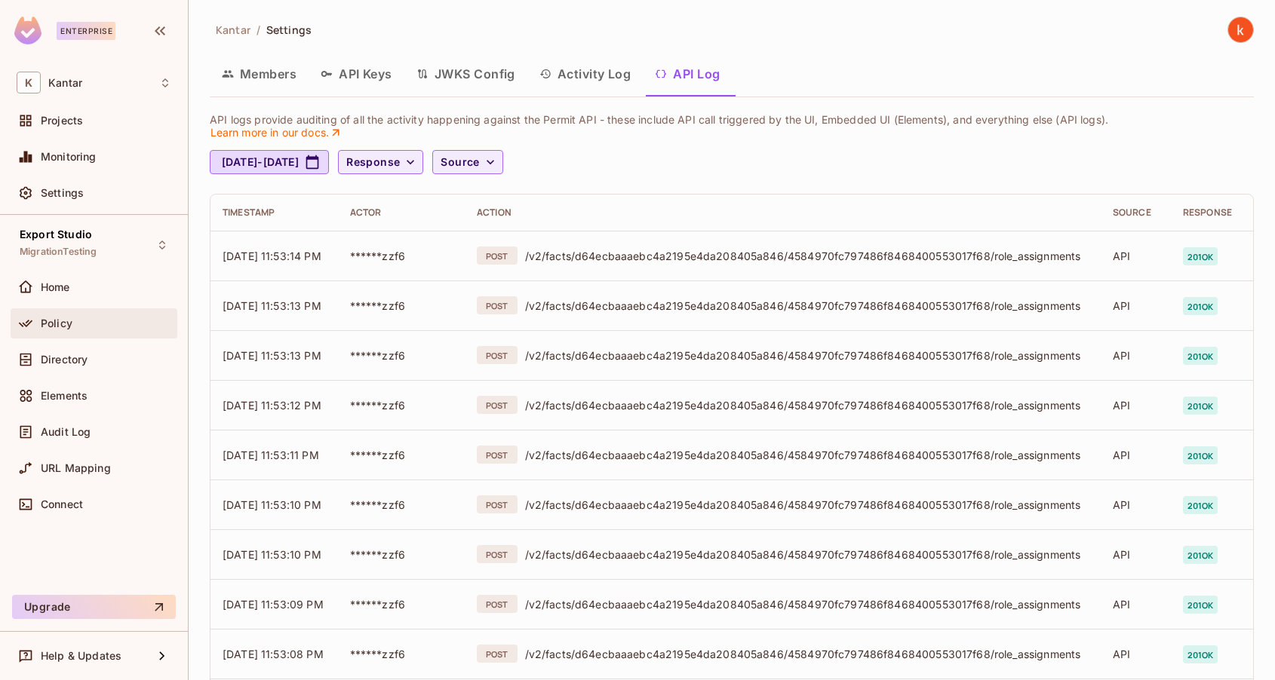
click at [67, 318] on span "Policy" at bounding box center [57, 324] width 32 height 12
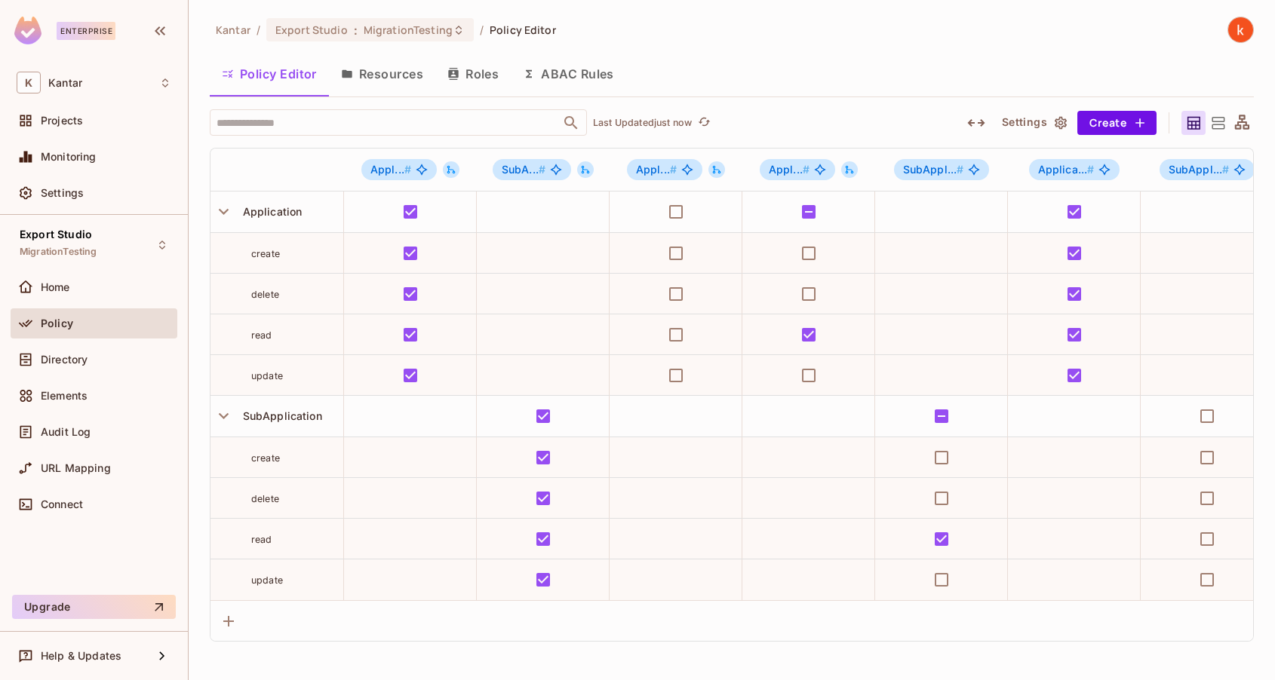
click at [60, 187] on span "Settings" at bounding box center [62, 193] width 43 height 12
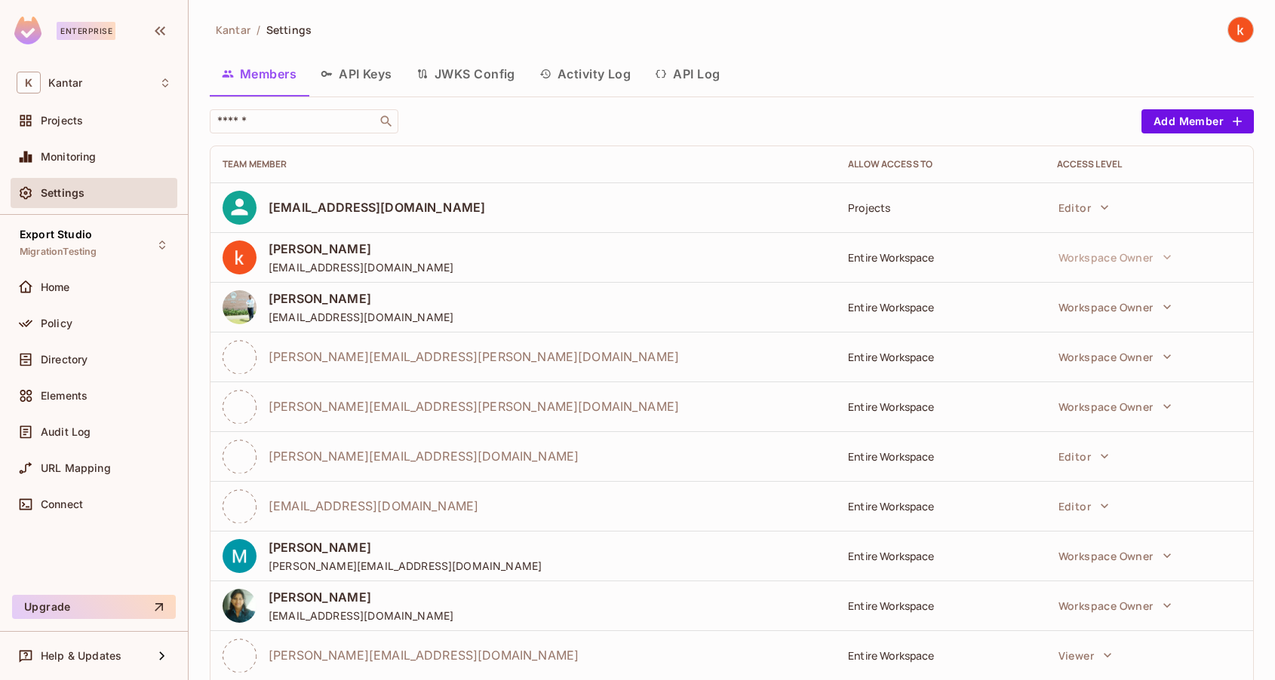
click at [693, 72] on button "API Log" at bounding box center [687, 74] width 89 height 38
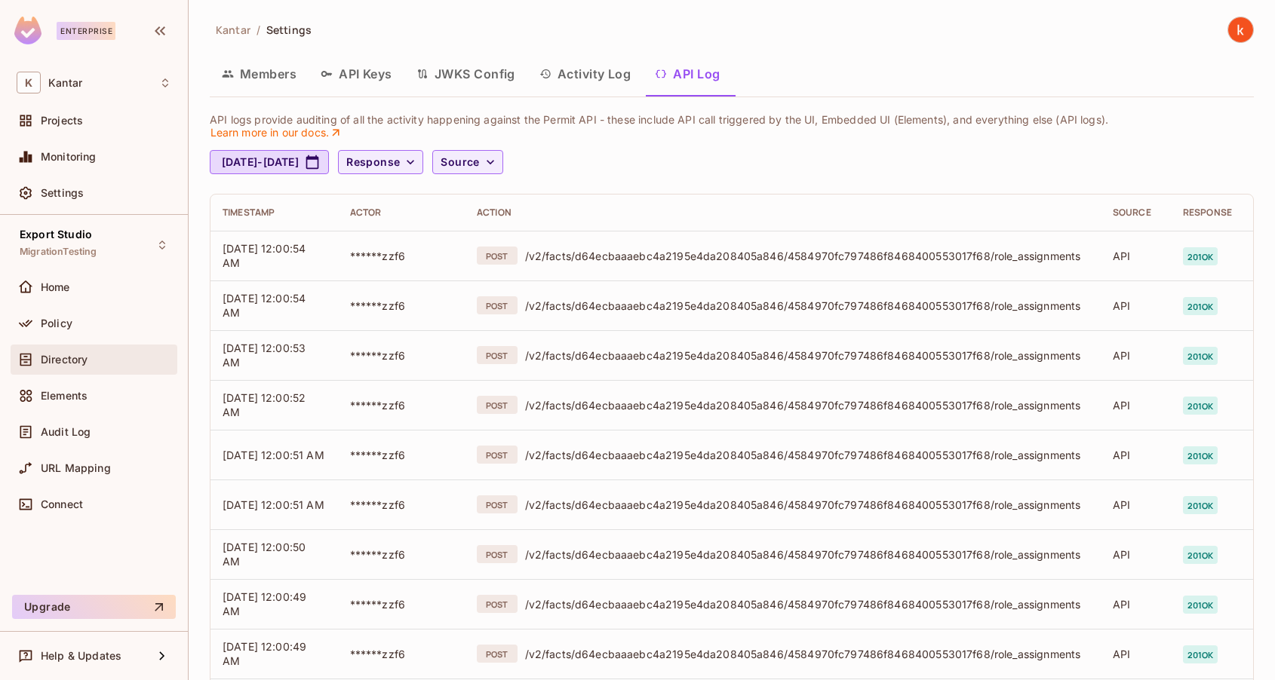
click at [59, 356] on span "Directory" at bounding box center [64, 360] width 47 height 12
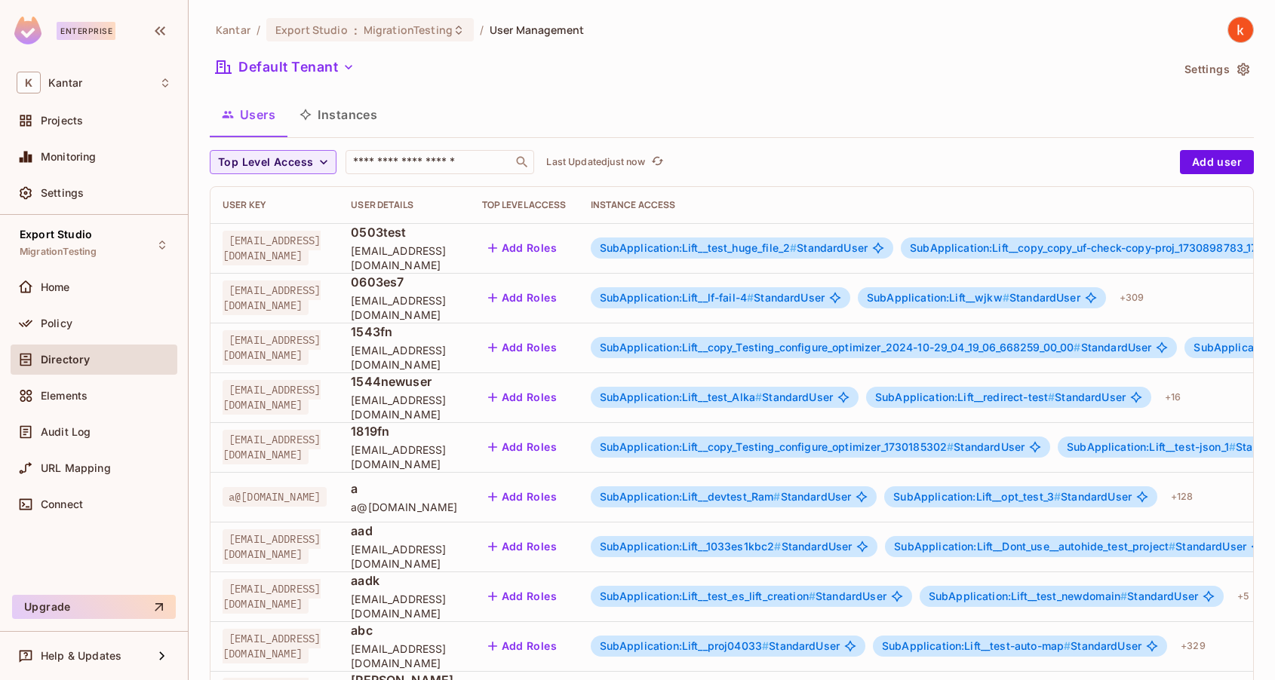
scroll to position [372, 0]
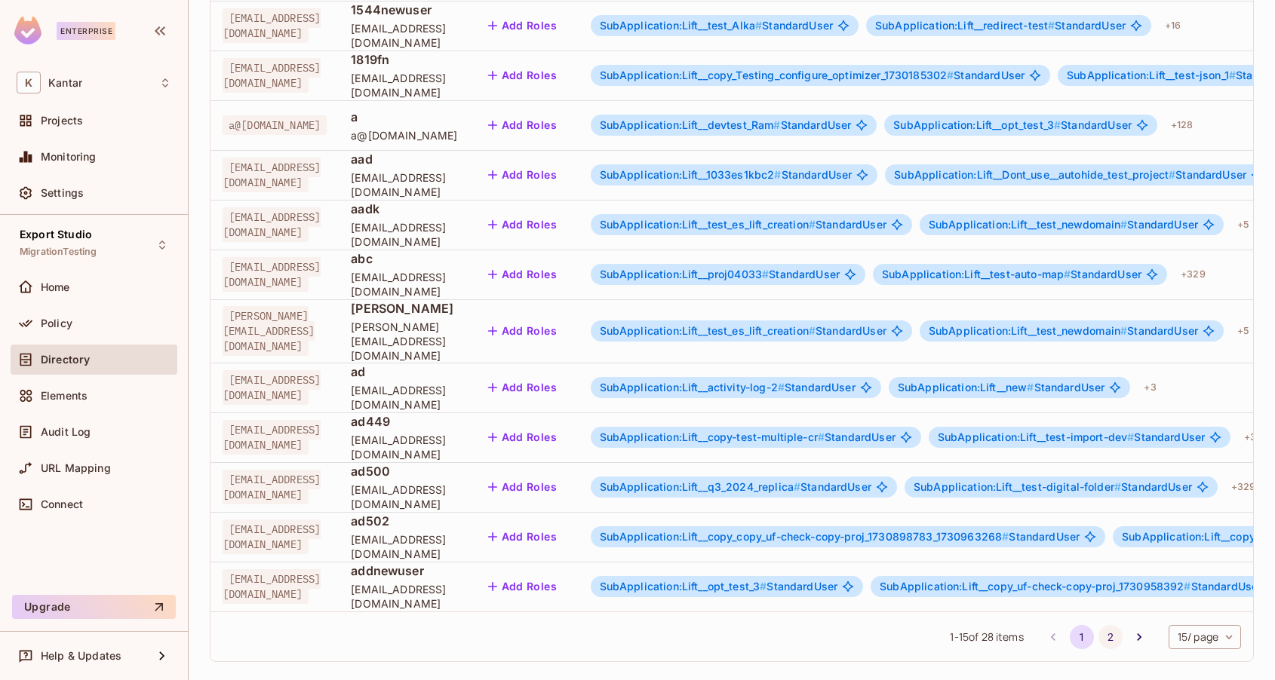
click at [1110, 627] on button "2" at bounding box center [1110, 637] width 24 height 24
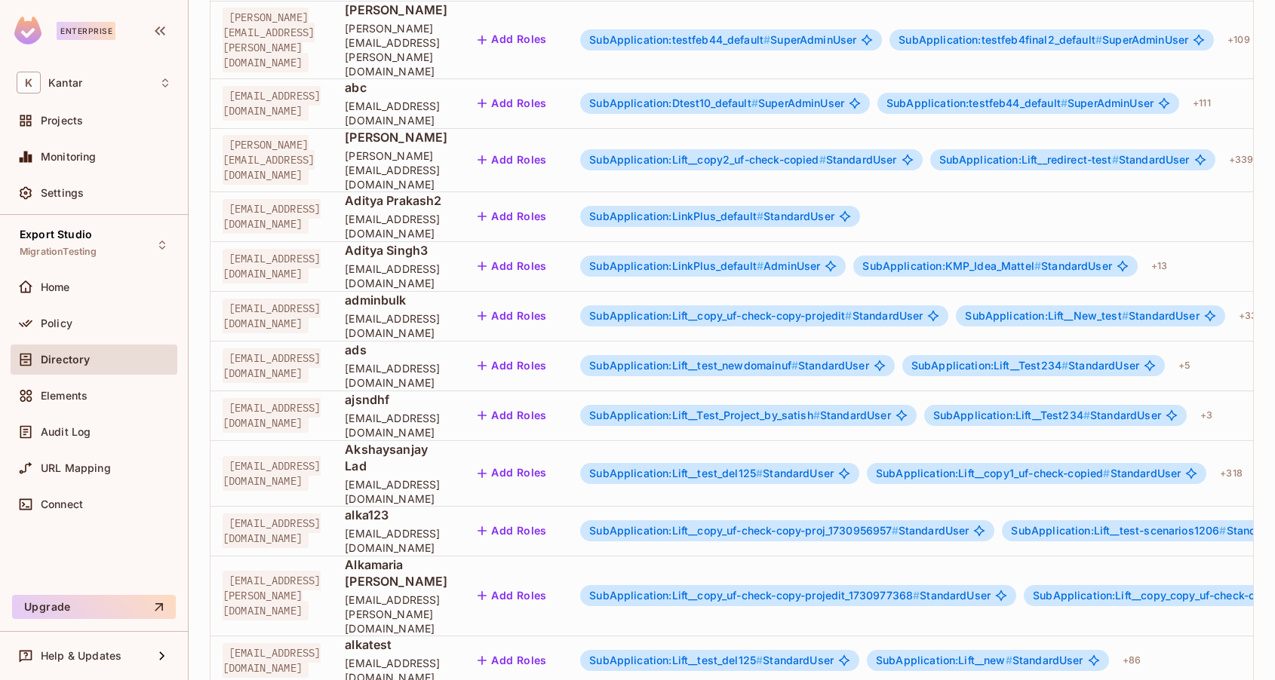
scroll to position [0, 0]
